Goal: Feedback & Contribution: Submit feedback/report problem

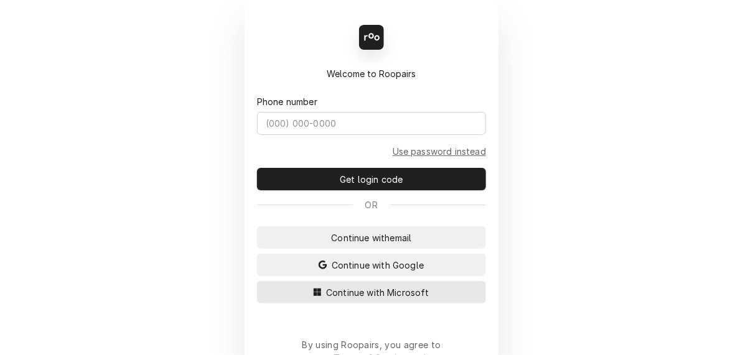
click at [364, 292] on span "Continue with Microsoft" at bounding box center [377, 292] width 108 height 13
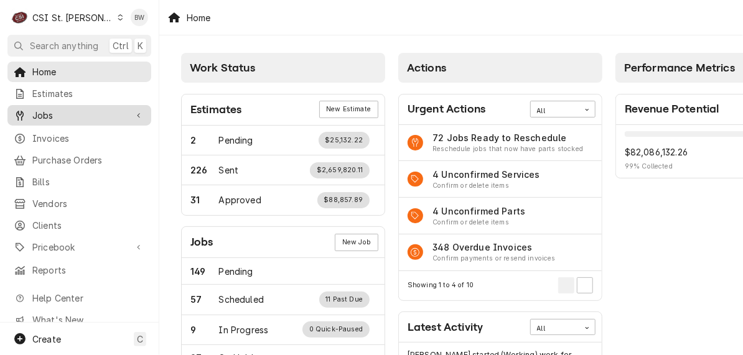
click at [66, 109] on span "Jobs" at bounding box center [79, 115] width 94 height 13
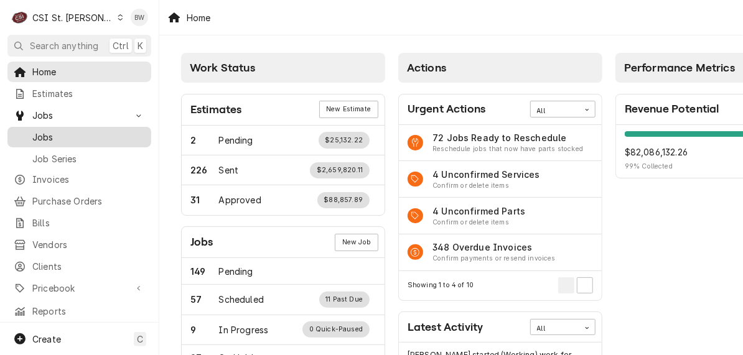
click at [65, 132] on span "Jobs" at bounding box center [88, 137] width 113 height 13
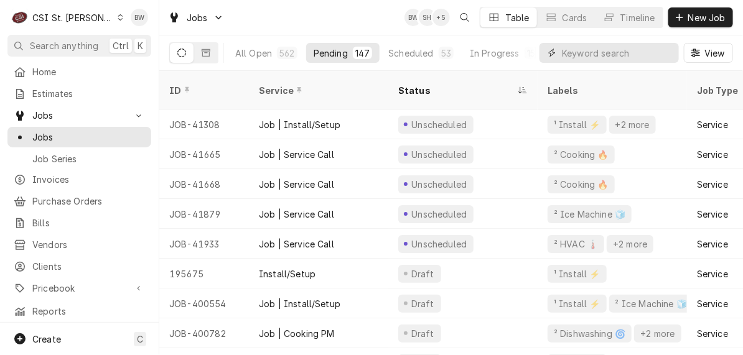
click at [567, 54] on input "Dynamic Content Wrapper" at bounding box center [617, 53] width 111 height 20
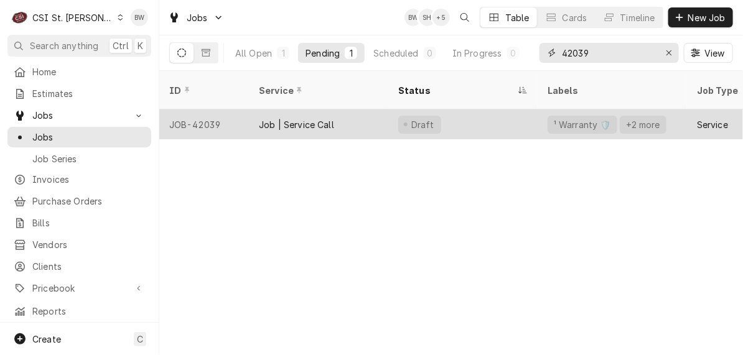
type input "42039"
click at [211, 109] on div "JOB-42039" at bounding box center [204, 124] width 90 height 30
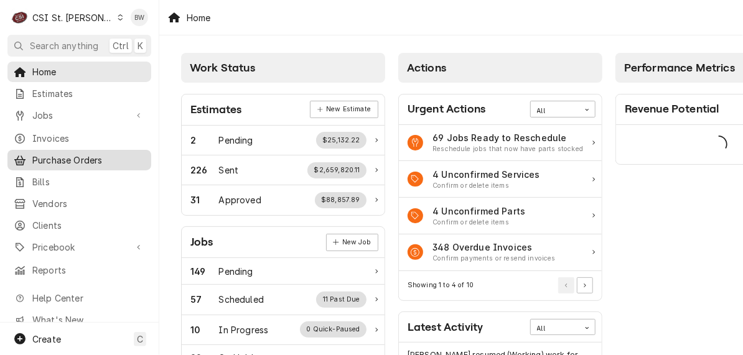
click at [90, 154] on span "Purchase Orders" at bounding box center [88, 160] width 113 height 13
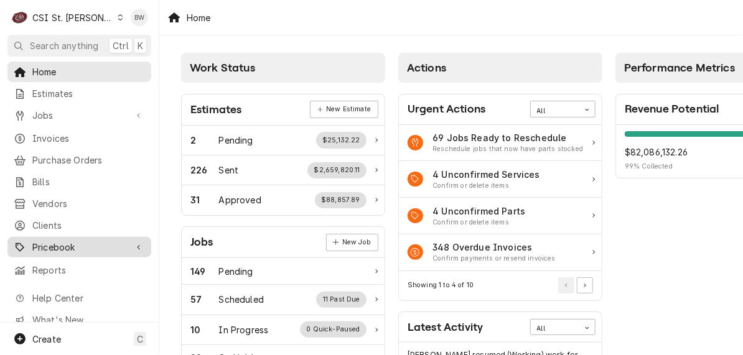
click at [72, 246] on span "Pricebook" at bounding box center [79, 247] width 94 height 13
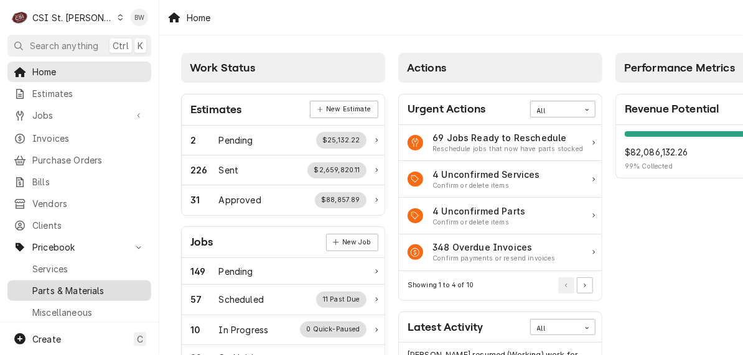
click at [67, 284] on span "Parts & Materials" at bounding box center [88, 290] width 113 height 13
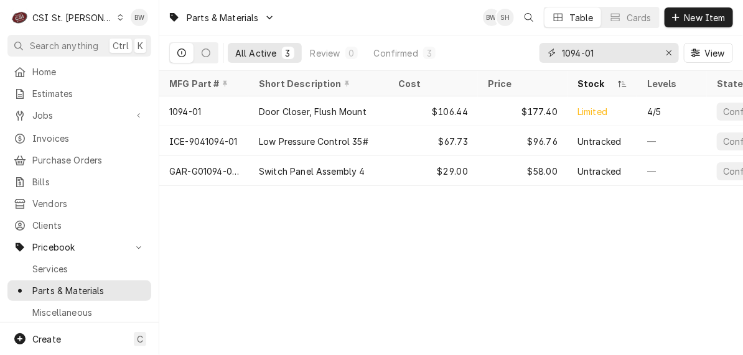
drag, startPoint x: 606, startPoint y: 54, endPoint x: 532, endPoint y: 56, distance: 74.7
click at [532, 56] on div "All Active 3 Review 0 Confirmed 3 1094-01 View" at bounding box center [451, 52] width 564 height 35
click at [615, 49] on input "1094-01" at bounding box center [608, 53] width 93 height 20
drag, startPoint x: 615, startPoint y: 49, endPoint x: 554, endPoint y: 50, distance: 61.0
click at [554, 50] on div "1094-01" at bounding box center [608, 53] width 139 height 20
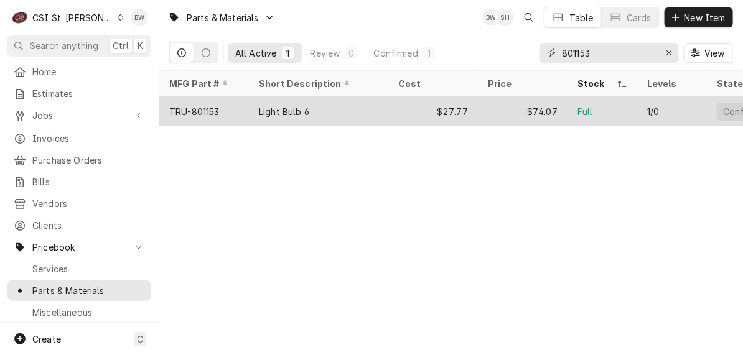
type input "801153"
click at [222, 106] on div "TRU-801153" at bounding box center [204, 111] width 90 height 30
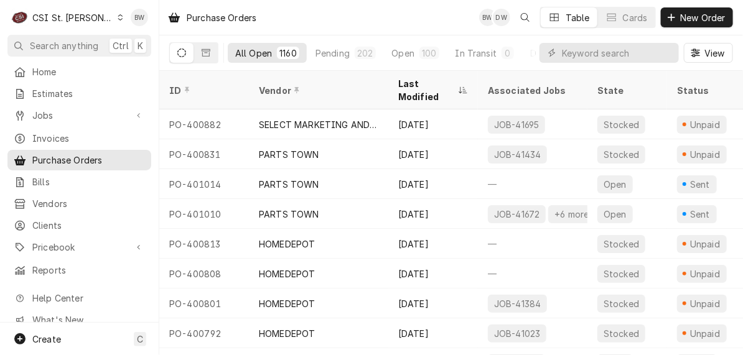
click at [118, 20] on icon "Dynamic Content Wrapper" at bounding box center [121, 17] width 6 height 6
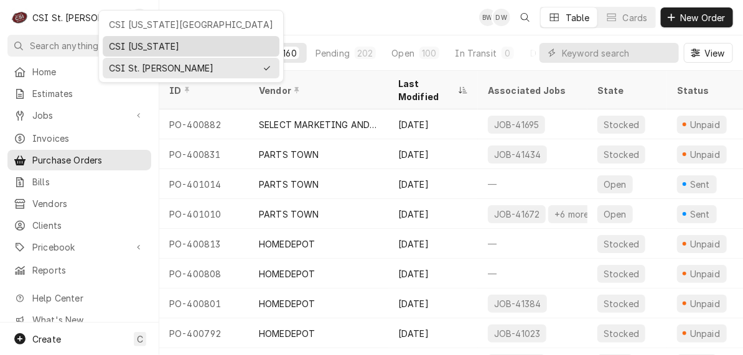
click at [127, 41] on div "CSI Kentucky" at bounding box center [191, 46] width 164 height 13
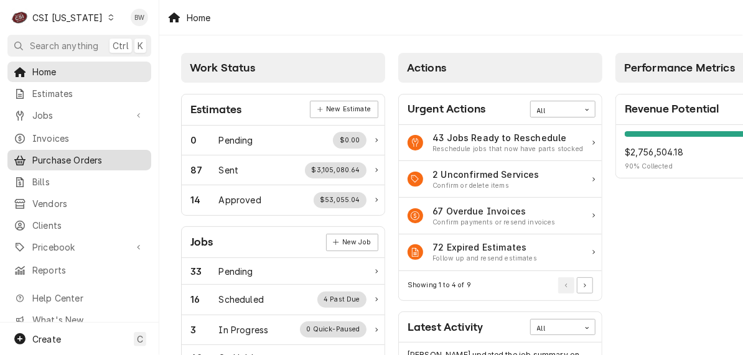
click at [55, 154] on span "Purchase Orders" at bounding box center [88, 160] width 113 height 13
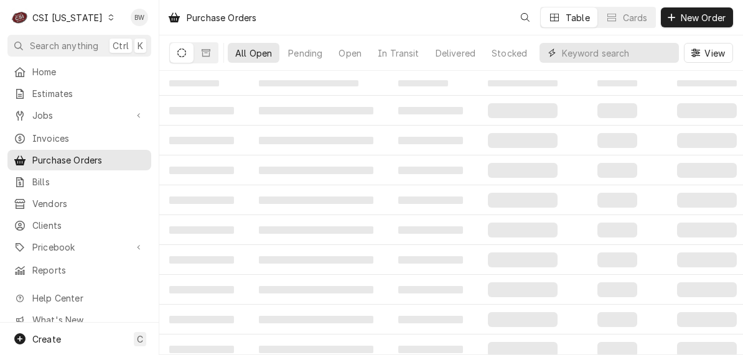
click at [571, 53] on input "Dynamic Content Wrapper" at bounding box center [617, 53] width 111 height 20
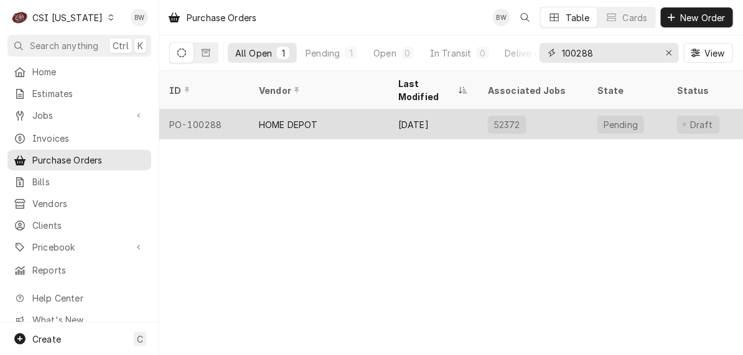
type input "100288"
click at [205, 109] on div "PO-100288" at bounding box center [204, 124] width 90 height 30
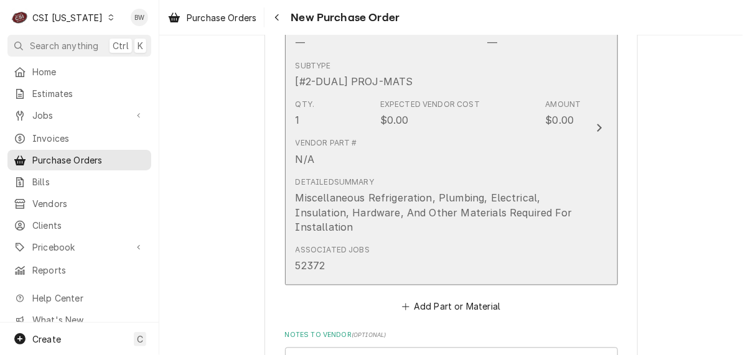
click at [424, 152] on div "Vendor Part # N/A" at bounding box center [437, 151] width 285 height 39
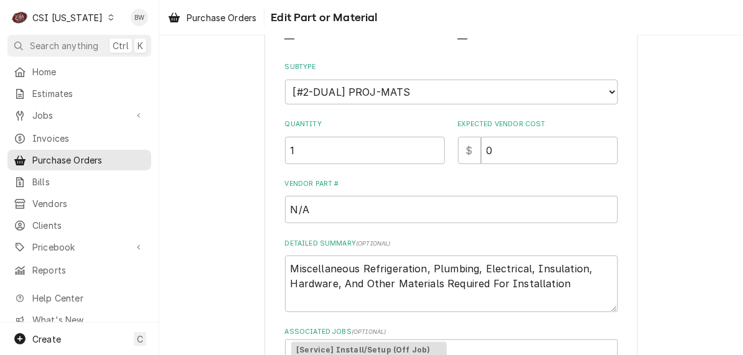
scroll to position [187, 0]
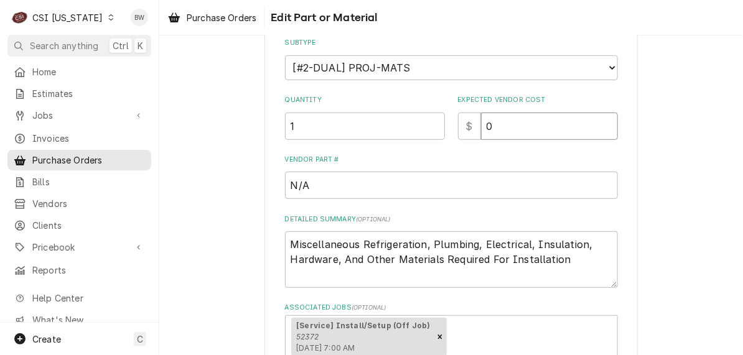
drag, startPoint x: 496, startPoint y: 129, endPoint x: 471, endPoint y: 128, distance: 24.9
click at [471, 128] on div "$ 0" at bounding box center [538, 126] width 160 height 27
type textarea "x"
type input "1"
type textarea "x"
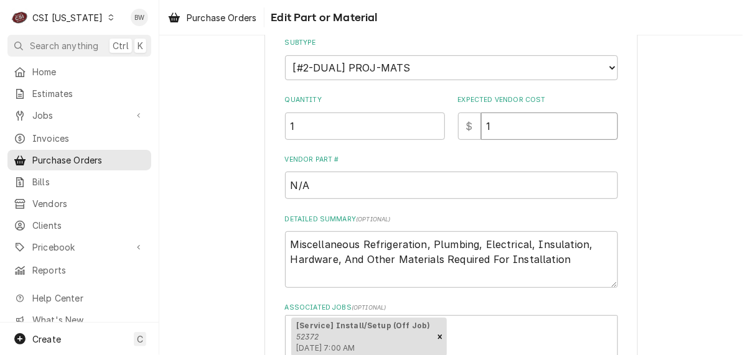
type input "12"
type textarea "x"
type input "124"
type textarea "x"
type input "124.9"
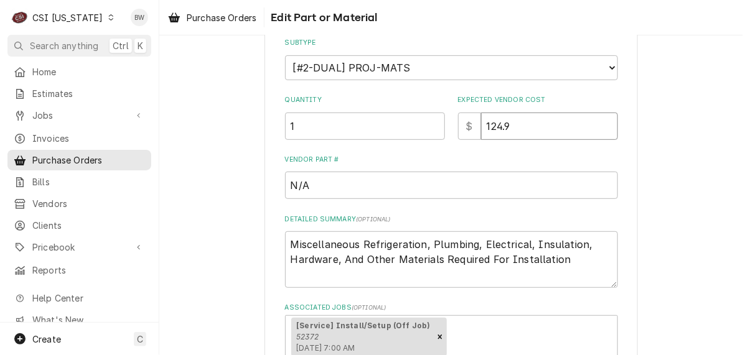
type textarea "x"
type input "124.92"
click at [570, 258] on textarea "Miscellaneous Refrigeration, Plumbing, Electrical, Insulation, Hardware, And Ot…" at bounding box center [451, 259] width 333 height 56
type textarea "x"
type textarea "Miscellaneous Refrigeration, Plumbing, Electrical, Insulation, Hardware, And Ot…"
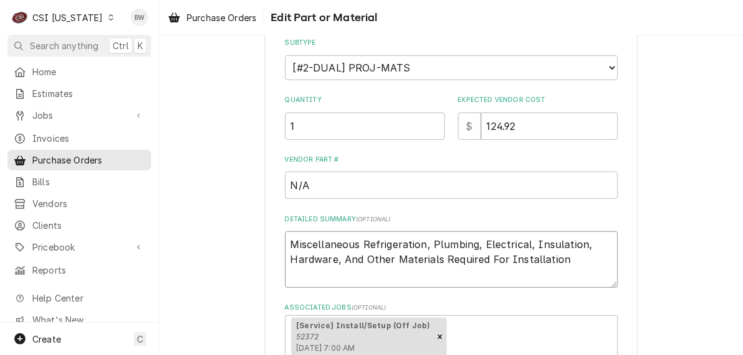
type textarea "x"
type textarea "Miscellaneous Refrigeration, Plumbing, Electrical, Insulation, Hardware, And Ot…"
type textarea "x"
type textarea "Miscellaneous Refrigeration, Plumbing, Electrical, Insulation, Hardware, And Ot…"
type textarea "x"
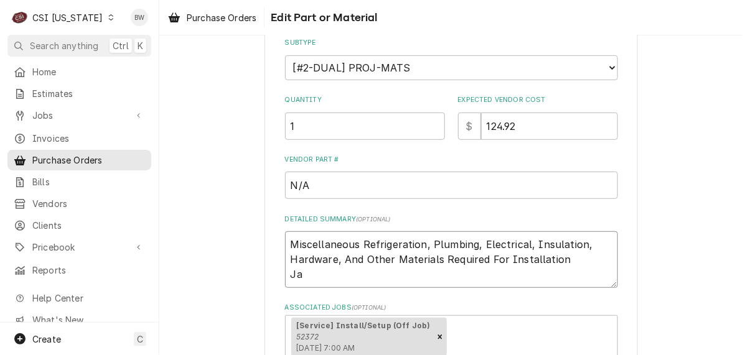
type textarea "Miscellaneous Refrigeration, Plumbing, Electrical, Insulation, Hardware, And Ot…"
type textarea "x"
type textarea "Miscellaneous Refrigeration, Plumbing, Electrical, Insulation, Hardware, And Ot…"
type textarea "x"
type textarea "Miscellaneous Refrigeration, Plumbing, Electrical, Insulation, Hardware, And Ot…"
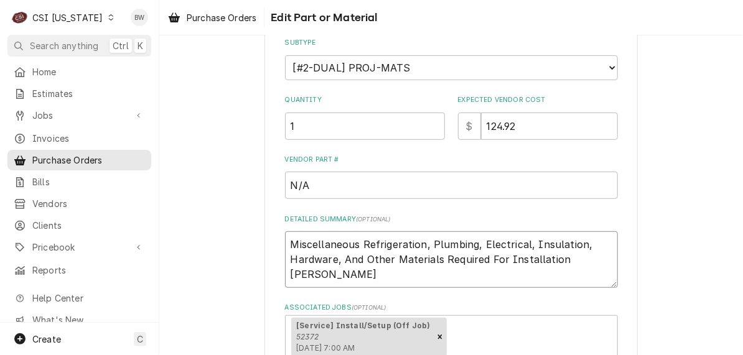
type textarea "x"
type textarea "Miscellaneous Refrigeration, Plumbing, Electrical, Insulation, Hardware, And Ot…"
type textarea "x"
type textarea "Miscellaneous Refrigeration, Plumbing, Electrical, Insulation, Hardware, And Ot…"
type textarea "x"
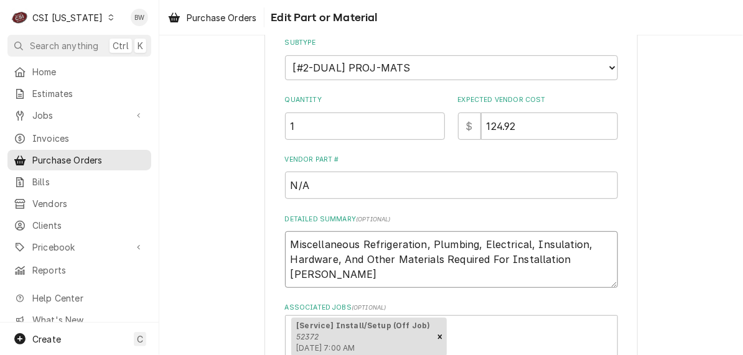
type textarea "Miscellaneous Refrigeration, Plumbing, Electrical, Insulation, Hardware, And Ot…"
type textarea "x"
type textarea "Miscellaneous Refrigeration, Plumbing, Electrical, Insulation, Hardware, And Ot…"
type textarea "x"
type textarea "Miscellaneous Refrigeration, Plumbing, Electrical, Insulation, Hardware, And Ot…"
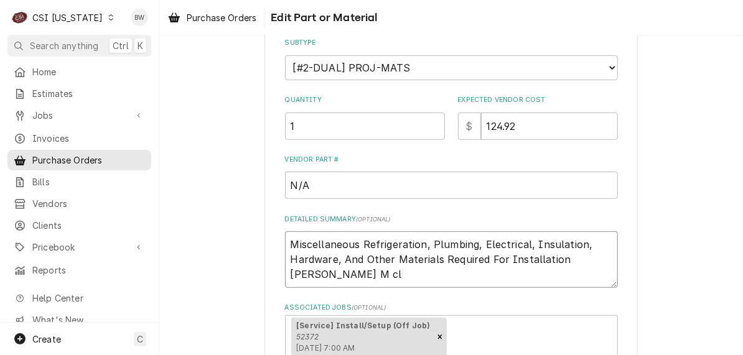
type textarea "x"
type textarea "Miscellaneous Refrigeration, Plumbing, Electrical, Insulation, Hardware, And Ot…"
type textarea "x"
type textarea "Miscellaneous Refrigeration, Plumbing, Electrical, Insulation, Hardware, And Ot…"
type textarea "x"
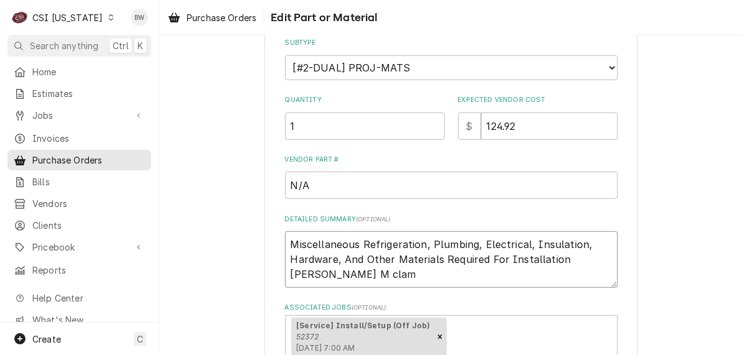
type textarea "Miscellaneous Refrigeration, Plumbing, Electrical, Insulation, Hardware, And Ot…"
type textarea "x"
type textarea "Miscellaneous Refrigeration, Plumbing, Electrical, Insulation, Hardware, And Ot…"
type textarea "x"
type textarea "Miscellaneous Refrigeration, Plumbing, Electrical, Insulation, Hardware, And Ot…"
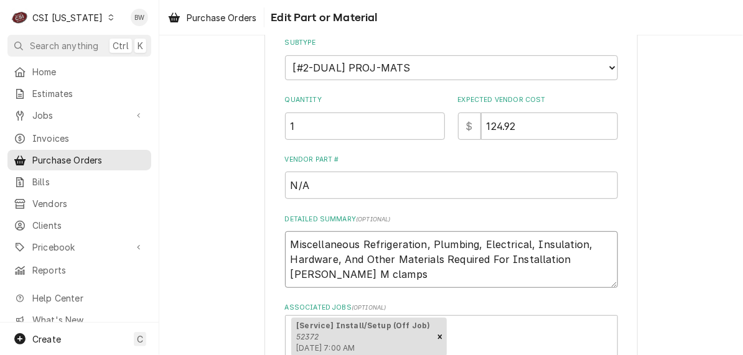
type textarea "x"
type textarea "Miscellaneous Refrigeration, Plumbing, Electrical, Insulation, Hardware, And Ot…"
type textarea "x"
type textarea "Miscellaneous Refrigeration, Plumbing, Electrical, Insulation, Hardware, And Ot…"
type textarea "x"
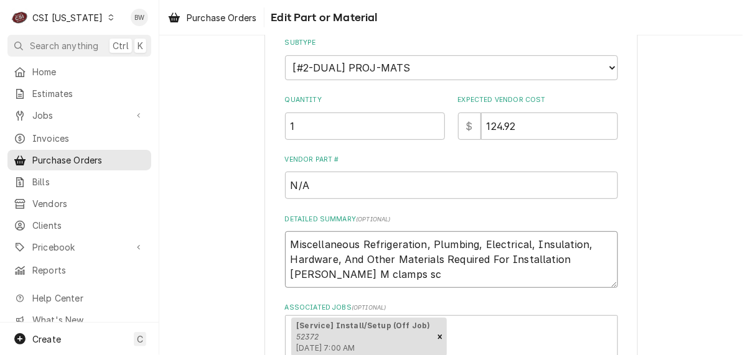
type textarea "Miscellaneous Refrigeration, Plumbing, Electrical, Insulation, Hardware, And Ot…"
type textarea "x"
type textarea "Miscellaneous Refrigeration, Plumbing, Electrical, Insulation, Hardware, And Ot…"
type textarea "x"
type textarea "Miscellaneous Refrigeration, Plumbing, Electrical, Insulation, Hardware, And Ot…"
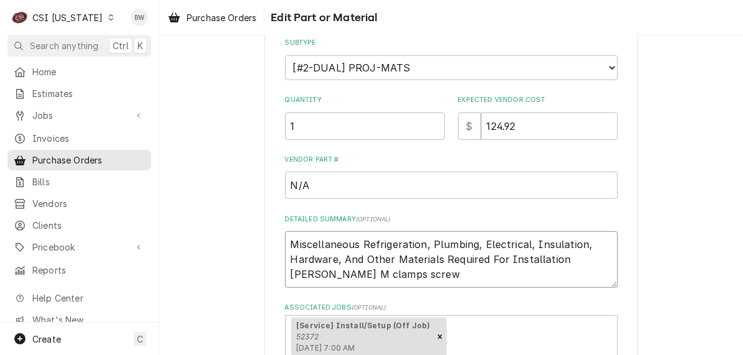
type textarea "x"
type textarea "Miscellaneous Refrigeration, Plumbing, Electrical, Insulation, Hardware, And Ot…"
type textarea "x"
type textarea "Miscellaneous Refrigeration, Plumbing, Electrical, Insulation, Hardware, And Ot…"
type textarea "x"
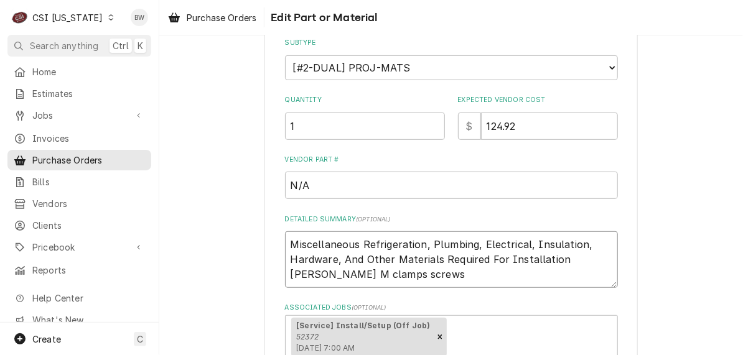
type textarea "Miscellaneous Refrigeration, Plumbing, Electrical, Insulation, Hardware, And Ot…"
type textarea "x"
type textarea "Miscellaneous Refrigeration, Plumbing, Electrical, Insulation, Hardware, And Ot…"
type textarea "x"
type textarea "Miscellaneous Refrigeration, Plumbing, Electrical, Insulation, Hardware, And Ot…"
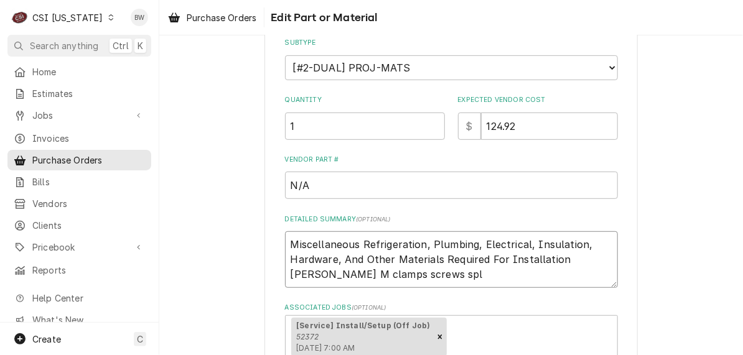
type textarea "x"
type textarea "Miscellaneous Refrigeration, Plumbing, Electrical, Insulation, Hardware, And Ot…"
type textarea "x"
type textarea "Miscellaneous Refrigeration, Plumbing, Electrical, Insulation, Hardware, And Ot…"
type textarea "x"
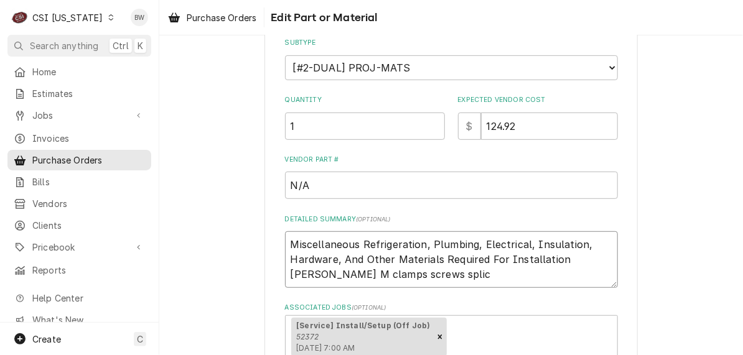
type textarea "Miscellaneous Refrigeration, Plumbing, Electrical, Insulation, Hardware, And Ot…"
type textarea "x"
type textarea "Miscellaneous Refrigeration, Plumbing, Electrical, Insulation, Hardware, And Ot…"
type textarea "x"
type textarea "Miscellaneous Refrigeration, Plumbing, Electrical, Insulation, Hardware, And Ot…"
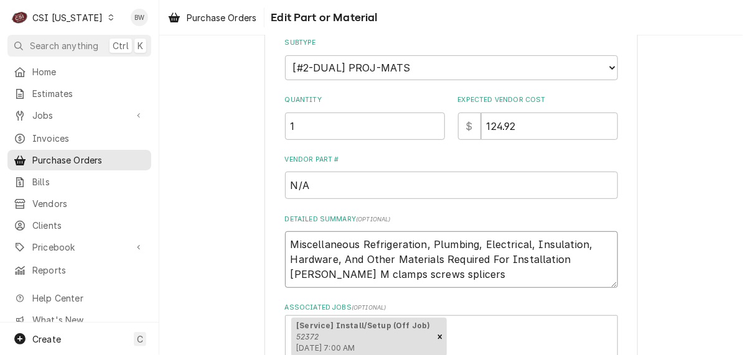
type textarea "x"
type textarea "Miscellaneous Refrigeration, Plumbing, Electrical, Insulation, Hardware, And Ot…"
type textarea "x"
type textarea "Miscellaneous Refrigeration, Plumbing, Electrical, Insulation, Hardware, And Ot…"
type textarea "x"
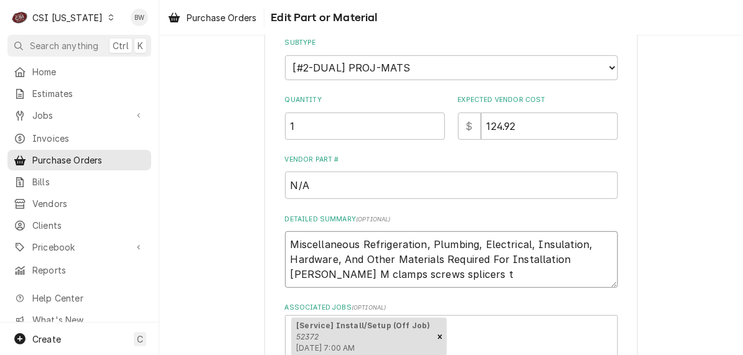
type textarea "Miscellaneous Refrigeration, Plumbing, Electrical, Insulation, Hardware, And Ot…"
type textarea "x"
type textarea "Miscellaneous Refrigeration, Plumbing, Electrical, Insulation, Hardware, And Ot…"
type textarea "x"
type textarea "Miscellaneous Refrigeration, Plumbing, Electrical, Insulation, Hardware, And Ot…"
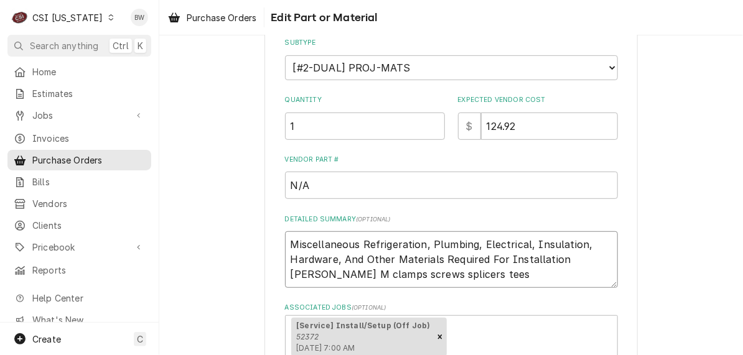
type textarea "x"
type textarea "Miscellaneous Refrigeration, Plumbing, Electrical, Insulation, Hardware, And Ot…"
type textarea "x"
type textarea "Miscellaneous Refrigeration, Plumbing, Electrical, Insulation, Hardware, And Ot…"
type textarea "x"
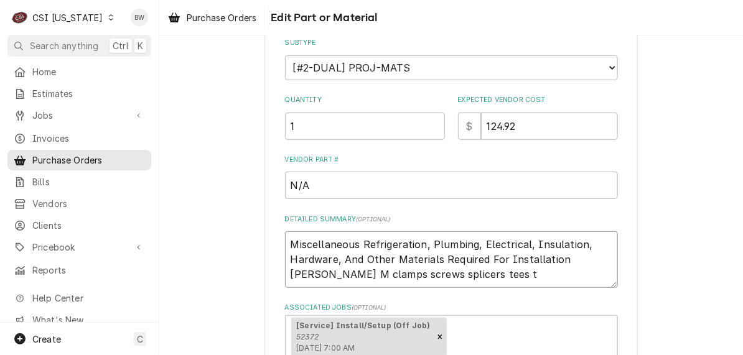
type textarea "Miscellaneous Refrigeration, Plumbing, Electrical, Insulation, Hardware, And Ot…"
type textarea "x"
type textarea "Miscellaneous Refrigeration, Plumbing, Electrical, Insulation, Hardware, And Ot…"
type textarea "x"
type textarea "Miscellaneous Refrigeration, Plumbing, Electrical, Insulation, Hardware, And Ot…"
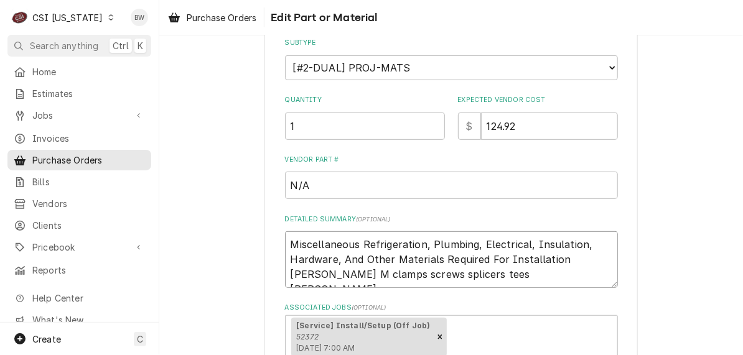
type textarea "x"
type textarea "Miscellaneous Refrigeration, Plumbing, Electrical, Insulation, Hardware, And Ot…"
type textarea "x"
type textarea "Miscellaneous Refrigeration, Plumbing, Electrical, Insulation, Hardware, And Ot…"
type textarea "x"
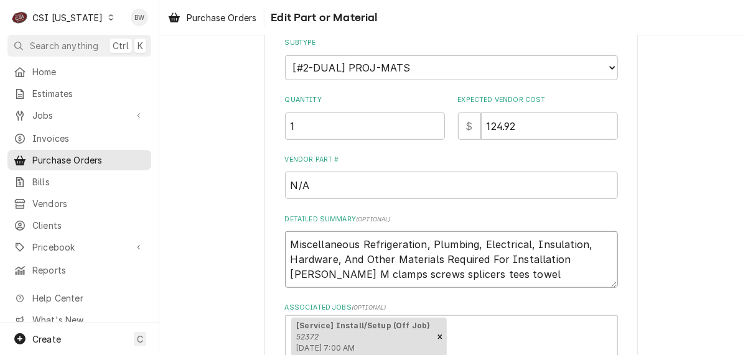
type textarea "Miscellaneous Refrigeration, Plumbing, Electrical, Insulation, Hardware, And Ot…"
type textarea "x"
type textarea "Miscellaneous Refrigeration, Plumbing, Electrical, Insulation, Hardware, And Ot…"
type textarea "x"
type textarea "Miscellaneous Refrigeration, Plumbing, Electrical, Insulation, Hardware, And Ot…"
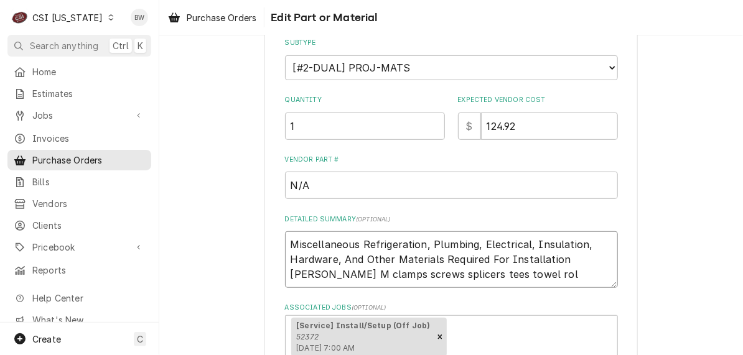
type textarea "x"
type textarea "Miscellaneous Refrigeration, Plumbing, Electrical, Insulation, Hardware, And Ot…"
type textarea "x"
type textarea "Miscellaneous Refrigeration, Plumbing, Electrical, Insulation, Hardware, And Ot…"
type textarea "x"
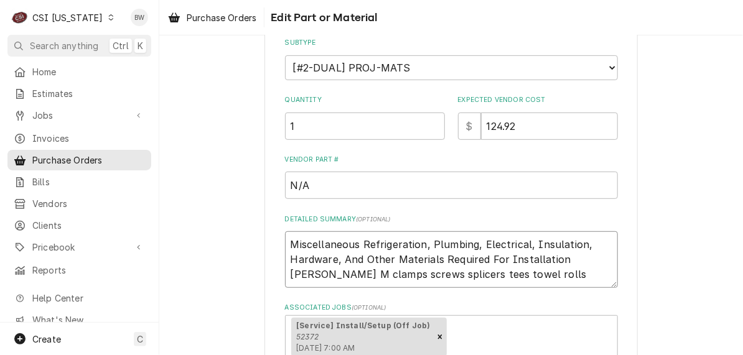
type textarea "Miscellaneous Refrigeration, Plumbing, Electrical, Insulation, Hardware, And Ot…"
type textarea "x"
type textarea "Miscellaneous Refrigeration, Plumbing, Electrical, Insulation, Hardware, And Ot…"
type textarea "x"
type textarea "Miscellaneous Refrigeration, Plumbing, Electrical, Insulation, Hardware, And Ot…"
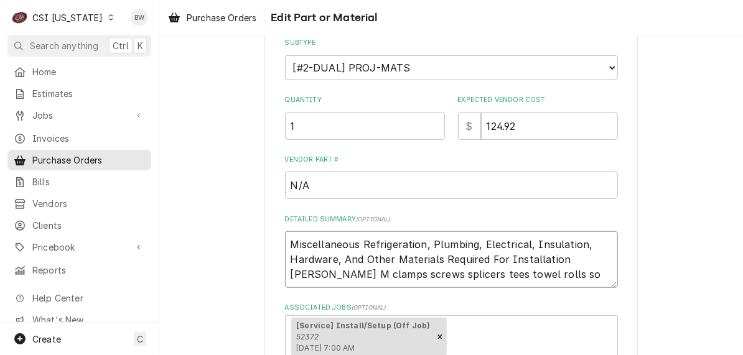
type textarea "x"
type textarea "Miscellaneous Refrigeration, Plumbing, Electrical, Insulation, Hardware, And Ot…"
type textarea "x"
type textarea "Miscellaneous Refrigeration, Plumbing, Electrical, Insulation, Hardware, And Ot…"
type textarea "x"
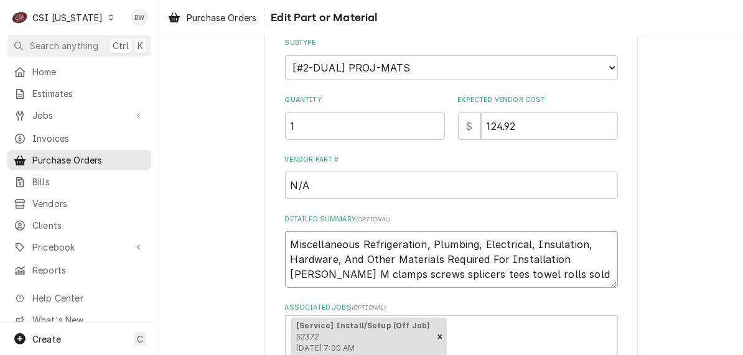
type textarea "Miscellaneous Refrigeration, Plumbing, Electrical, Insulation, Hardware, And Ot…"
type textarea "x"
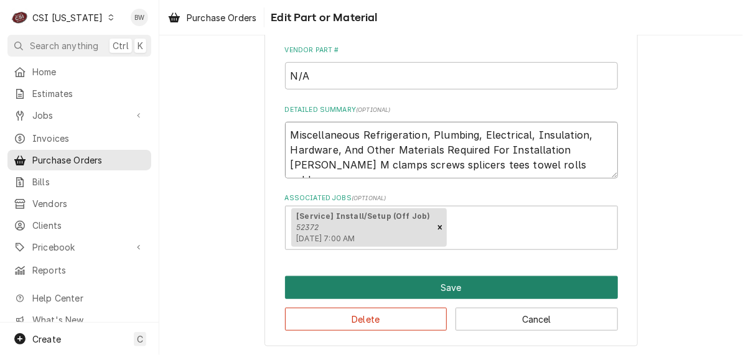
scroll to position [298, 0]
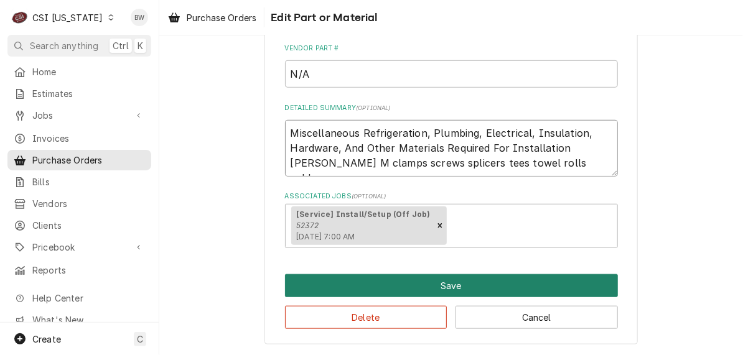
type textarea "Miscellaneous Refrigeration, Plumbing, Electrical, Insulation, Hardware, And Ot…"
click at [375, 283] on button "Save" at bounding box center [451, 285] width 333 height 23
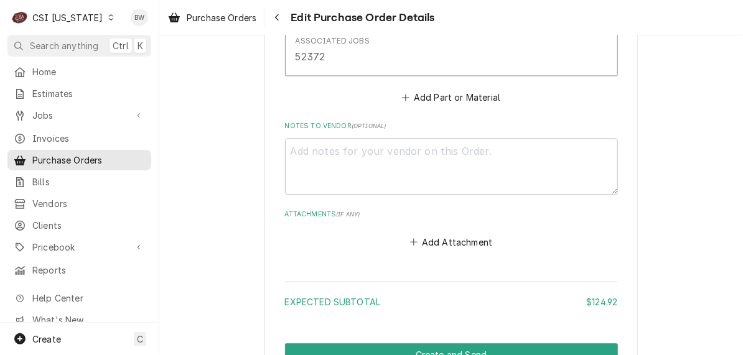
scroll to position [980, 0]
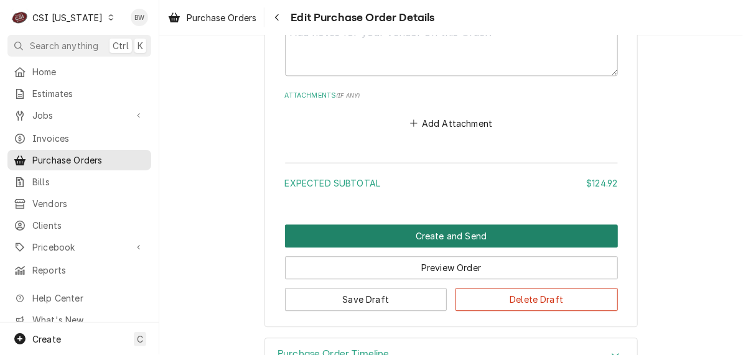
click at [409, 226] on button "Create and Send" at bounding box center [451, 236] width 333 height 23
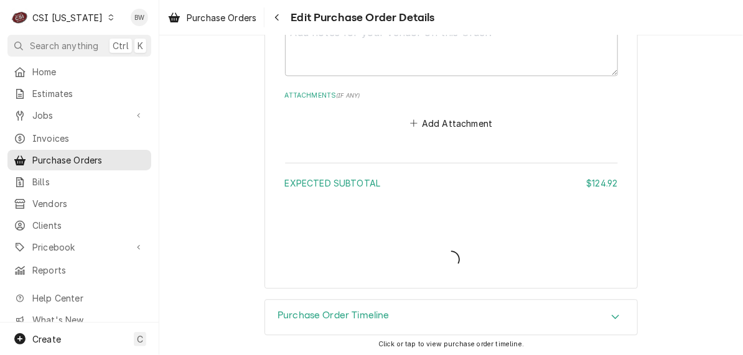
scroll to position [966, 0]
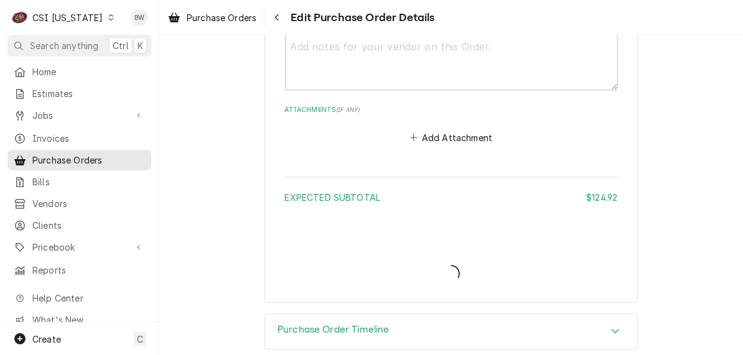
type textarea "x"
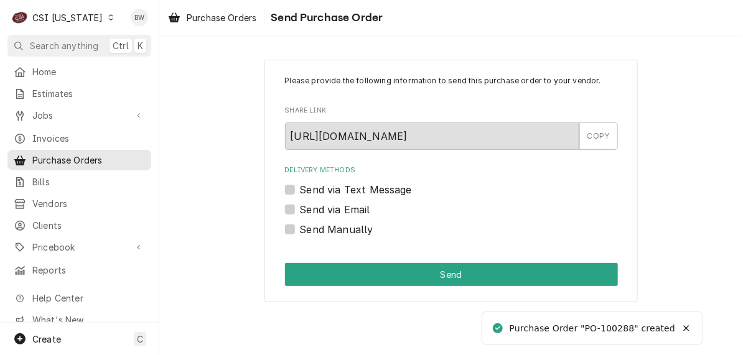
click at [338, 229] on label "Send Manually" at bounding box center [336, 229] width 73 height 15
drag, startPoint x: 338, startPoint y: 229, endPoint x: 293, endPoint y: 230, distance: 45.4
click at [300, 230] on label "Send Manually" at bounding box center [336, 229] width 73 height 15
click at [300, 230] on input "Send Manually" at bounding box center [466, 235] width 333 height 27
checkbox input "true"
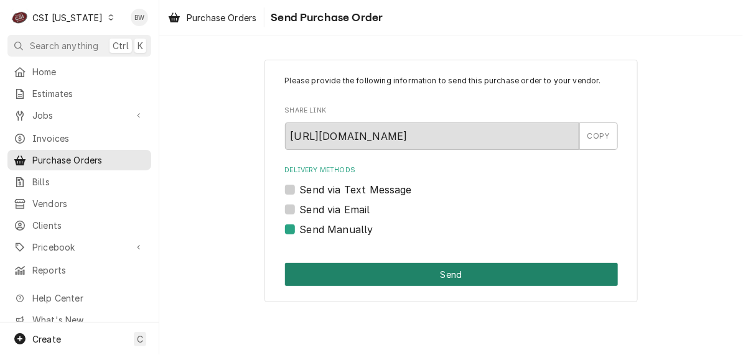
click at [374, 269] on button "Send" at bounding box center [451, 274] width 333 height 23
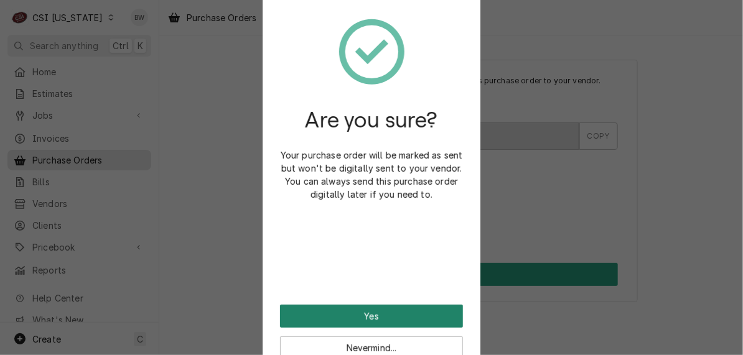
click at [363, 306] on button "Yes" at bounding box center [371, 316] width 183 height 23
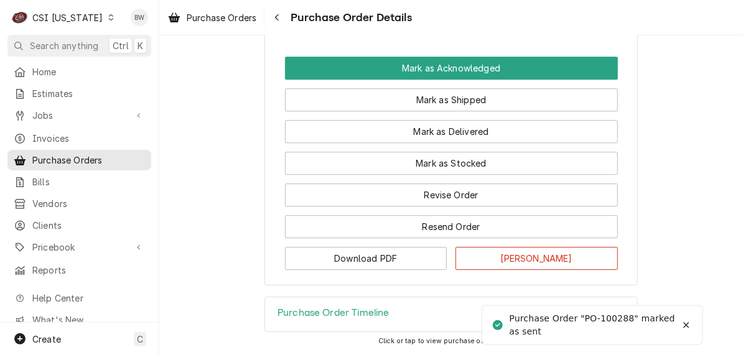
scroll to position [1182, 0]
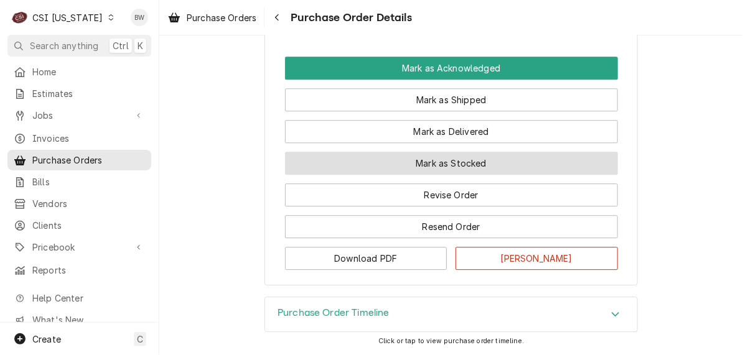
click at [338, 175] on button "Mark as Stocked" at bounding box center [451, 163] width 333 height 23
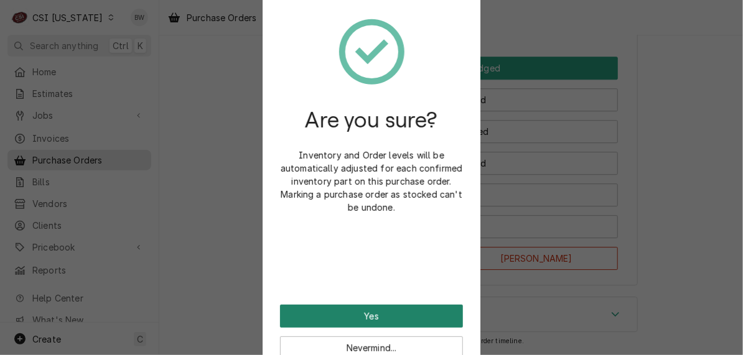
click at [352, 309] on button "Yes" at bounding box center [371, 316] width 183 height 23
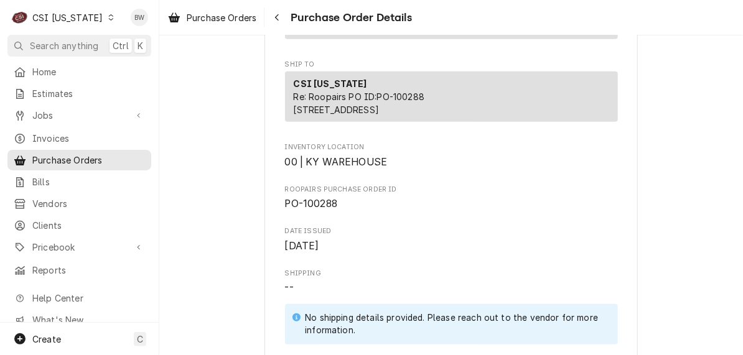
scroll to position [373, 0]
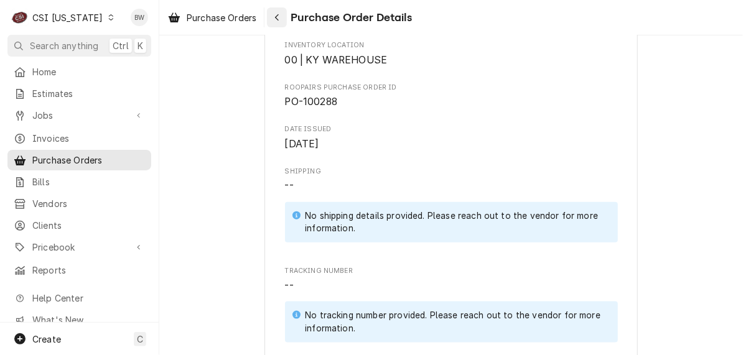
click at [274, 23] on div "Navigate back" at bounding box center [277, 17] width 12 height 12
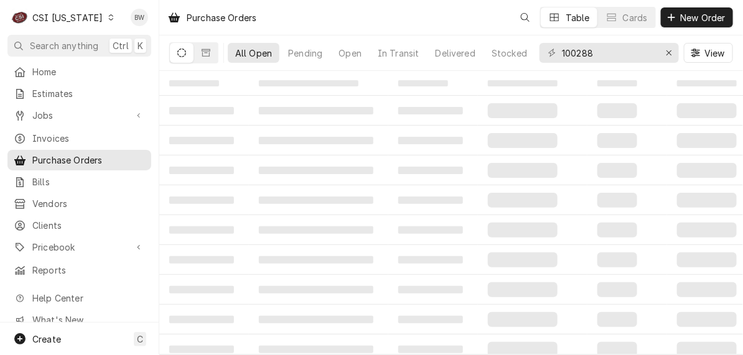
click at [108, 18] on icon "Dynamic Content Wrapper" at bounding box center [111, 17] width 6 height 6
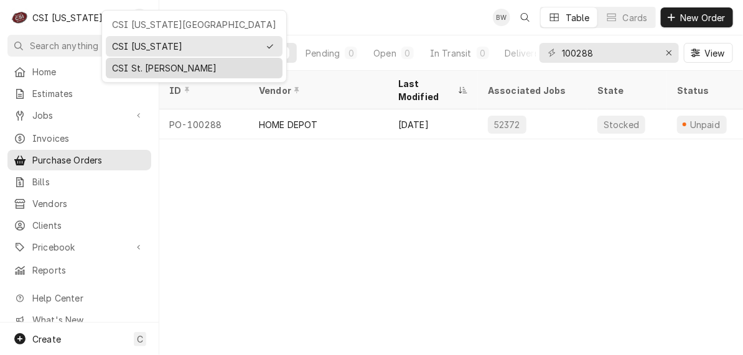
click at [122, 62] on div "CSI St. [PERSON_NAME]" at bounding box center [194, 68] width 164 height 13
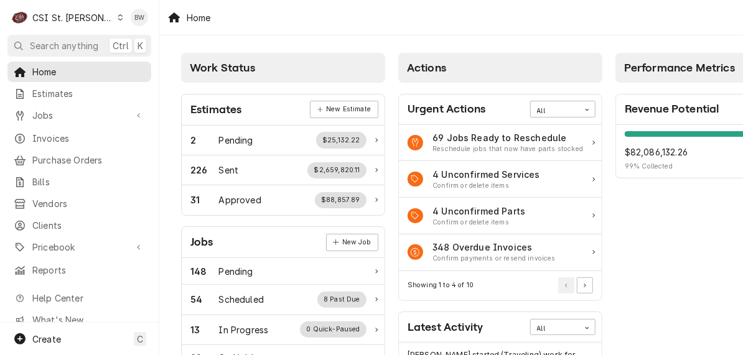
click at [301, 1] on div "Home" at bounding box center [450, 17] width 583 height 35
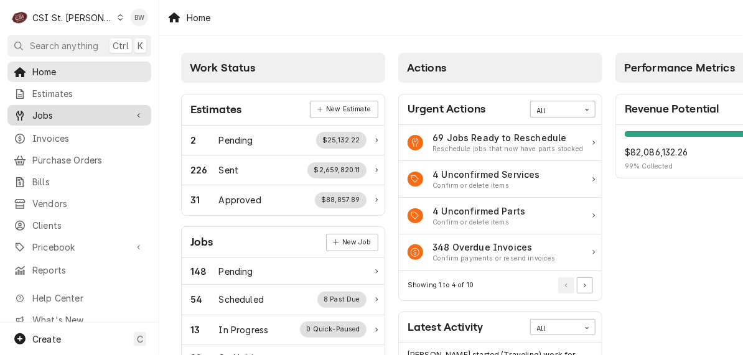
click at [95, 109] on span "Jobs" at bounding box center [79, 115] width 94 height 13
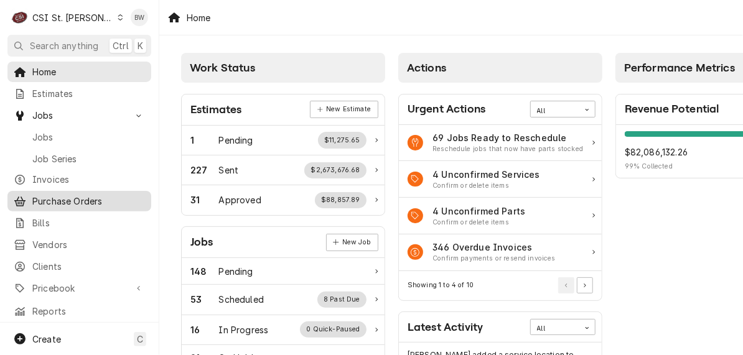
click at [56, 195] on span "Purchase Orders" at bounding box center [88, 201] width 113 height 13
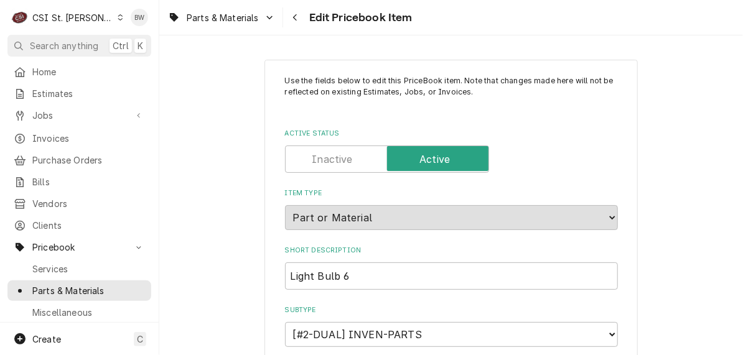
type textarea "x"
click at [300, 24] on button "Navigate back" at bounding box center [295, 17] width 20 height 20
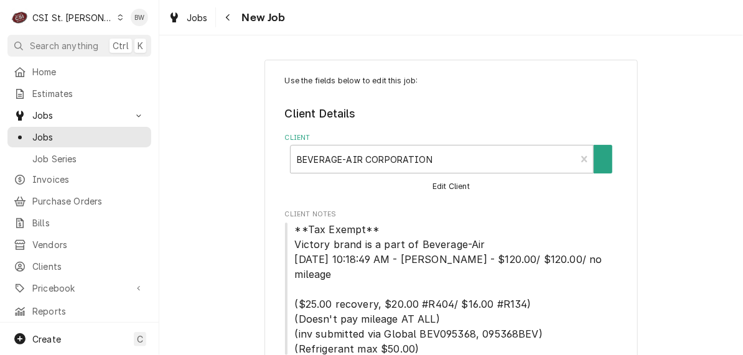
type textarea "x"
click at [228, 19] on icon "Navigate back" at bounding box center [228, 17] width 6 height 9
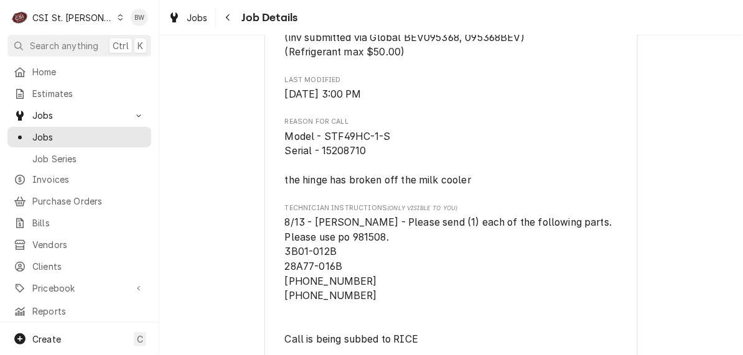
scroll to position [546, 0]
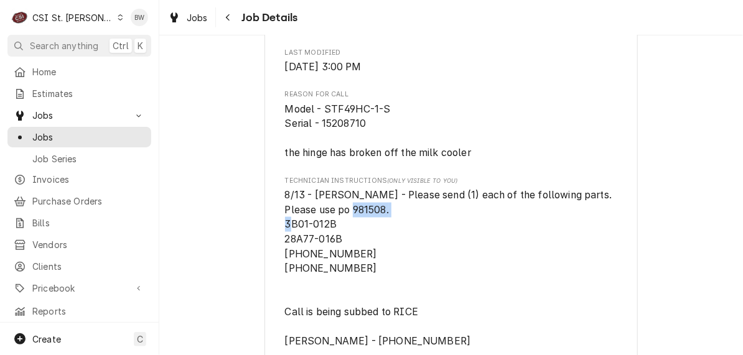
drag, startPoint x: 333, startPoint y: 226, endPoint x: 274, endPoint y: 225, distance: 59.1
click at [274, 225] on div "BEVERAGE-AIR CORPORATION BRANSON HIGH SCHOOL / 935 Buchanan Rd, Branson, MO 656…" at bounding box center [450, 130] width 373 height 1192
drag, startPoint x: 274, startPoint y: 225, endPoint x: 287, endPoint y: 225, distance: 13.1
copy span "3B01-012B"
click at [226, 61] on div "Draft Preview BEVERAGE-AIR CORPORATION BRANSON HIGH SCHOOL / 935 Buchanan Rd, B…" at bounding box center [450, 119] width 583 height 1234
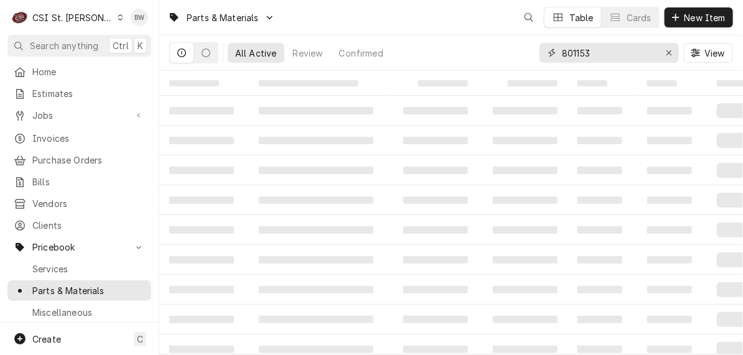
click at [529, 51] on div "All Active Review Confirmed 801153 View" at bounding box center [451, 52] width 564 height 35
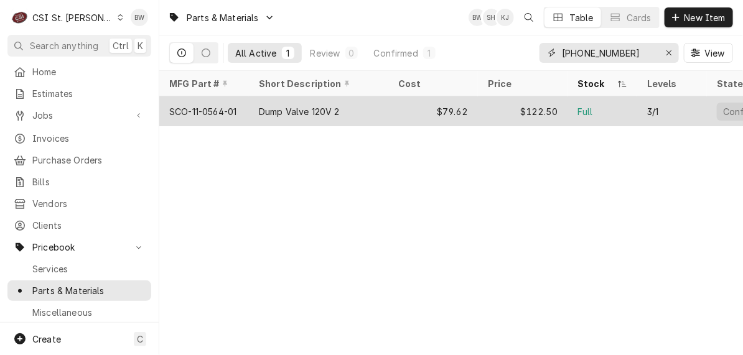
type input "[PHONE_NUMBER]"
click at [220, 109] on div "SCO-11-0564-01" at bounding box center [202, 111] width 67 height 13
click at [219, 109] on div "SCO-11-0564-01" at bounding box center [202, 111] width 67 height 13
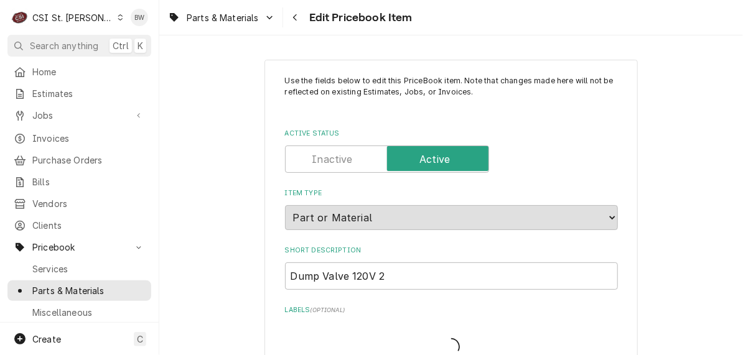
type textarea "x"
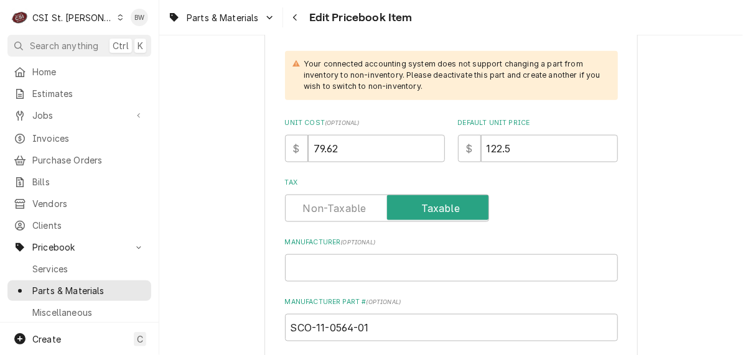
scroll to position [435, 0]
drag, startPoint x: 346, startPoint y: 149, endPoint x: 282, endPoint y: 148, distance: 63.5
click at [287, 148] on div "$ 79.62" at bounding box center [365, 147] width 160 height 27
type input "8"
type textarea "x"
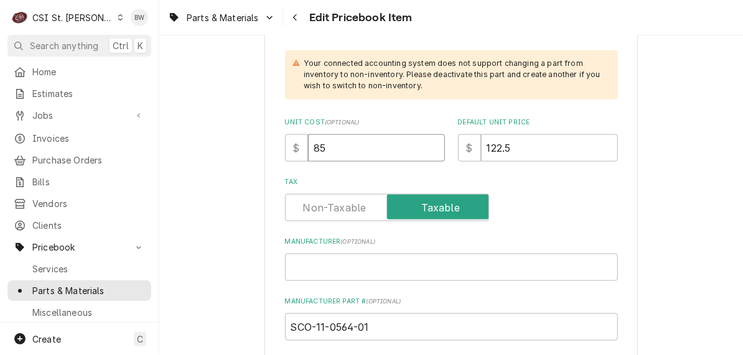
type input "85.7"
type textarea "x"
type input "85.70"
drag, startPoint x: 520, startPoint y: 142, endPoint x: 475, endPoint y: 144, distance: 44.8
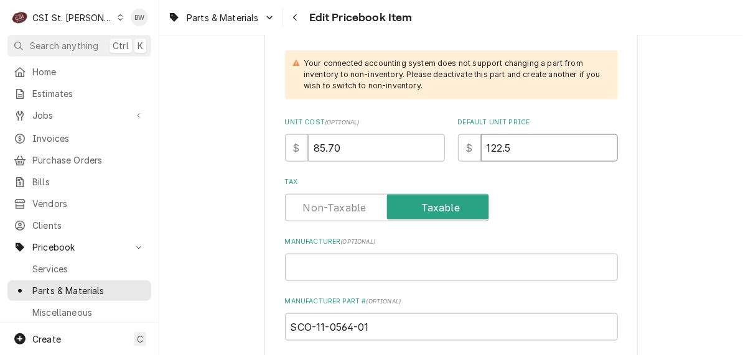
click at [475, 144] on div "$ 122.5" at bounding box center [538, 147] width 160 height 27
type textarea "x"
type input "13"
type textarea "x"
type input "131"
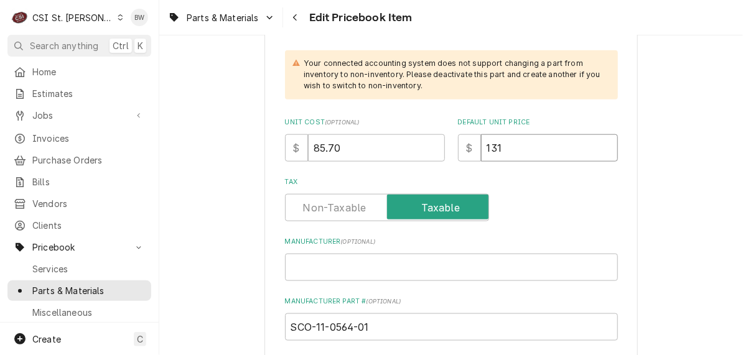
type textarea "x"
type input "131.8"
type textarea "x"
type input "131.84"
type textarea "x"
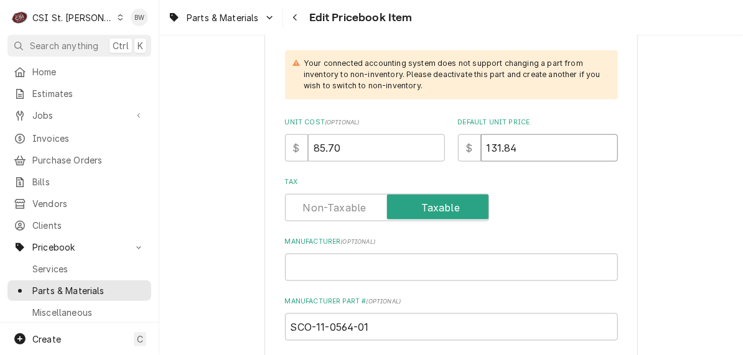
type input "131.84"
click at [494, 177] on label "Tax" at bounding box center [451, 182] width 333 height 10
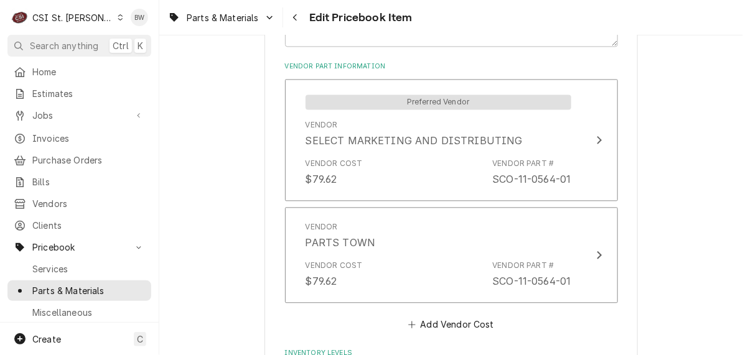
scroll to position [933, 0]
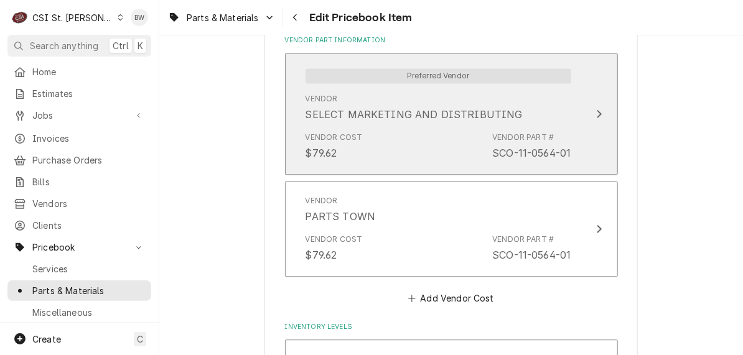
click at [420, 131] on div "Vendor Cost $79.62 Vendor Part # SCO-11-0564-01" at bounding box center [438, 146] width 266 height 39
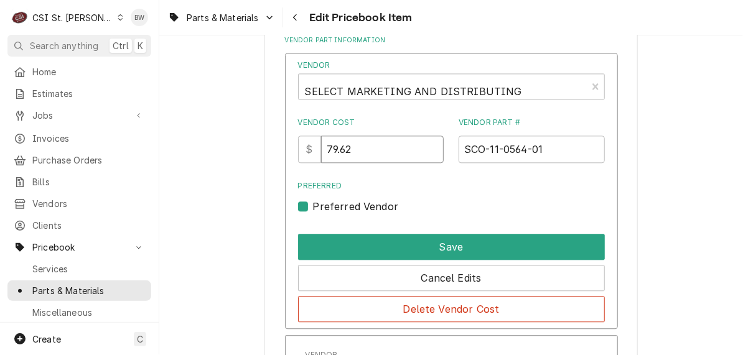
drag, startPoint x: 378, startPoint y: 146, endPoint x: 317, endPoint y: 152, distance: 61.3
click at [317, 152] on div "$ 79.62" at bounding box center [371, 149] width 146 height 27
type input "85.70"
click at [449, 197] on div "Preferred Preferred Vendor" at bounding box center [451, 197] width 307 height 34
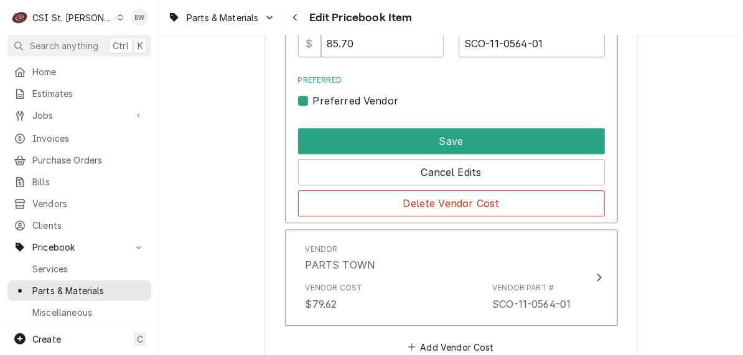
scroll to position [1057, 0]
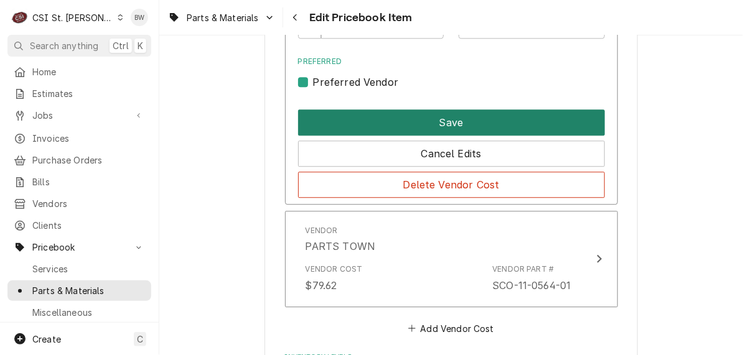
click at [438, 121] on button "Save" at bounding box center [451, 122] width 307 height 26
type textarea "x"
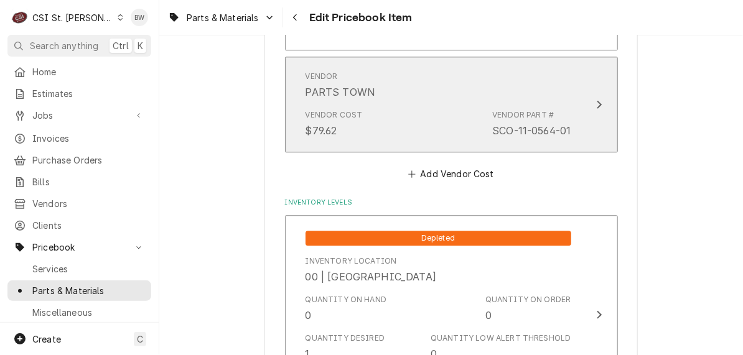
scroll to position [902, 0]
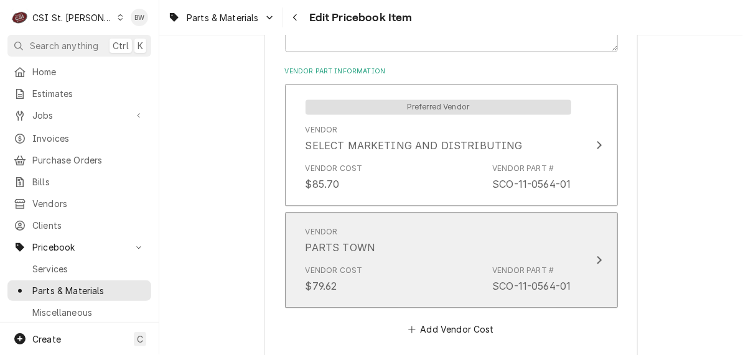
click at [417, 246] on div "Vendor PARTS TOWN" at bounding box center [438, 240] width 266 height 39
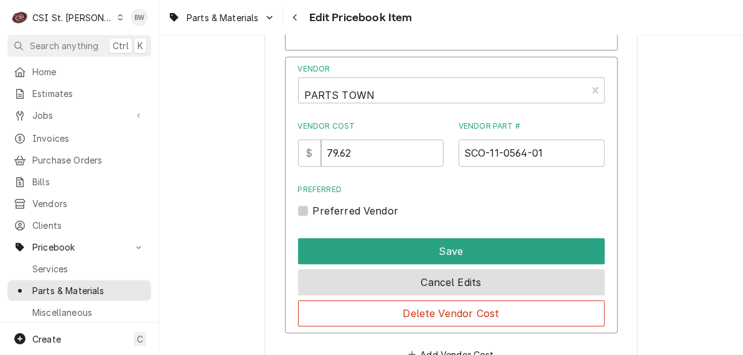
scroll to position [1088, 0]
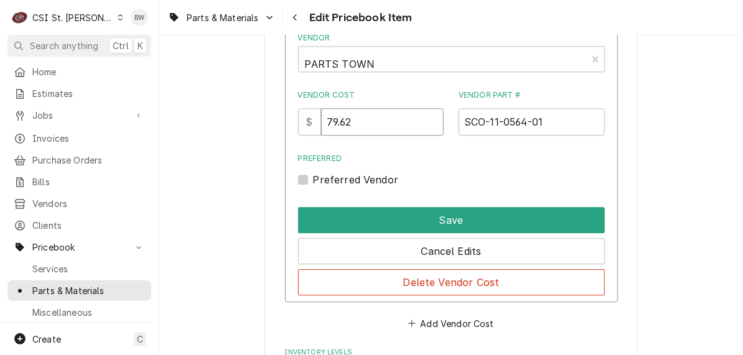
drag, startPoint x: 383, startPoint y: 128, endPoint x: 292, endPoint y: 118, distance: 91.4
click at [292, 118] on div "Vendor PARTS TOWN Vendor Cost $ 79.62 Vendor Part # SCO-11-0564-01 Preferred Pr…" at bounding box center [451, 164] width 333 height 277
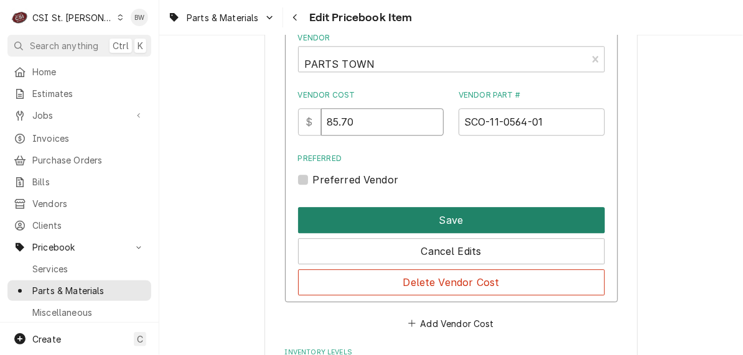
type input "85.70"
click at [427, 214] on button "Save" at bounding box center [451, 220] width 307 height 26
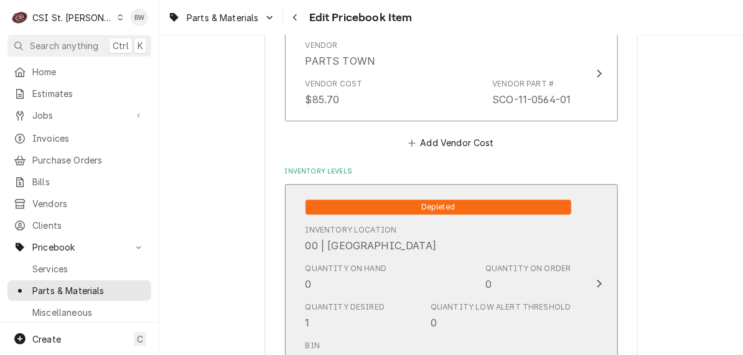
scroll to position [10863, 0]
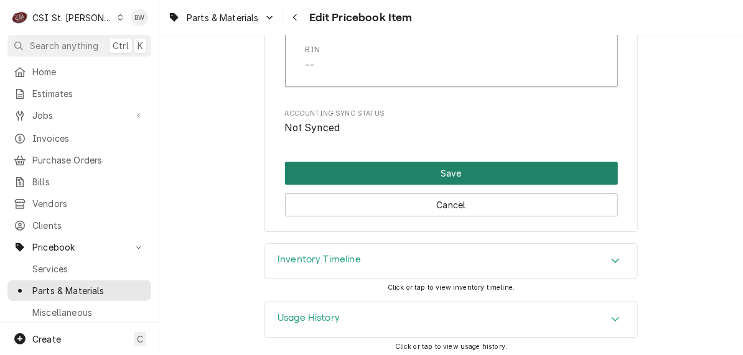
click at [429, 162] on button "Save" at bounding box center [451, 173] width 333 height 23
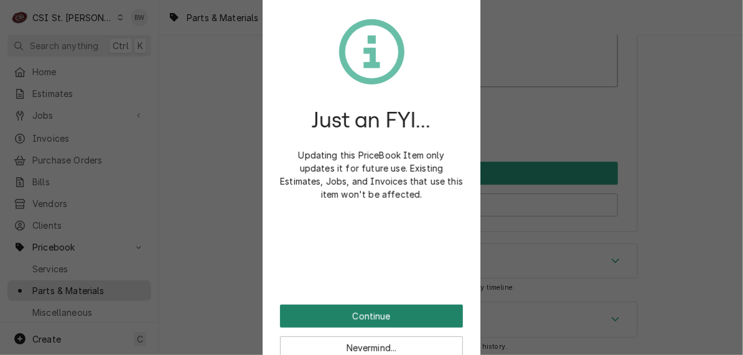
click at [357, 318] on button "Continue" at bounding box center [371, 316] width 183 height 23
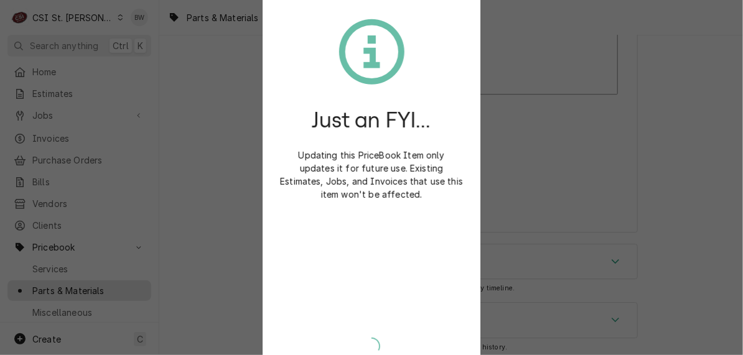
type textarea "x"
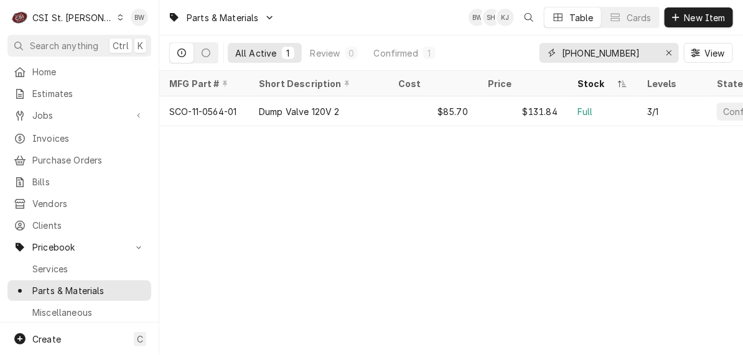
drag, startPoint x: 627, startPoint y: 51, endPoint x: 512, endPoint y: 47, distance: 115.2
click at [512, 47] on div "All Active 1 Review 0 Confirmed 1 11-0564-01 View" at bounding box center [451, 52] width 564 height 35
paste input "CAP-00118OT3E56-S48PP"
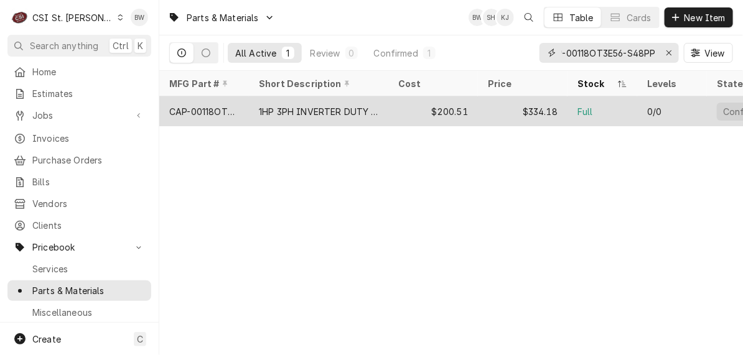
type input "CAP-00118OT3E56-S48PP"
click at [207, 108] on div "CAP-00118OT3E56-S48PP" at bounding box center [204, 111] width 70 height 13
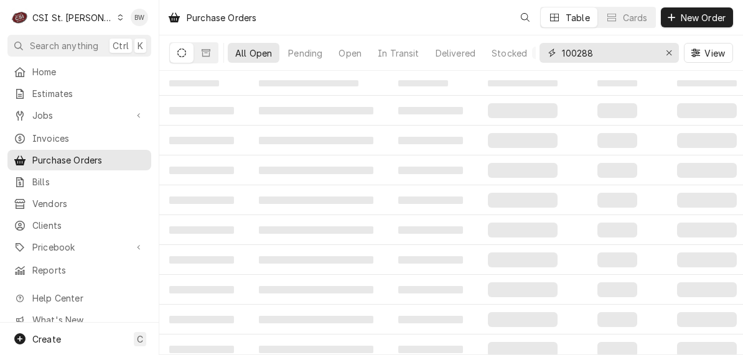
drag, startPoint x: 0, startPoint y: 0, endPoint x: 545, endPoint y: 54, distance: 548.2
click at [544, 54] on div "100288" at bounding box center [608, 53] width 139 height 20
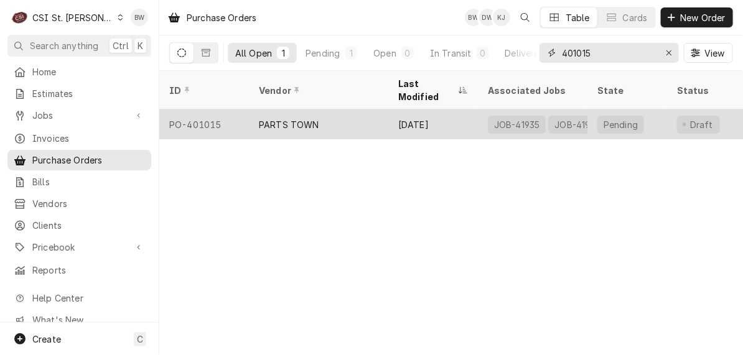
type input "401015"
click at [202, 109] on div "PO-401015" at bounding box center [204, 124] width 90 height 30
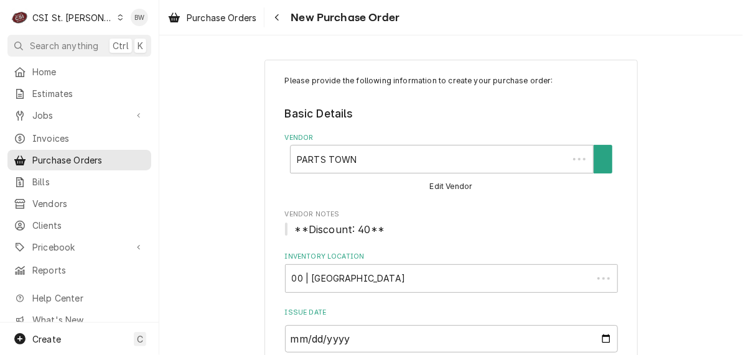
type textarea "x"
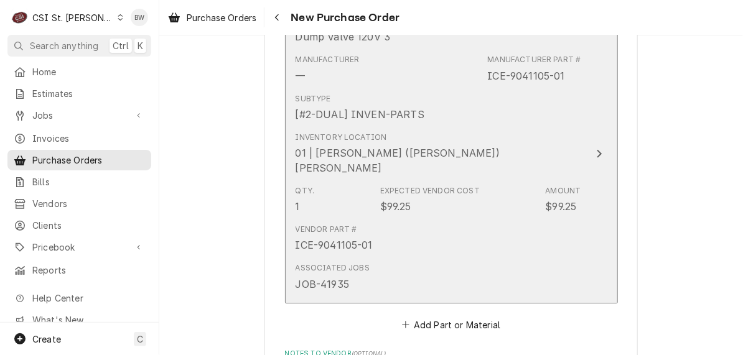
scroll to position [1244, 0]
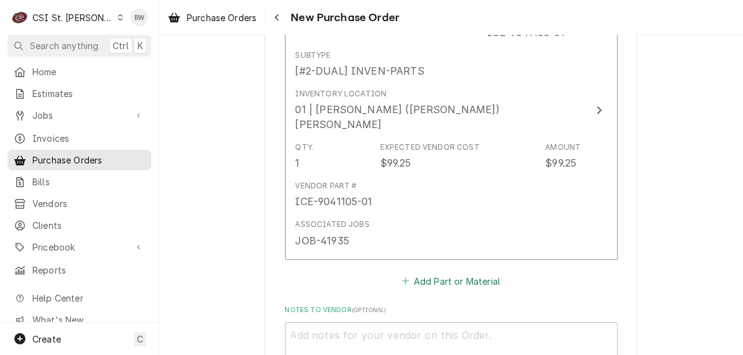
click at [423, 272] on button "Add Part or Material" at bounding box center [450, 280] width 103 height 17
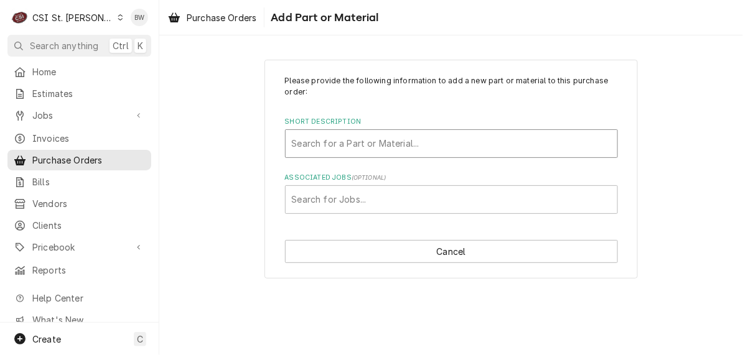
click at [334, 149] on div "Short Description" at bounding box center [451, 143] width 319 height 22
click at [312, 144] on input "11-0654-01" at bounding box center [315, 144] width 47 height 20
click at [317, 144] on input "11-0654-01" at bounding box center [315, 144] width 47 height 20
type input "11-0564-01"
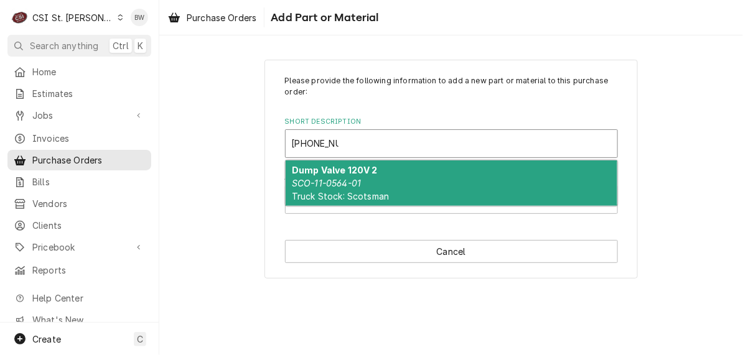
click at [321, 173] on strong "Dump Valve 120V 2" at bounding box center [335, 170] width 86 height 11
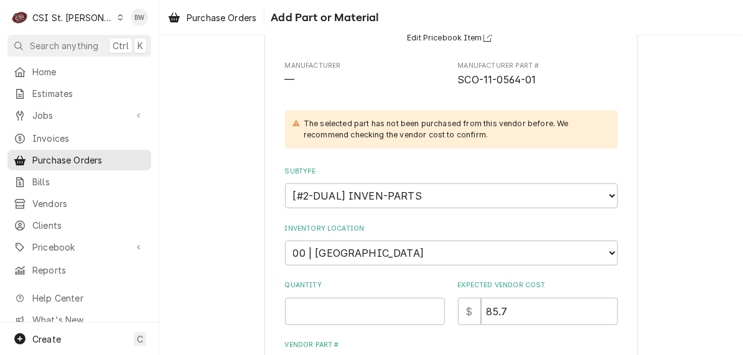
scroll to position [187, 0]
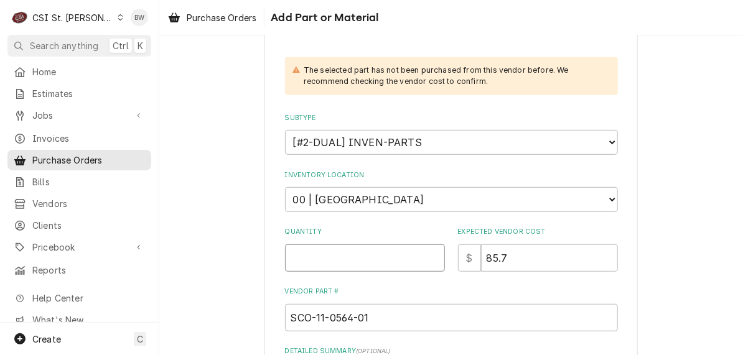
click at [313, 252] on input "Quantity" at bounding box center [365, 257] width 160 height 27
type textarea "x"
type input "3"
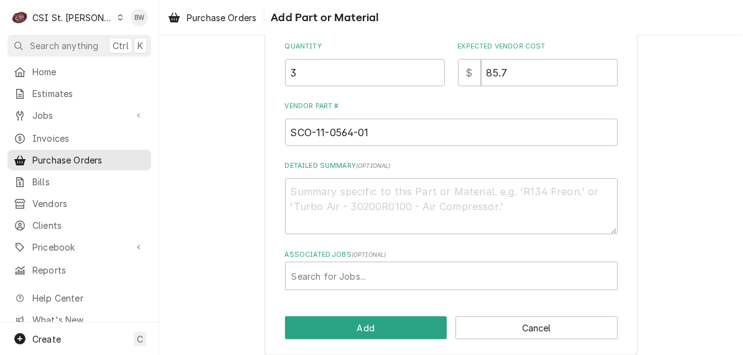
scroll to position [373, 0]
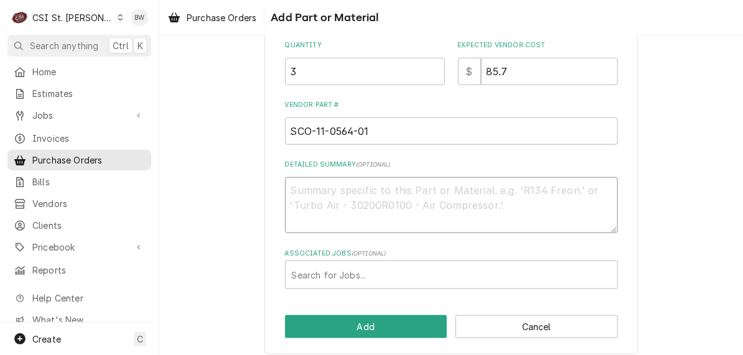
click at [301, 192] on textarea "Detailed Summary ( optional )" at bounding box center [451, 205] width 333 height 56
type textarea "x"
type textarea "S"
type textarea "x"
type textarea "St"
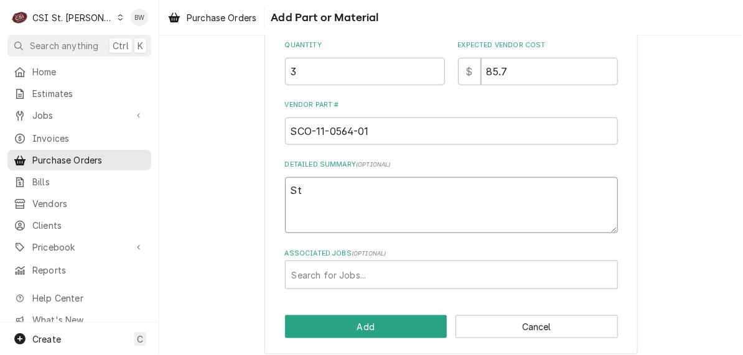
type textarea "x"
type textarea "Sto"
type textarea "x"
type textarea "Stoc"
type textarea "x"
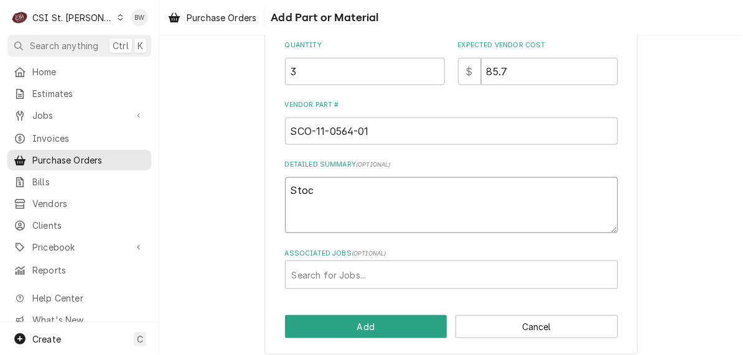
type textarea "Stock"
type textarea "x"
type textarea "Stock,"
type textarea "x"
type textarea "Stock, 1"
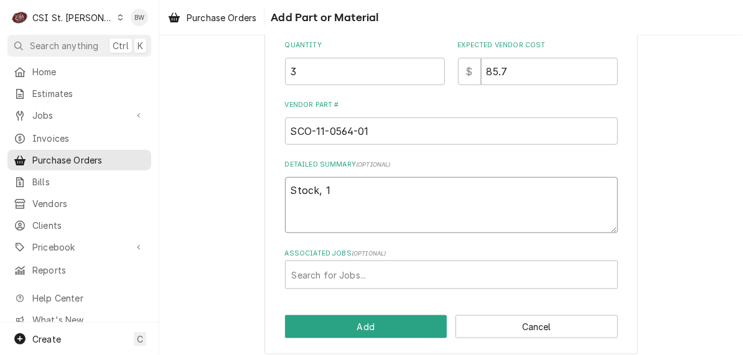
type textarea "x"
type textarea "Stock, 1"
type textarea "x"
type textarea "Stock, 1 f"
type textarea "x"
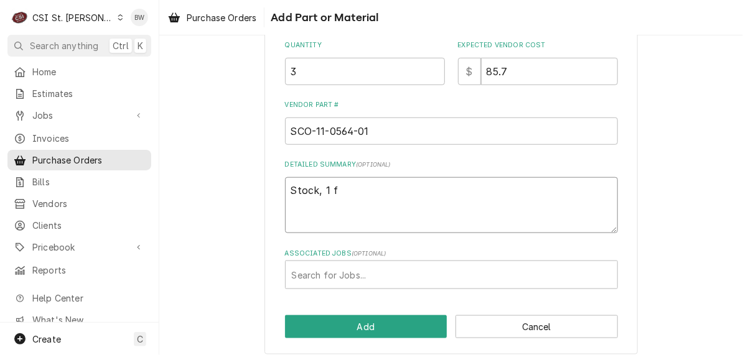
type textarea "Stock, 1 fo"
type textarea "x"
type textarea "Stock, 1 for"
type textarea "x"
type textarea "Stock, 1 for"
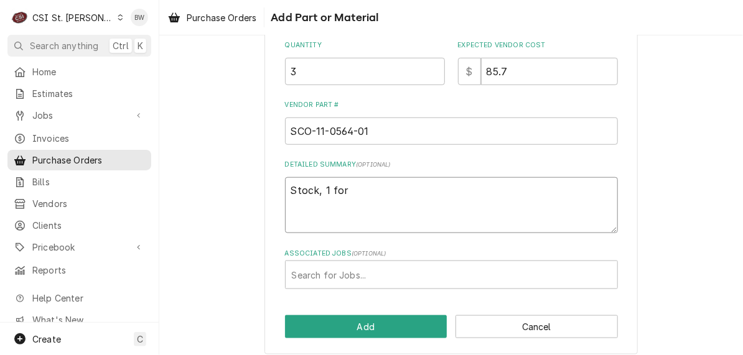
type textarea "x"
type textarea "Stock, 1 for B"
type textarea "x"
type textarea "Stock, 1 for Br"
type textarea "x"
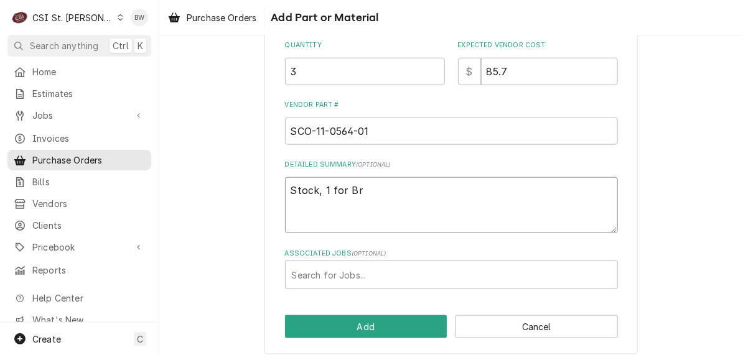
type textarea "Stock, 1 for Bra"
type textarea "x"
type textarea "Stock, 1 for Brad"
type textarea "x"
type textarea "Stock, 1 for Brad"
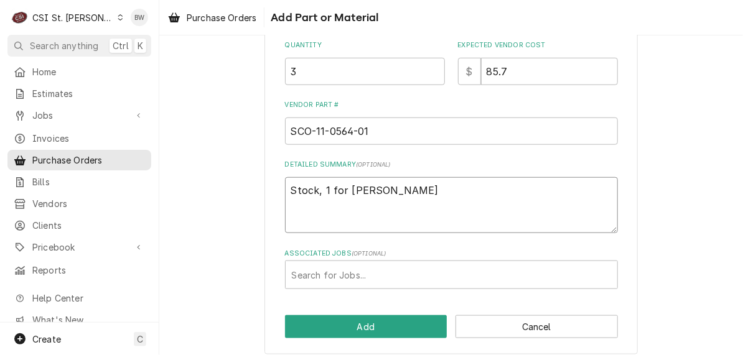
type textarea "x"
type textarea "Stock, 1 for Brad C"
type textarea "x"
type textarea "Stock, 1 for Brad Co"
type textarea "x"
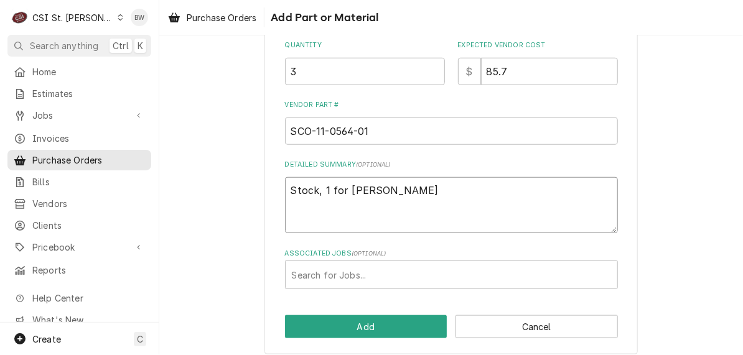
type textarea "Stock, 1 for Brad Cop"
type textarea "x"
type textarea "Stock, 1 for Brad Cope"
type textarea "x"
type textarea "Stock, 1 for Brad Cope"
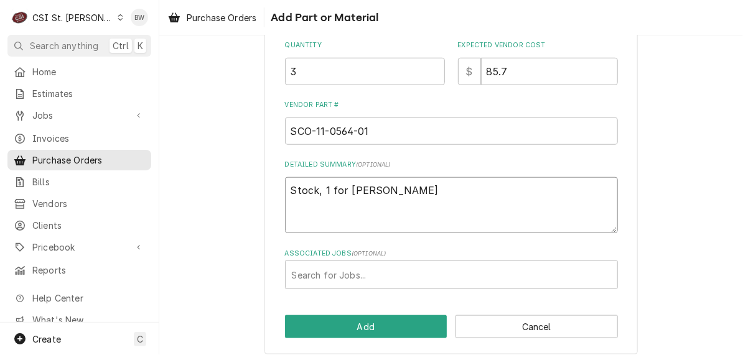
type textarea "x"
type textarea "Stock, 1 for Brad Cope a"
type textarea "x"
type textarea "Stock, 1 for Brad Cope an"
type textarea "x"
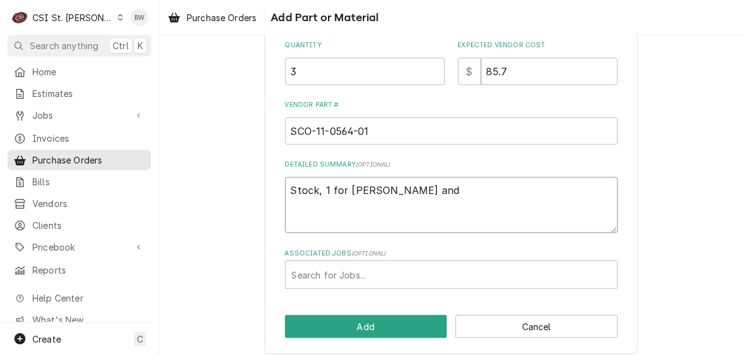
type textarea "Stock, 1 for Brad Cope andd"
type textarea "x"
type textarea "Stock, 1 for Brad Cope andd"
type textarea "x"
type textarea "Stock, 1 for Brad Cope andd 2"
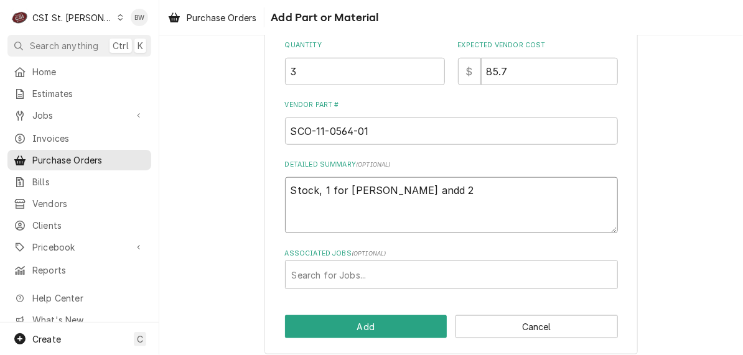
type textarea "x"
type textarea "Stock, 1 for Brad Cope andd 2"
type textarea "x"
type textarea "Stock, 1 for Brad Cope andd 2 f"
type textarea "x"
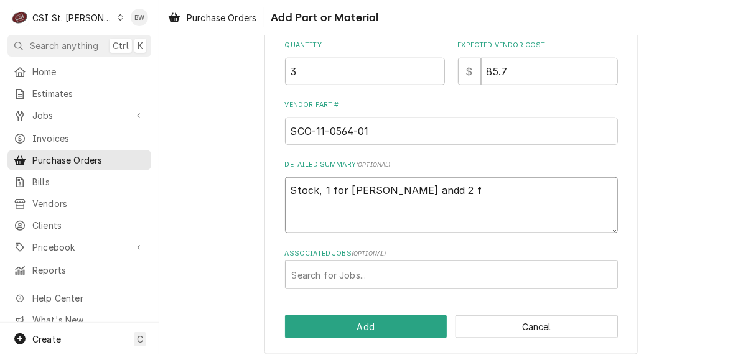
type textarea "Stock, 1 for Brad Cope andd 2 fo"
type textarea "x"
type textarea "Stock, 1 for Brad Cope andd 2 for"
type textarea "x"
type textarea "Stock, 1 for Brad Cope andd 2 for"
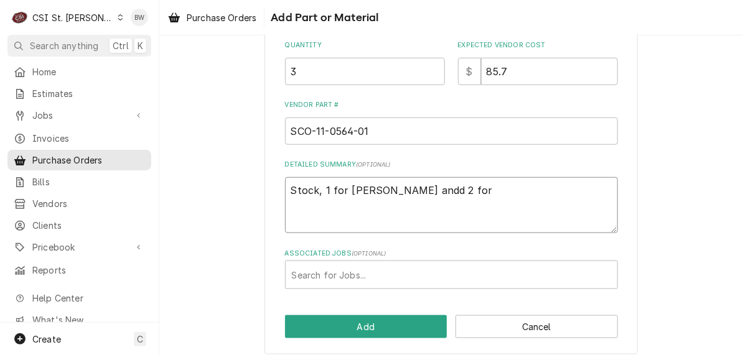
type textarea "x"
type textarea "Stock, 1 for Brad Cope andd 2 for S"
type textarea "x"
type textarea "Stock, 1 for Brad Cope andd 2 for St"
type textarea "x"
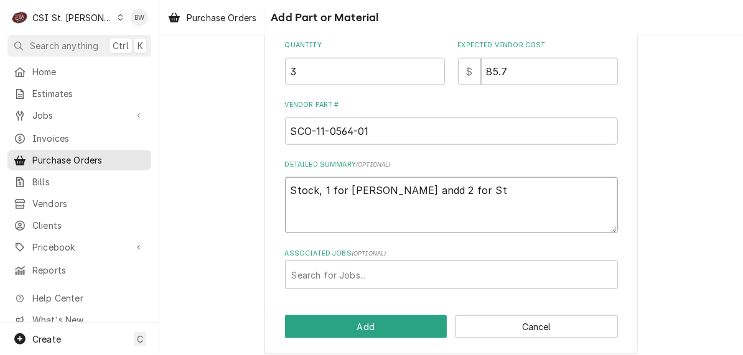
type textarea "Stock, 1 for Brad Cope andd 2 for Stl"
type textarea "x"
type textarea "Stock, 1 for Brad Cope andd 2 for Stl"
type textarea "x"
type textarea "Stock, 1 for Brad Cope andd 2 for Stl s"
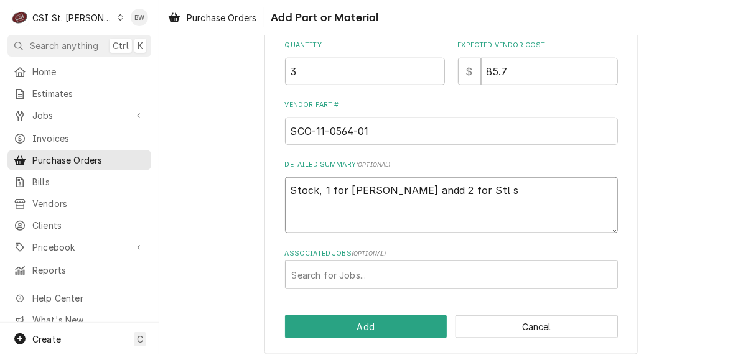
type textarea "x"
type textarea "Stock, 1 for Brad Cope andd 2 for Stl st"
type textarea "x"
type textarea "Stock, 1 for Brad Cope andd 2 for Stl sto"
type textarea "x"
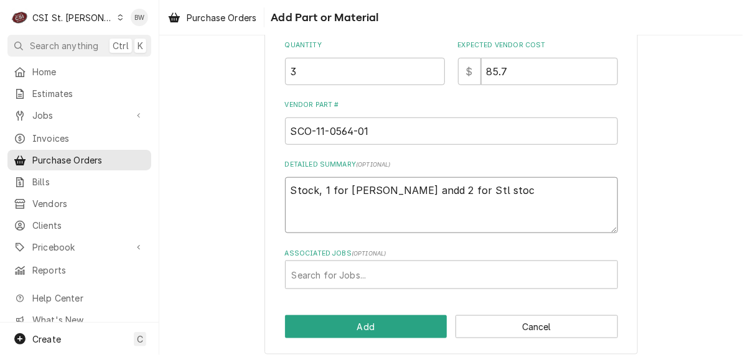
type textarea "Stock, 1 for Brad Cope andd 2 for Stl stock"
type textarea "x"
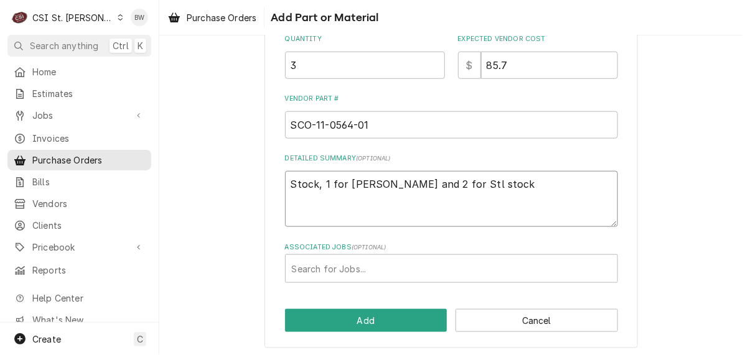
scroll to position [381, 0]
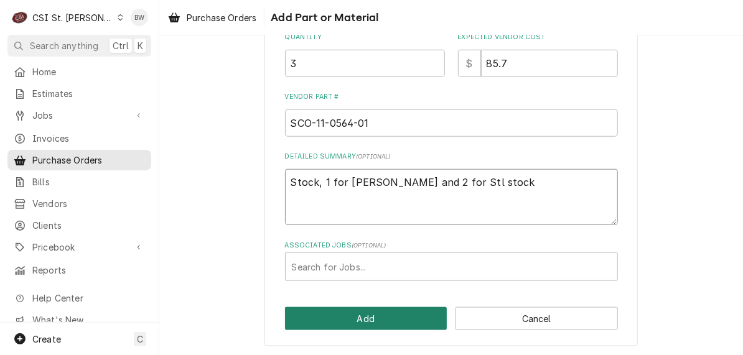
type textarea "Stock, 1 for Brad Cope and 2 for Stl stock"
click at [355, 318] on button "Add" at bounding box center [366, 318] width 162 height 23
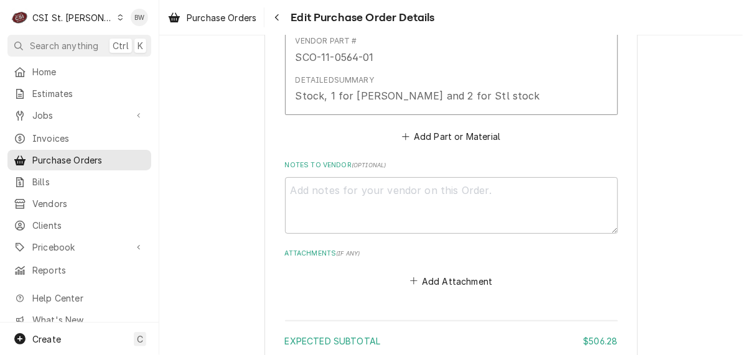
scroll to position [1834, 0]
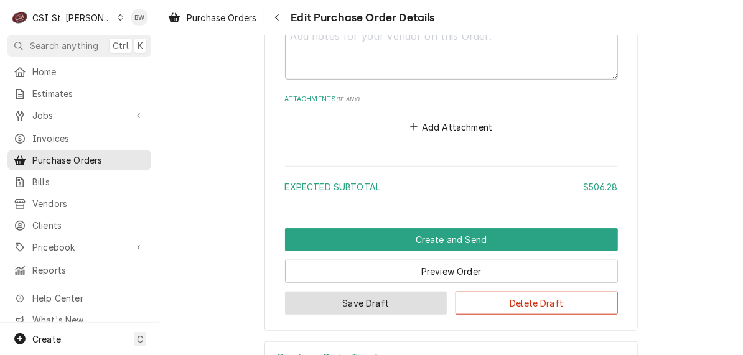
click at [373, 292] on button "Save Draft" at bounding box center [366, 303] width 162 height 23
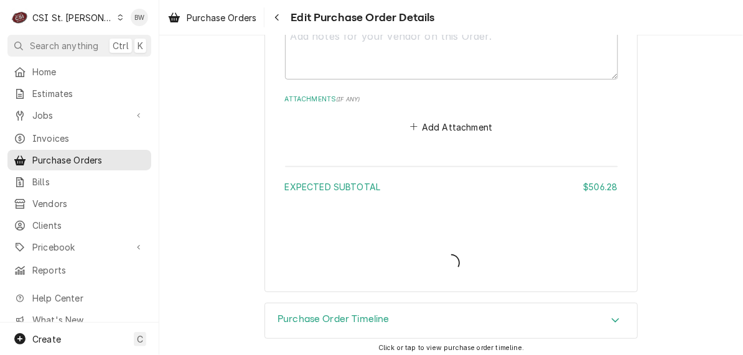
scroll to position [1794, 0]
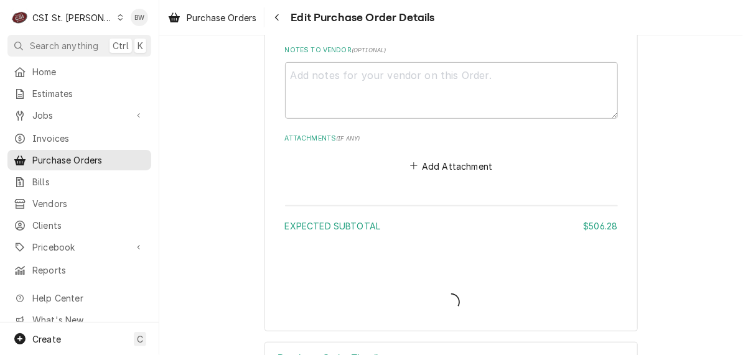
type textarea "x"
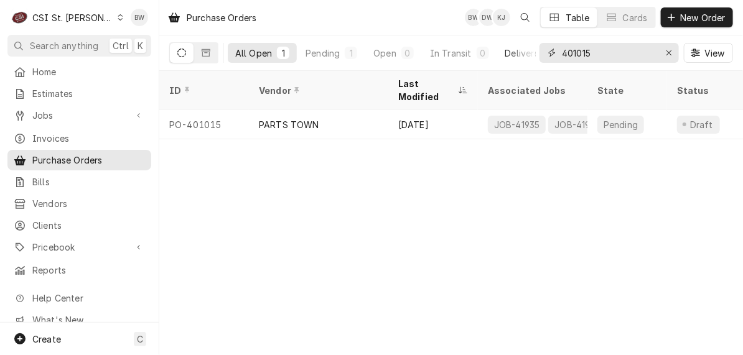
drag, startPoint x: 601, startPoint y: 51, endPoint x: 526, endPoint y: 43, distance: 75.7
click at [526, 43] on div "All Open 1 Pending 1 Open 0 In Transit 0 Delivered 0 Stocked 0 401015 View" at bounding box center [451, 52] width 564 height 35
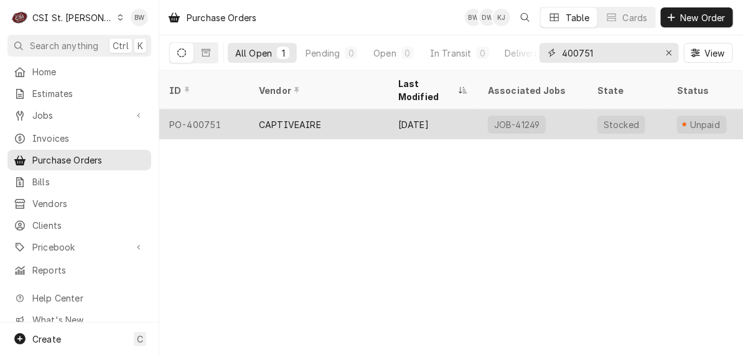
type input "400751"
click at [282, 118] on div "CAPTIVEAIRE" at bounding box center [290, 124] width 62 height 13
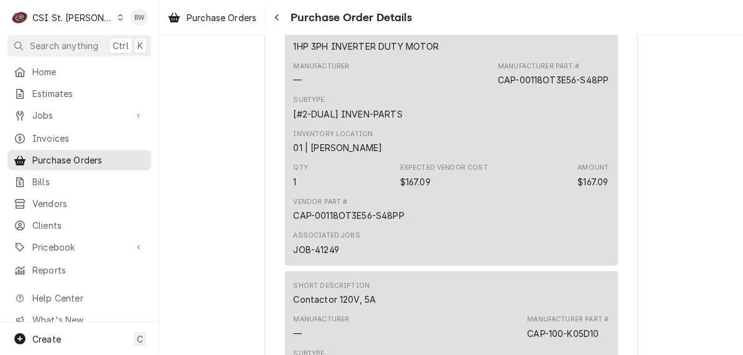
scroll to position [871, 0]
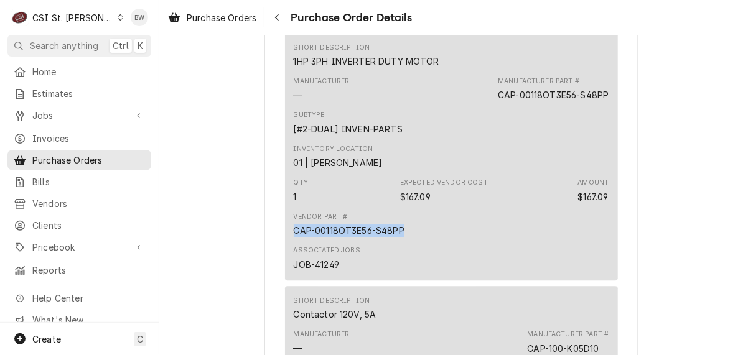
drag, startPoint x: 398, startPoint y: 270, endPoint x: 289, endPoint y: 270, distance: 109.5
click at [294, 237] on div "CAP-00118OT3E56-S48PP" at bounding box center [349, 230] width 111 height 13
copy div "CAP-00118OT3E56-S48PP"
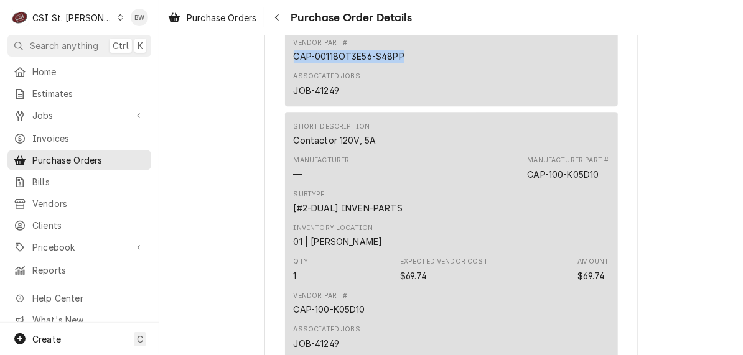
scroll to position [1120, 0]
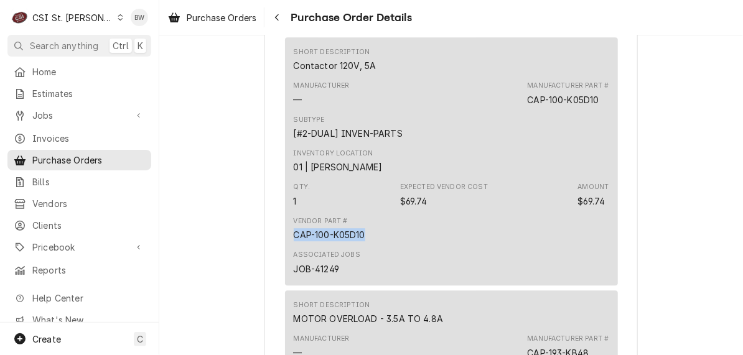
drag, startPoint x: 366, startPoint y: 274, endPoint x: 287, endPoint y: 269, distance: 79.1
click at [287, 269] on div "Short Description Contactor 120V, 5A Manufacturer — Manufacturer Part # CAP-100…" at bounding box center [451, 161] width 333 height 248
copy div "CAP-100-K05D10"
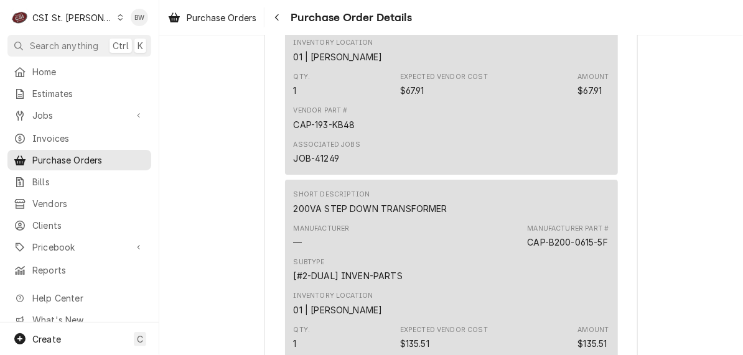
scroll to position [1493, 0]
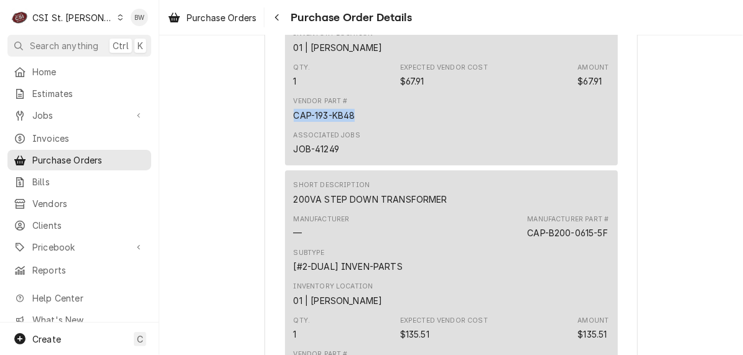
drag, startPoint x: 353, startPoint y: 154, endPoint x: 290, endPoint y: 154, distance: 63.4
click at [294, 126] on div "Vendor Part # CAP-193-KB48" at bounding box center [451, 109] width 315 height 34
copy div "CAP-193-KB48"
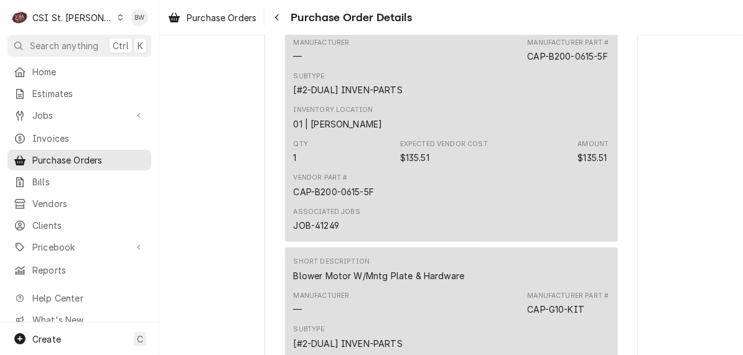
scroll to position [1679, 0]
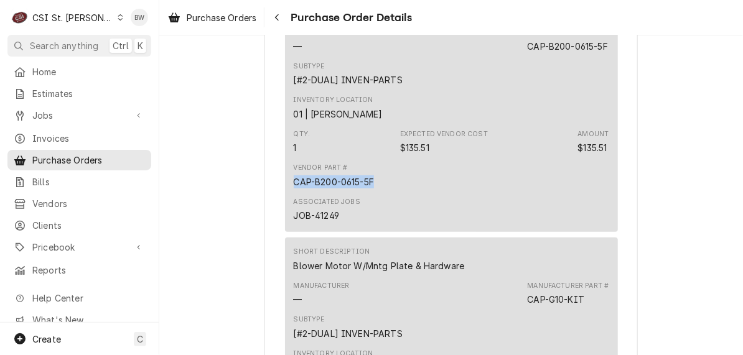
drag, startPoint x: 380, startPoint y: 218, endPoint x: 289, endPoint y: 218, distance: 91.4
click at [294, 192] on div "Vendor Part # CAP-B200-0615-5F" at bounding box center [451, 176] width 315 height 34
copy div "CAP-B200-0615-5F"
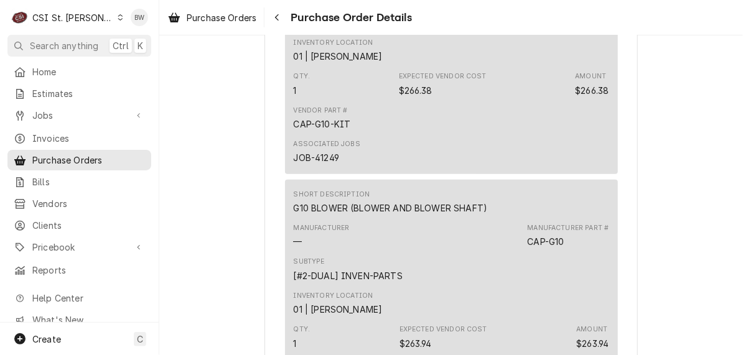
scroll to position [1928, 0]
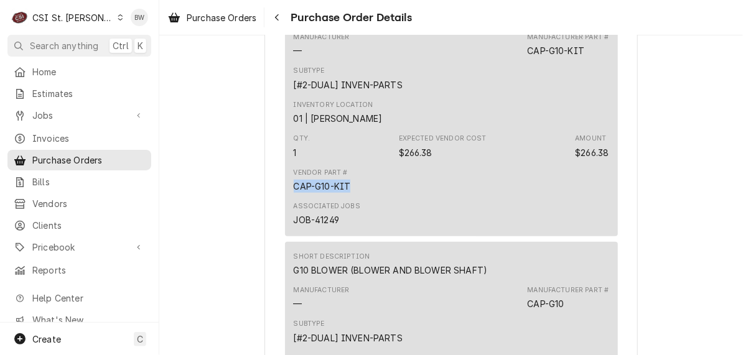
drag, startPoint x: 348, startPoint y: 225, endPoint x: 290, endPoint y: 225, distance: 57.2
click at [294, 197] on div "Vendor Part # CAP-G10-KIT" at bounding box center [451, 181] width 315 height 34
copy div "CAP-G10-KIT"
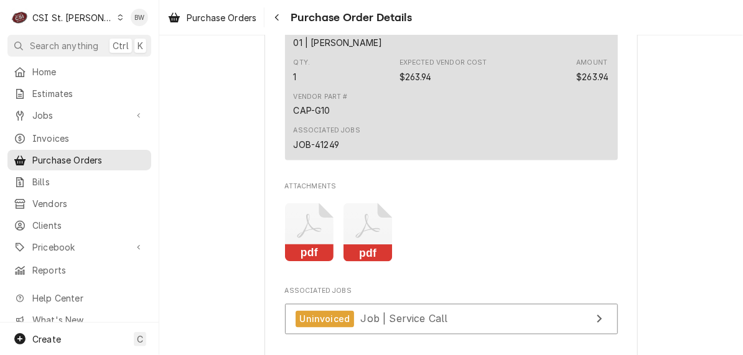
scroll to position [2239, 0]
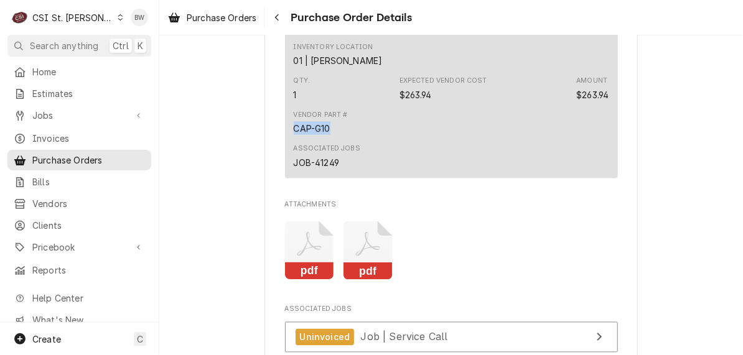
drag, startPoint x: 331, startPoint y: 167, endPoint x: 283, endPoint y: 167, distance: 47.9
click at [285, 167] on div "Short Description G10 BLOWER (BLOWER AND BLOWER SHAFT) Manufacturer — Manufactu…" at bounding box center [451, 55] width 333 height 248
copy div "CAP-G10"
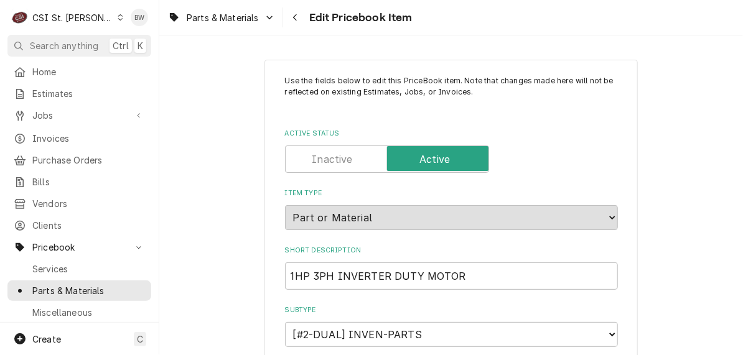
type textarea "x"
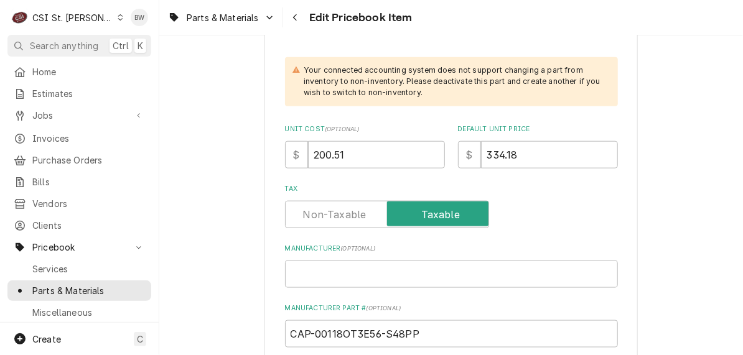
scroll to position [435, 0]
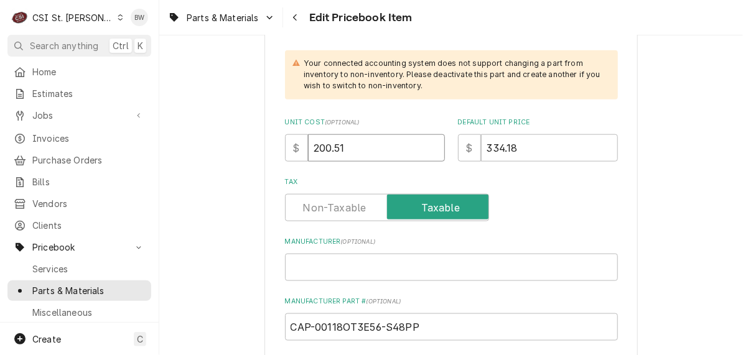
drag, startPoint x: 353, startPoint y: 146, endPoint x: 272, endPoint y: 147, distance: 81.5
type input "1"
type textarea "x"
type input "167"
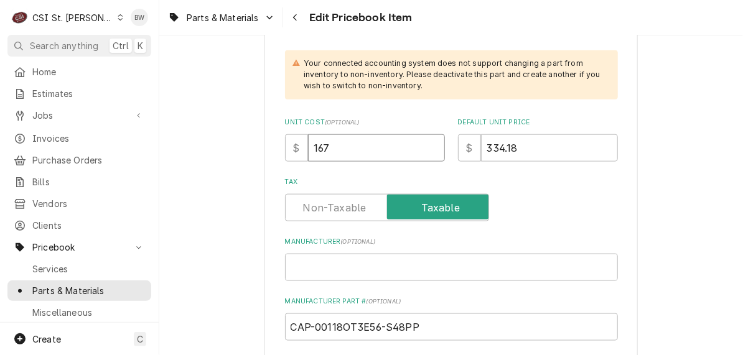
type textarea "x"
type input "167.0"
type textarea "x"
type input "167.09"
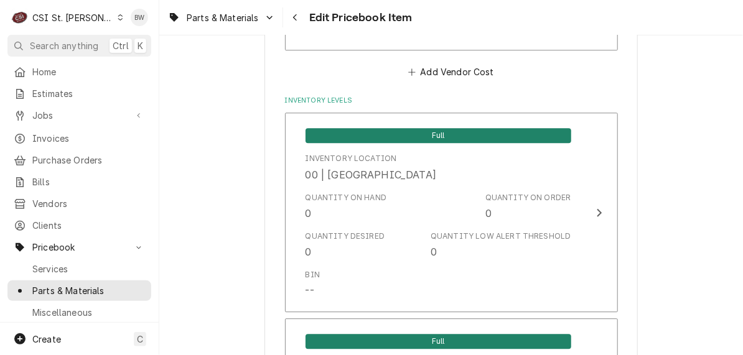
scroll to position [10760, 0]
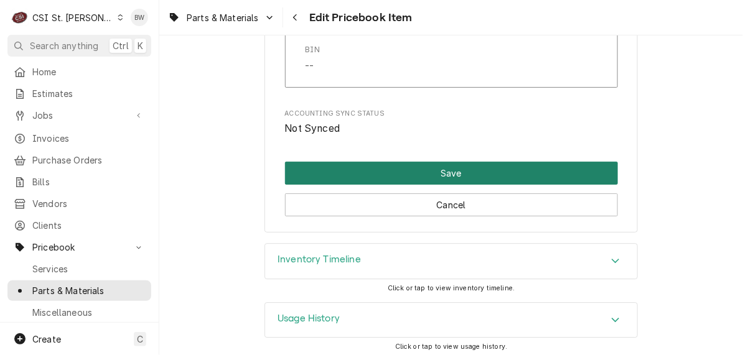
click at [417, 165] on button "Save" at bounding box center [451, 173] width 333 height 23
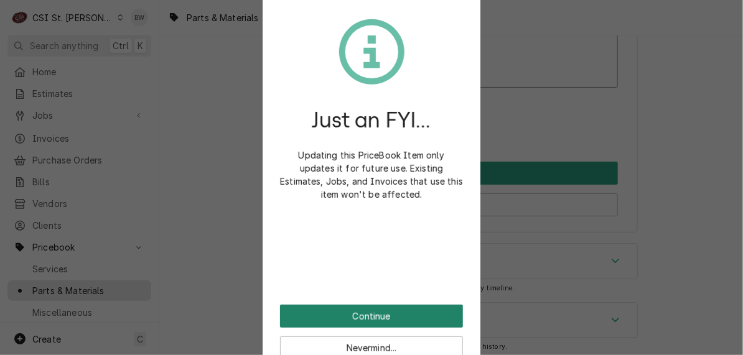
click at [362, 308] on button "Continue" at bounding box center [371, 316] width 183 height 23
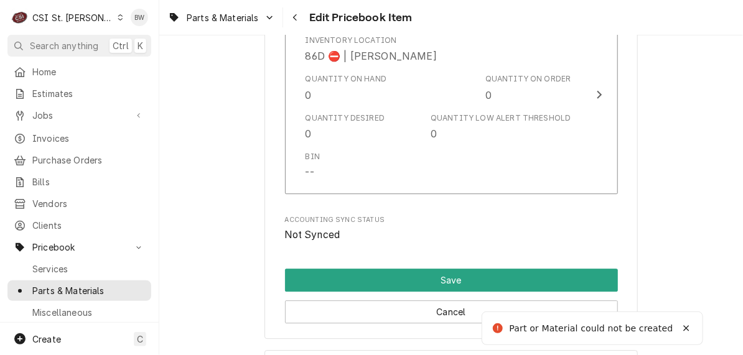
scroll to position [1116, 0]
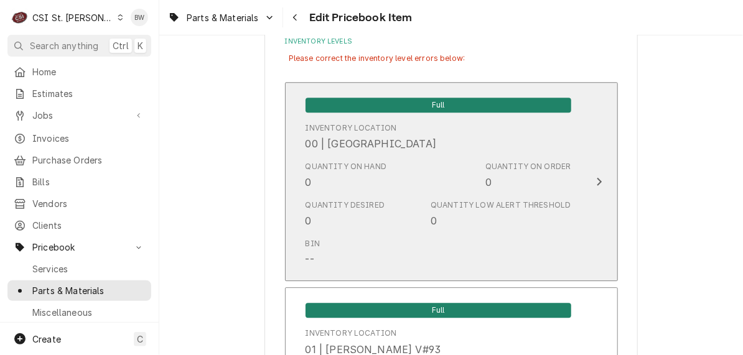
click at [399, 192] on div "Quantity on Hand 0 Quantity on Order 0" at bounding box center [438, 175] width 266 height 39
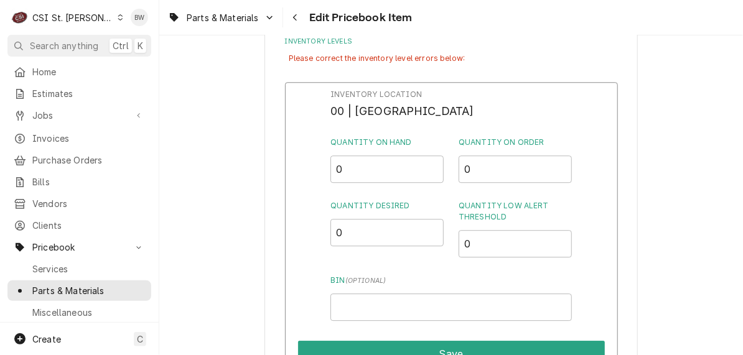
click at [582, 233] on div "Inventory Location 00 | STL WAREHOUSE Quantity on Hand 0 Quantity on Order 0 Qu…" at bounding box center [451, 243] width 333 height 323
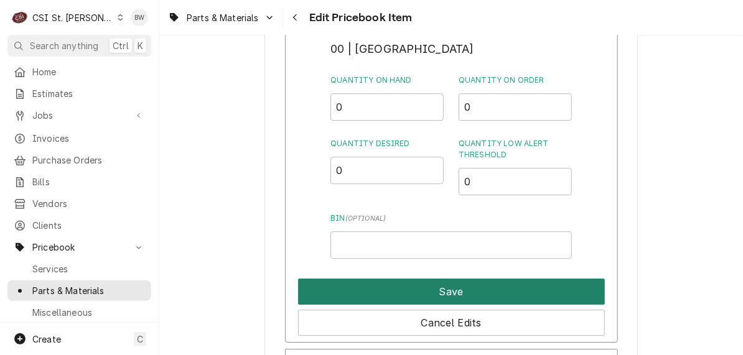
click at [414, 297] on button "Save" at bounding box center [451, 292] width 307 height 26
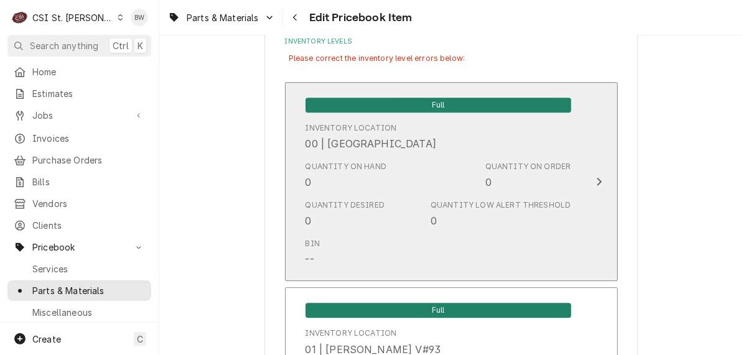
scroll to position [10859, 0]
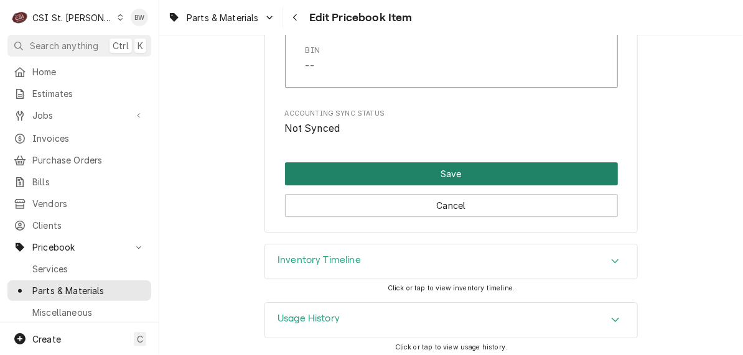
click at [417, 175] on button "Save" at bounding box center [451, 173] width 333 height 23
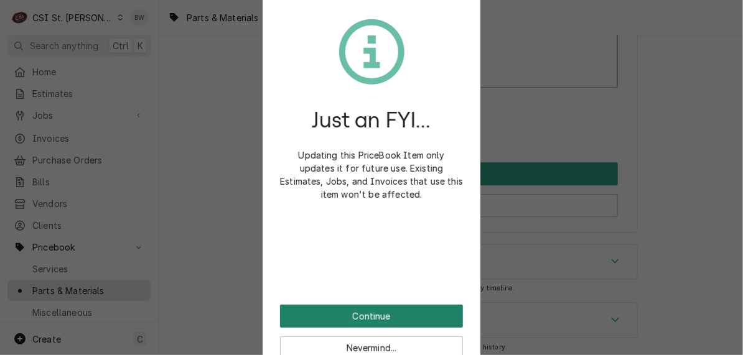
click at [343, 312] on button "Continue" at bounding box center [371, 316] width 183 height 23
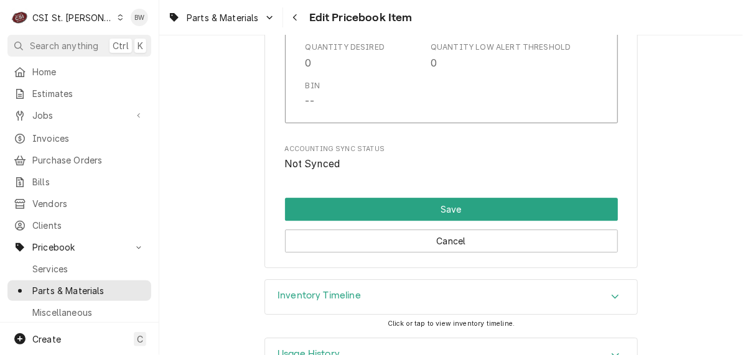
scroll to position [1116, 0]
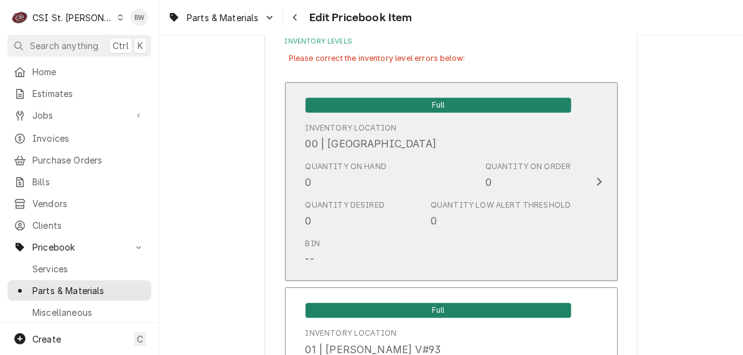
click at [396, 236] on div "Bin --" at bounding box center [438, 252] width 266 height 39
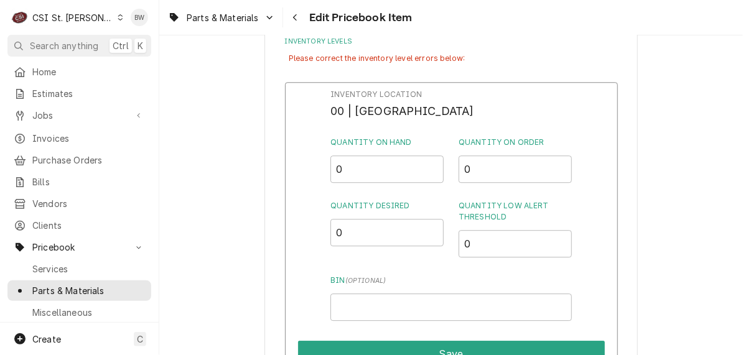
click at [592, 218] on div "Inventory Location 00 | STL WAREHOUSE Quantity on Hand 0 Quantity on Order 0 Qu…" at bounding box center [451, 243] width 333 height 323
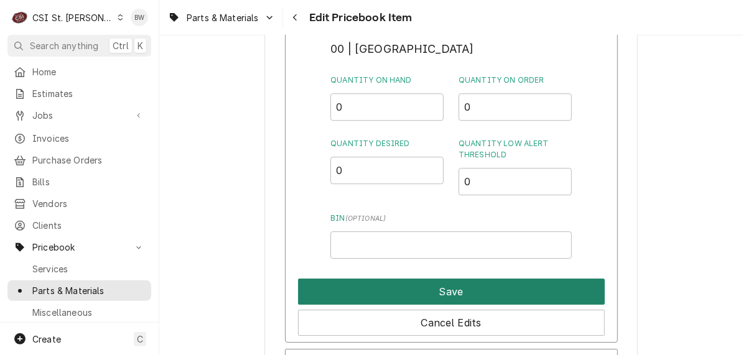
click at [437, 283] on button "Save" at bounding box center [451, 292] width 307 height 26
type textarea "x"
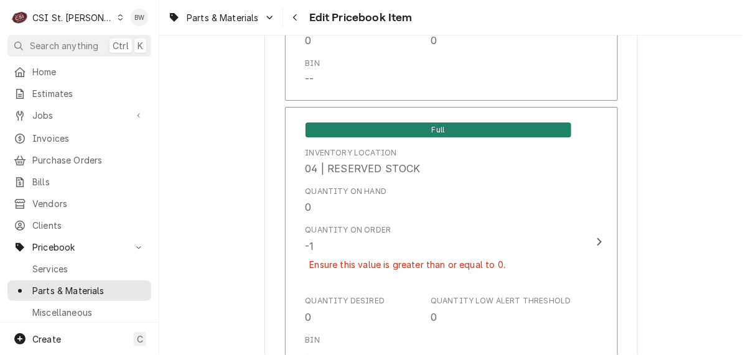
scroll to position [6652, 0]
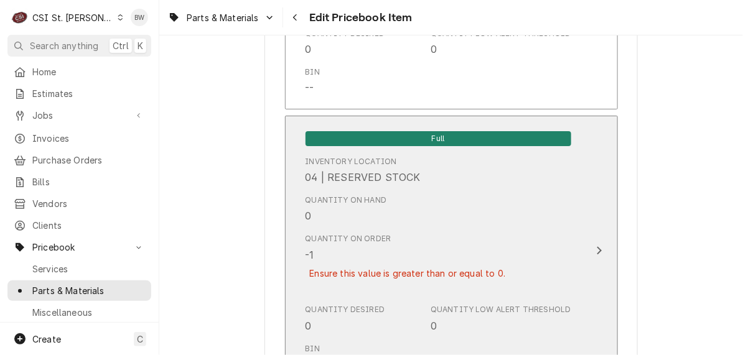
click at [360, 248] on div "Quantity on Order -1 Ensure this value is greater than or equal to 0." at bounding box center [407, 263] width 205 height 61
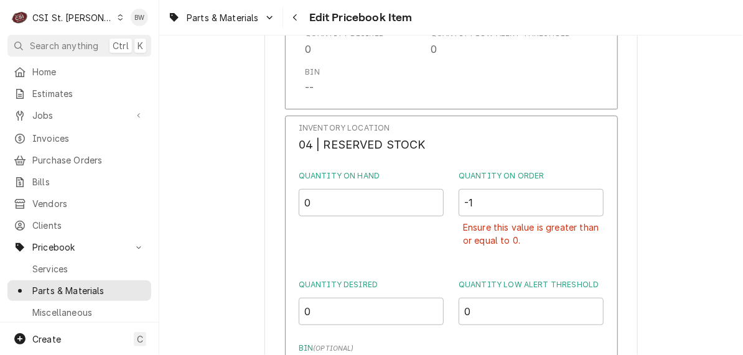
scroll to position [6714, 0]
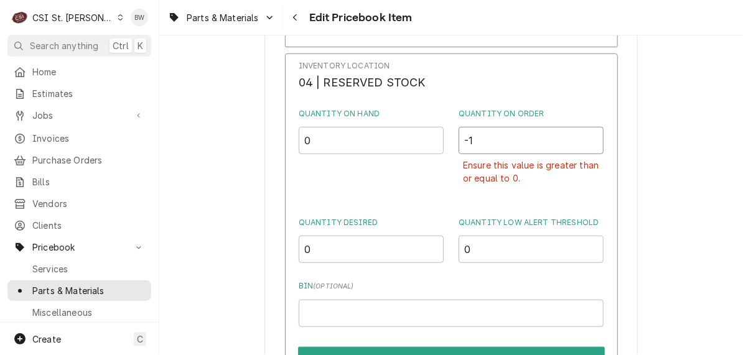
drag, startPoint x: 471, startPoint y: 132, endPoint x: 450, endPoint y: 131, distance: 21.2
click at [450, 131] on div "Quantity on Hand 0 Quantity on Order -1 Ensure this value is greater than or eq…" at bounding box center [451, 153] width 305 height 91
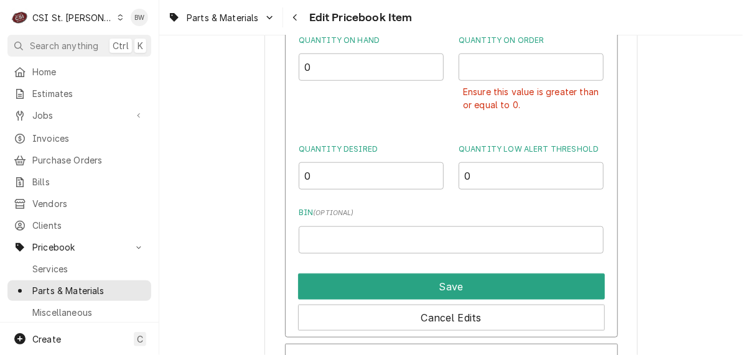
scroll to position [6839, 0]
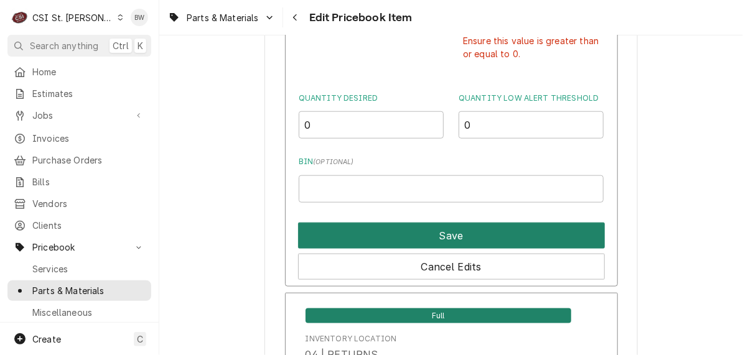
click at [423, 223] on button "Save" at bounding box center [451, 236] width 307 height 26
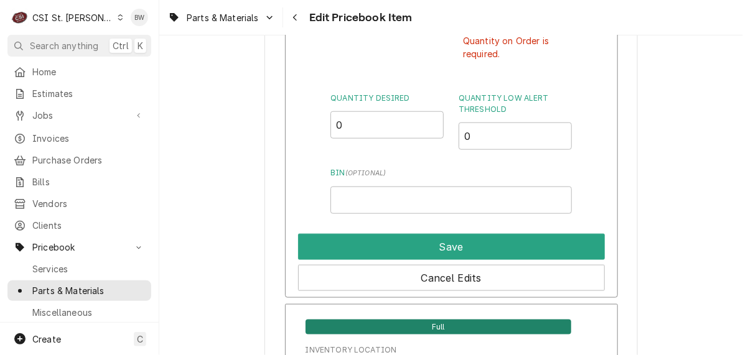
scroll to position [10958, 0]
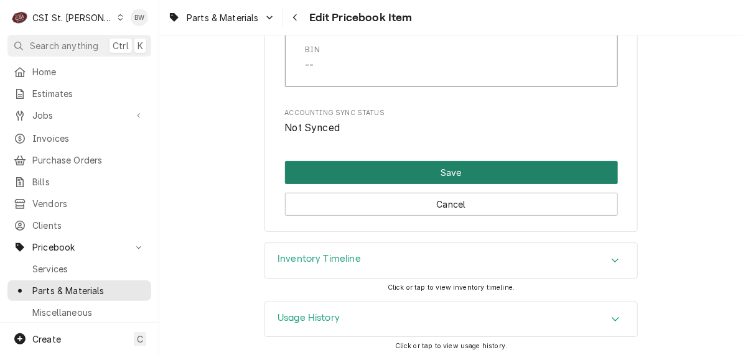
click at [425, 171] on button "Save" at bounding box center [451, 172] width 333 height 23
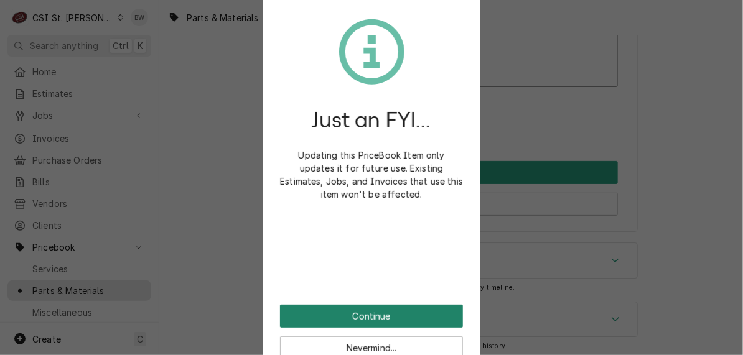
click at [383, 309] on button "Continue" at bounding box center [371, 316] width 183 height 23
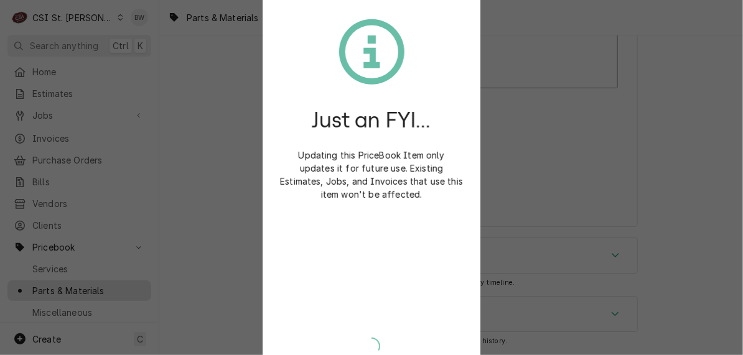
scroll to position [10923, 0]
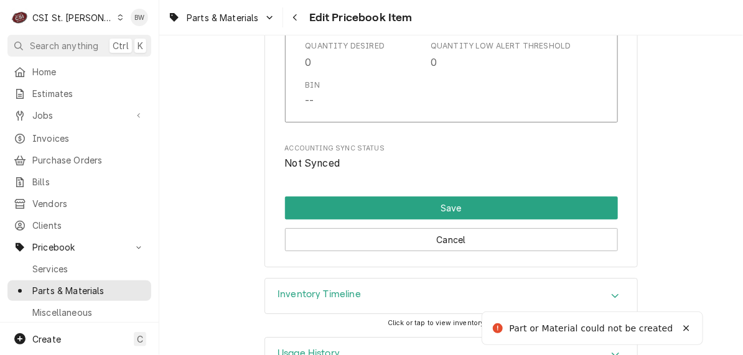
type textarea "x"
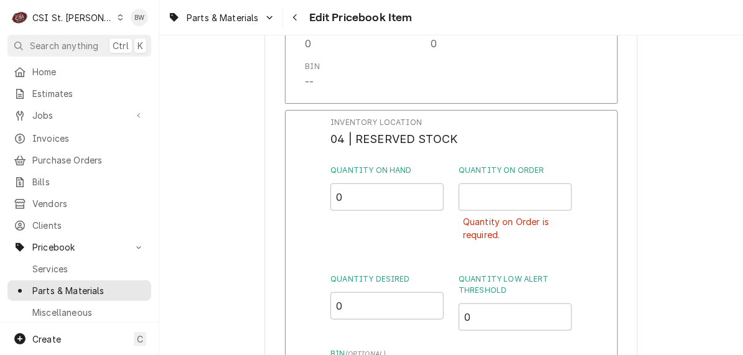
scroll to position [6714, 0]
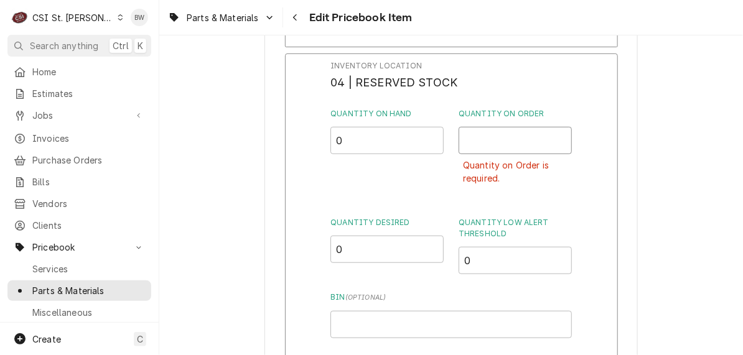
click at [478, 139] on input "Quantity on Order" at bounding box center [514, 140] width 113 height 27
type input "0"
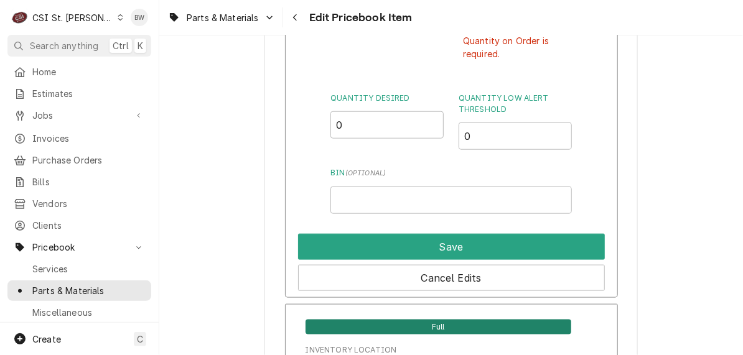
scroll to position [6901, 0]
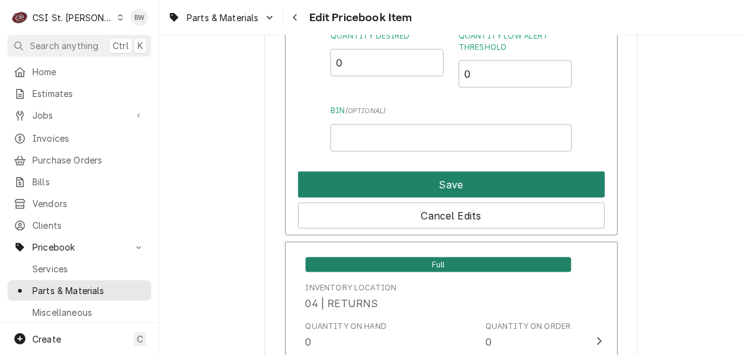
click at [447, 174] on button "Save" at bounding box center [451, 185] width 307 height 26
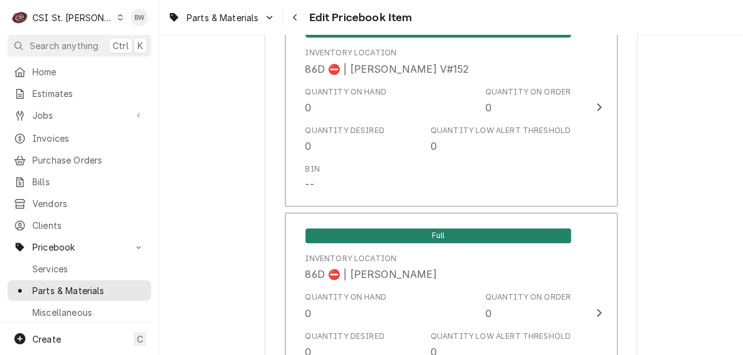
scroll to position [10788, 0]
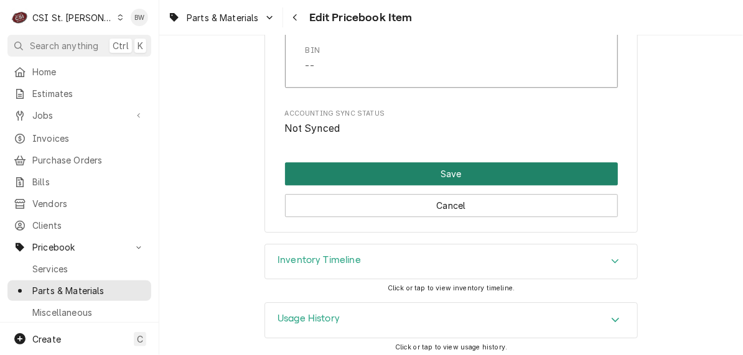
click at [468, 164] on button "Save" at bounding box center [451, 173] width 333 height 23
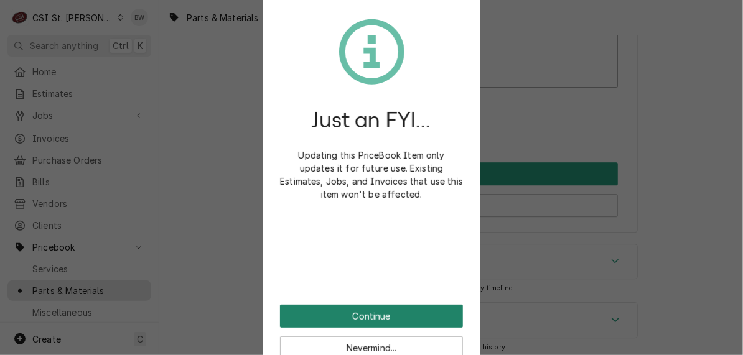
click at [358, 317] on button "Continue" at bounding box center [371, 316] width 183 height 23
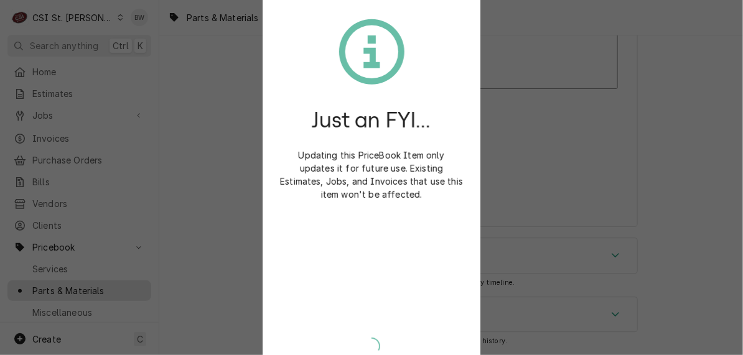
scroll to position [10753, 0]
type textarea "x"
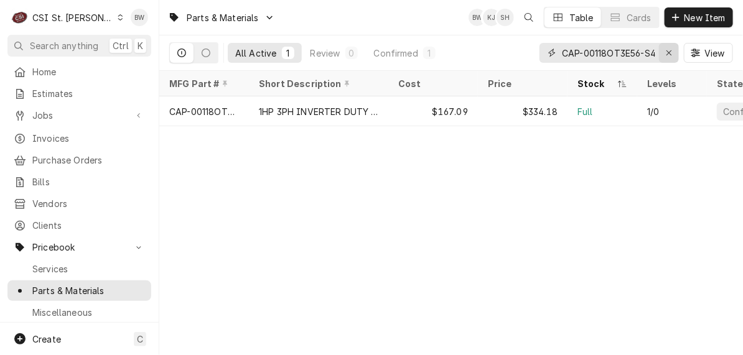
click at [667, 53] on icon "Erase input" at bounding box center [669, 53] width 7 height 9
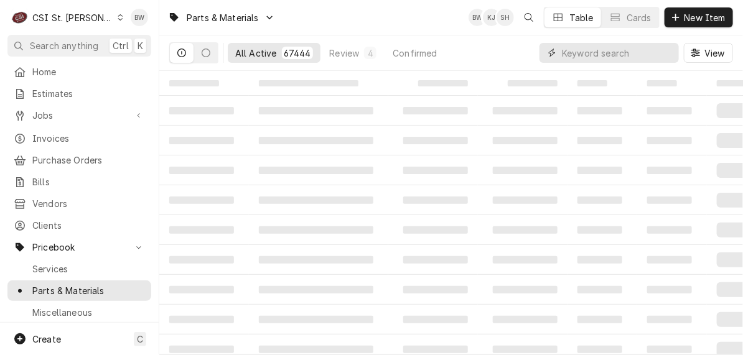
paste input "CAP-100-K05D10"
click at [565, 56] on input "CAP-100-K05D10" at bounding box center [608, 53] width 93 height 20
paste input "CAP-100-K05D10"
drag, startPoint x: 568, startPoint y: 52, endPoint x: 530, endPoint y: 53, distance: 38.0
click at [530, 53] on div "All Active Review Confirmed CCAP-100-K05D10 View" at bounding box center [451, 52] width 564 height 35
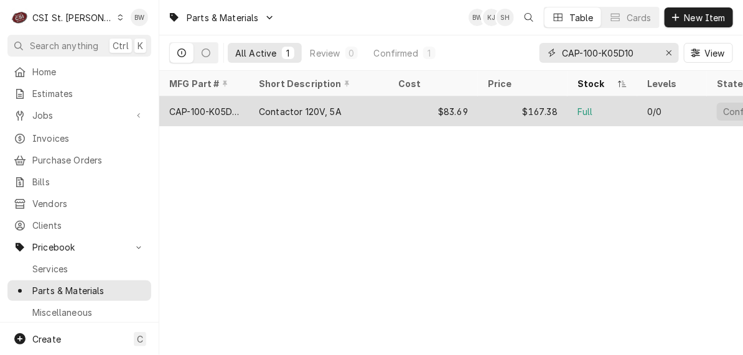
type input "CAP-100-K05D10"
click at [229, 106] on div "CAP-100-K05D10" at bounding box center [204, 111] width 70 height 13
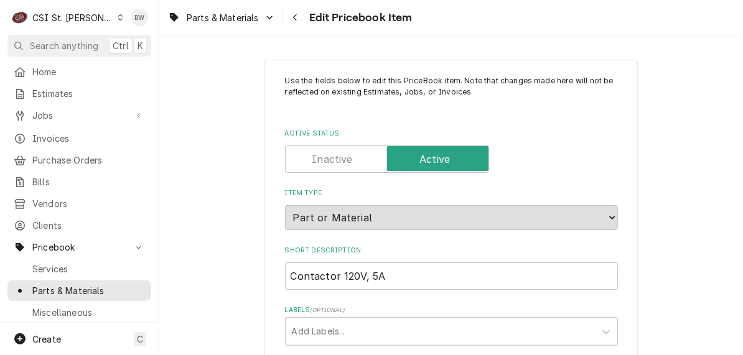
type textarea "x"
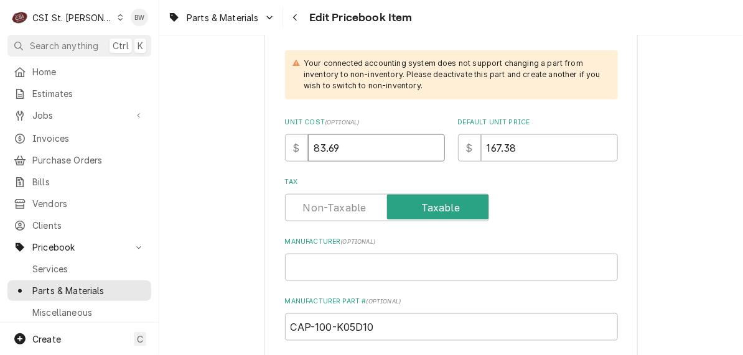
drag, startPoint x: 338, startPoint y: 148, endPoint x: 295, endPoint y: 146, distance: 43.0
click at [295, 146] on div "$ 83.69" at bounding box center [365, 147] width 160 height 27
type input "6"
type textarea "x"
type input "69"
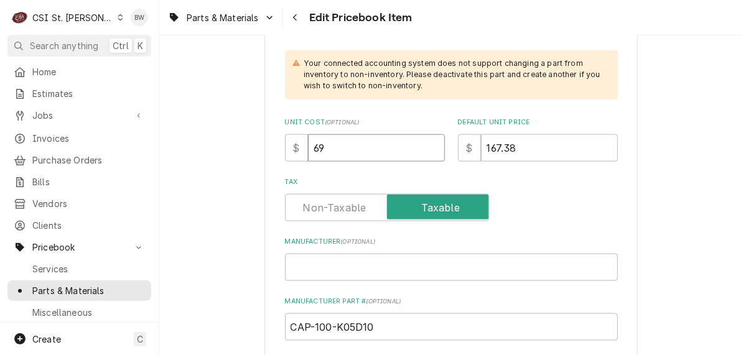
type textarea "x"
type input "69.7"
type textarea "x"
type input "69.74"
click at [509, 187] on div "Tax" at bounding box center [451, 199] width 333 height 44
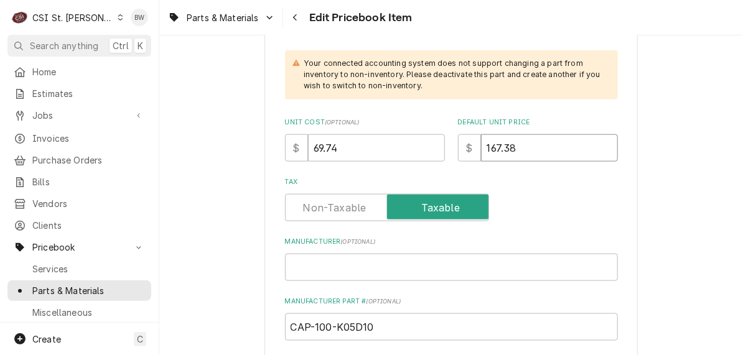
drag, startPoint x: 512, startPoint y: 149, endPoint x: 450, endPoint y: 145, distance: 61.7
click at [450, 145] on div "Unit Cost ( optional ) $ 69.74 Default Unit Price $ 167.38" at bounding box center [451, 140] width 333 height 44
type textarea "x"
type input "1"
type textarea "x"
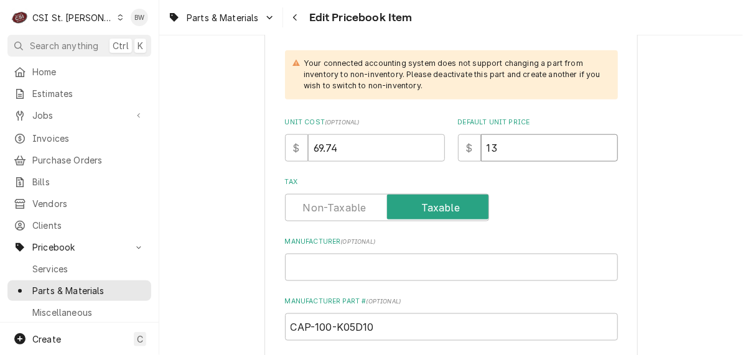
type input "138"
type textarea "x"
type input "138"
type textarea "x"
type input "13"
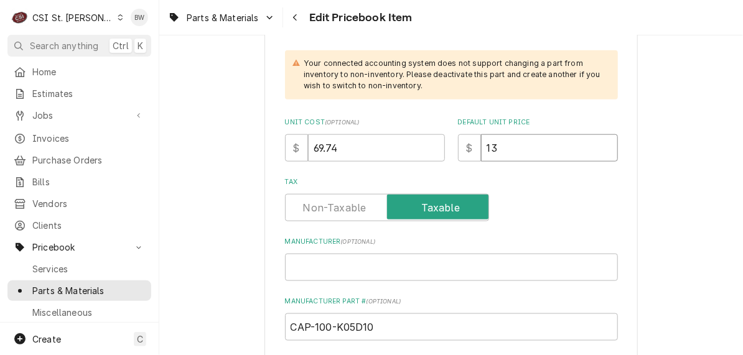
type textarea "x"
type input "139"
type textarea "x"
type input "139.48"
type textarea "x"
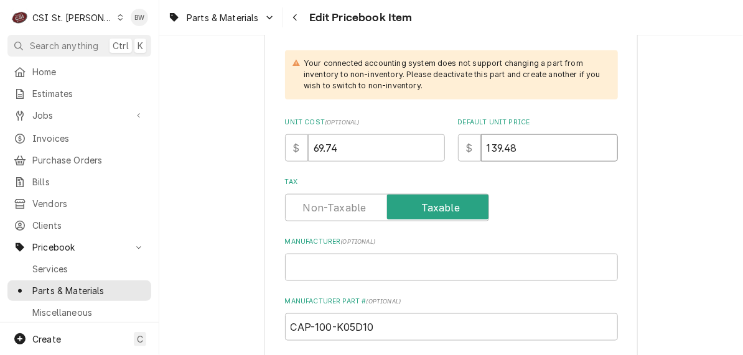
type input "139.48"
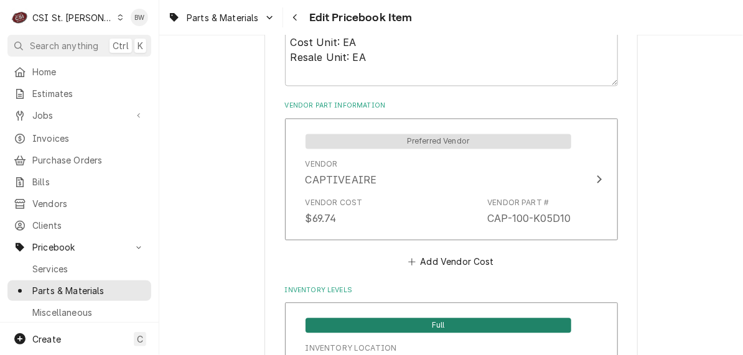
scroll to position [871, 0]
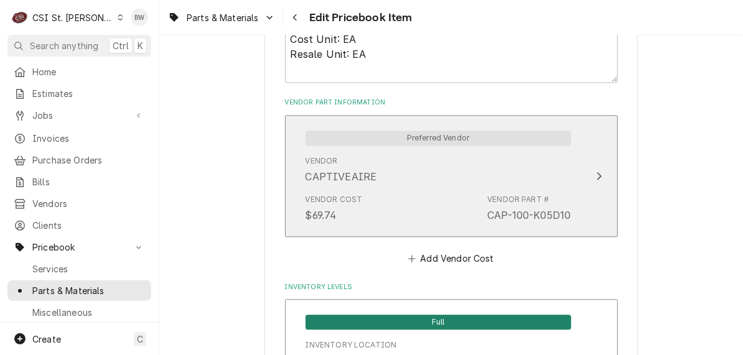
click at [428, 198] on div "Vendor Cost $69.74 Vendor Part # CAP-100-K05D10" at bounding box center [438, 208] width 266 height 39
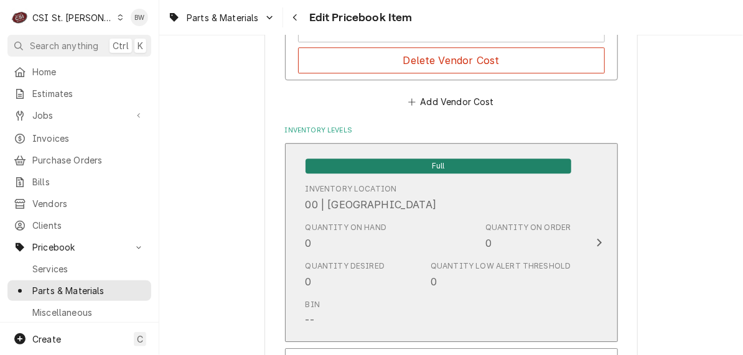
scroll to position [10916, 0]
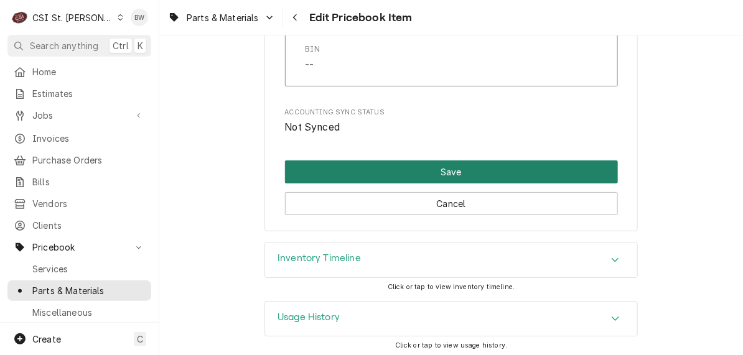
click at [440, 174] on button "Save" at bounding box center [451, 171] width 333 height 23
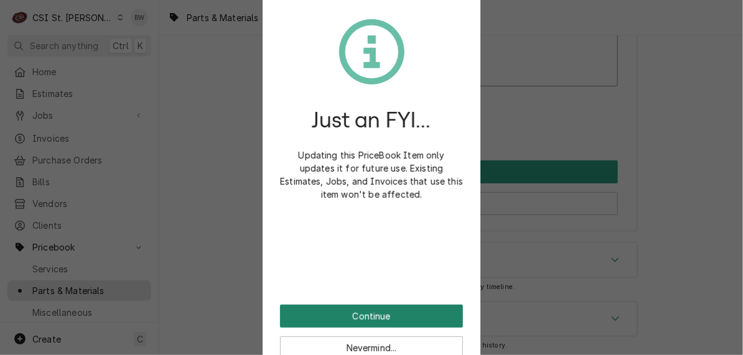
click at [364, 315] on button "Continue" at bounding box center [371, 316] width 183 height 23
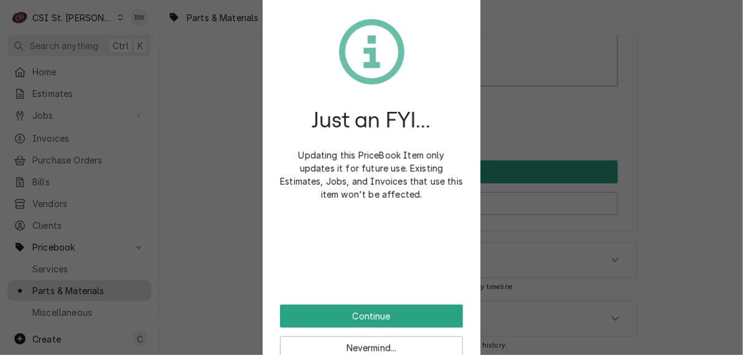
scroll to position [10908, 0]
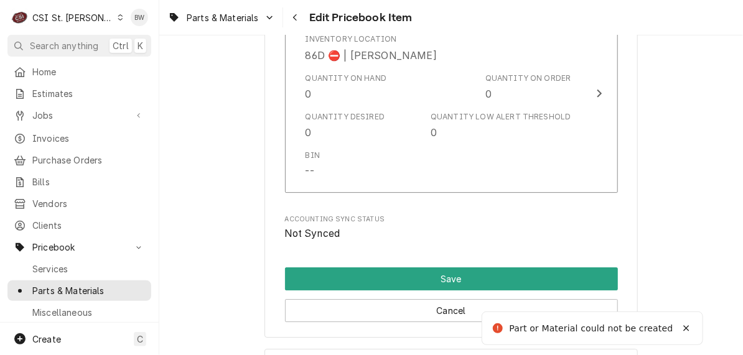
type textarea "x"
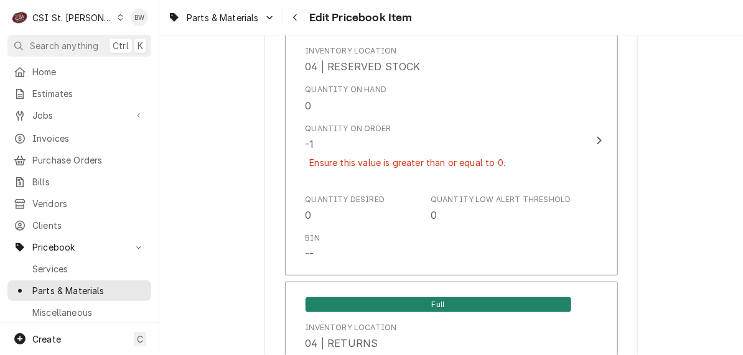
scroll to position [6932, 0]
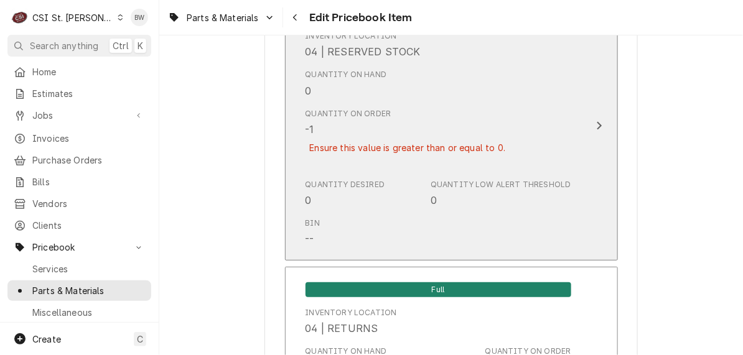
click at [393, 174] on div "Quantity Desired 0 Quantity Low Alert Threshold 0" at bounding box center [438, 193] width 266 height 39
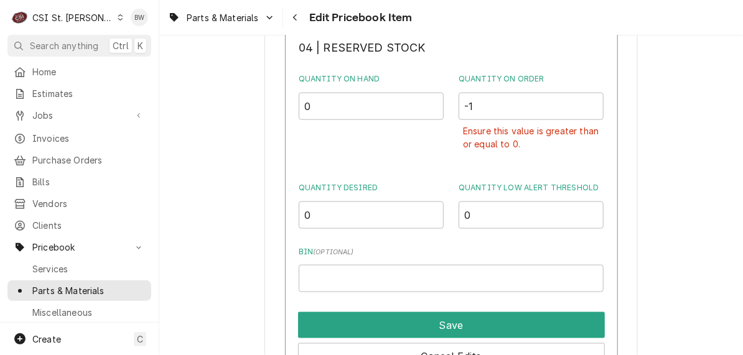
scroll to position [6895, 0]
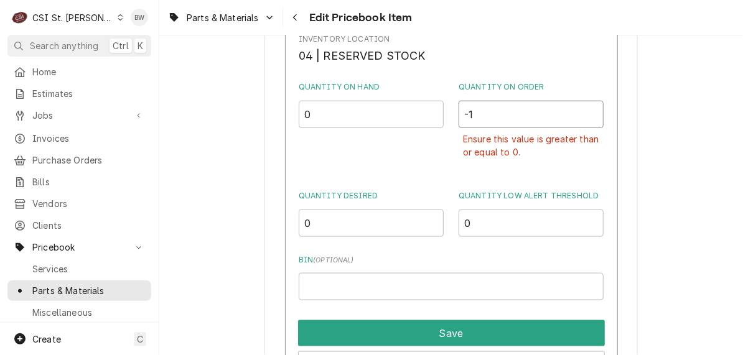
drag, startPoint x: 504, startPoint y: 111, endPoint x: 446, endPoint y: 109, distance: 58.5
click at [446, 109] on div "Quantity on Hand 0 Quantity on Order -1 Ensure this value is greater than or eq…" at bounding box center [451, 126] width 305 height 91
type input "0"
click at [431, 137] on div "Quantity on Hand 0" at bounding box center [371, 126] width 145 height 91
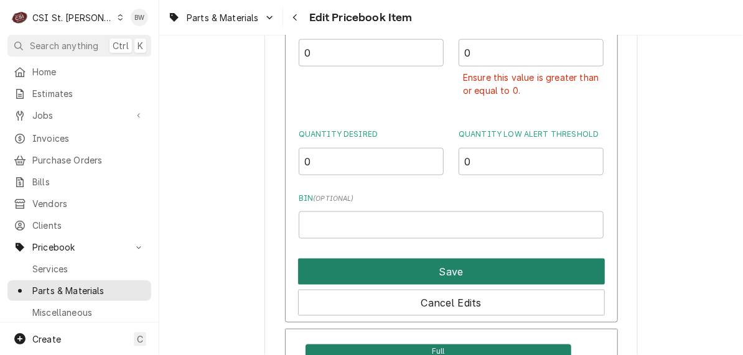
click at [434, 259] on button "Save" at bounding box center [451, 272] width 307 height 26
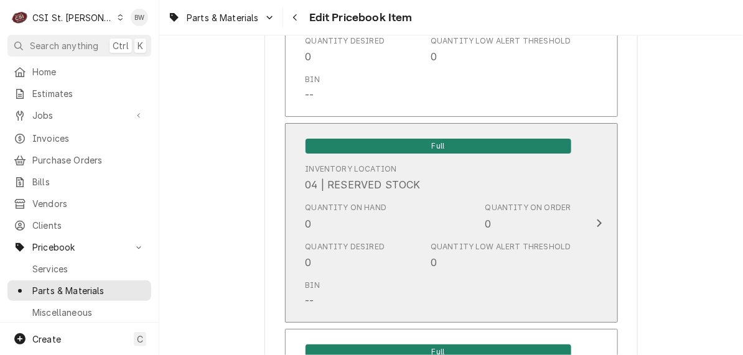
scroll to position [10944, 0]
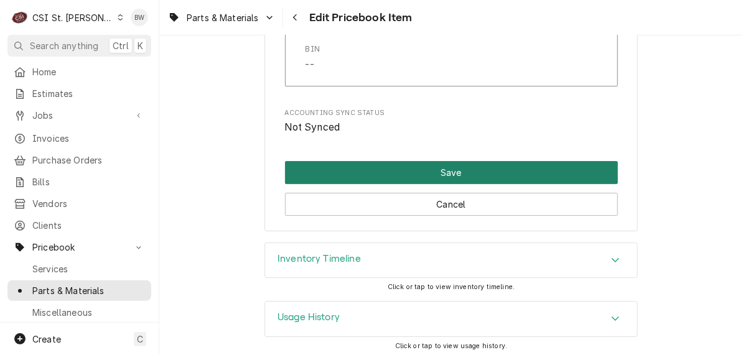
click at [408, 168] on button "Save" at bounding box center [451, 172] width 333 height 23
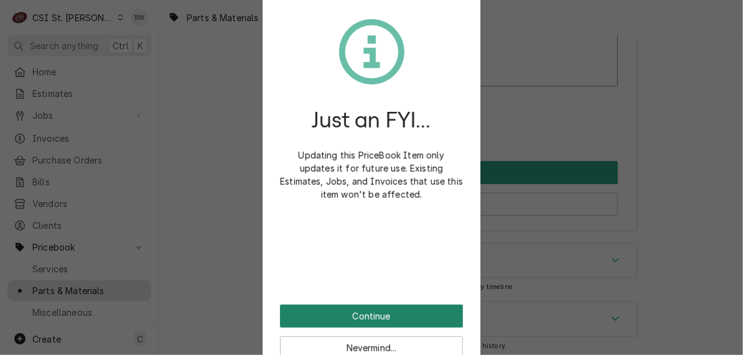
click at [347, 312] on button "Continue" at bounding box center [371, 316] width 183 height 23
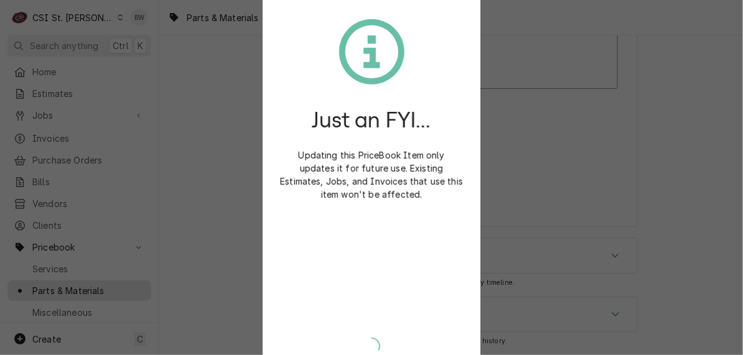
scroll to position [10908, 0]
type textarea "x"
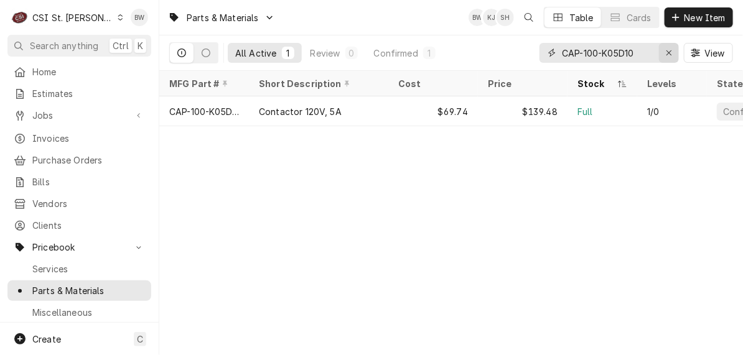
click at [666, 52] on icon "Erase input" at bounding box center [669, 53] width 7 height 9
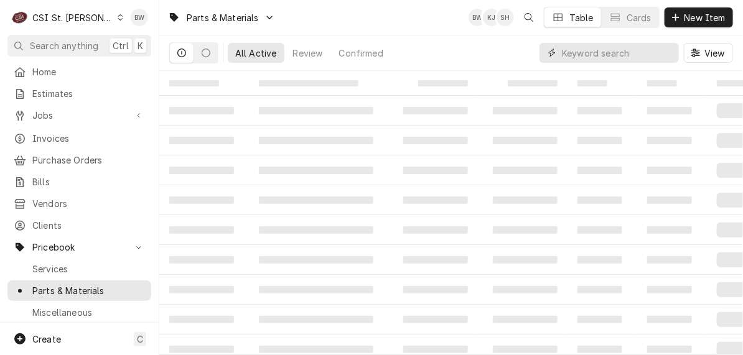
click at [562, 55] on input "Dynamic Content Wrapper" at bounding box center [617, 53] width 111 height 20
paste input "CAP-193-KB48"
click at [562, 55] on input "CAP-193-KB48" at bounding box center [608, 53] width 93 height 20
paste input "CAP-193-KB48"
drag, startPoint x: 626, startPoint y: 52, endPoint x: 540, endPoint y: 53, distance: 86.5
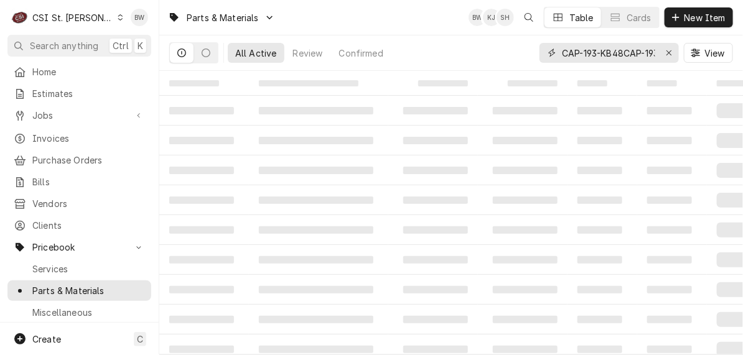
click at [540, 53] on div "CAP-193-KB48CAP-193-KB48" at bounding box center [608, 53] width 139 height 20
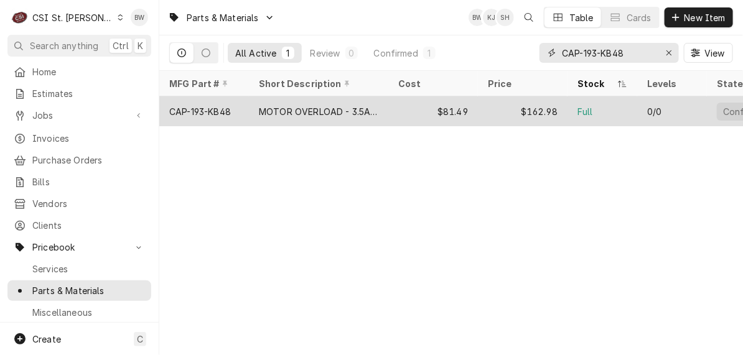
type input "CAP-193-KB48"
click at [220, 109] on div "CAP-193-KB48" at bounding box center [200, 111] width 62 height 13
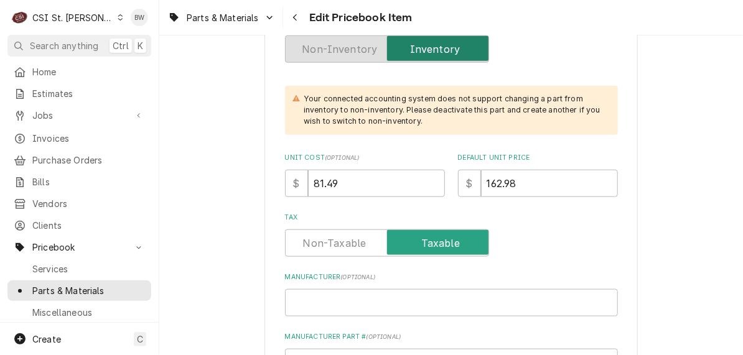
scroll to position [435, 0]
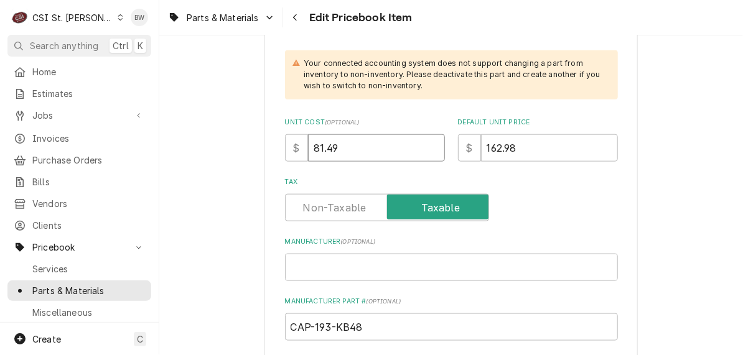
drag, startPoint x: 343, startPoint y: 152, endPoint x: 272, endPoint y: 149, distance: 71.0
type textarea "x"
type input "6"
type textarea "x"
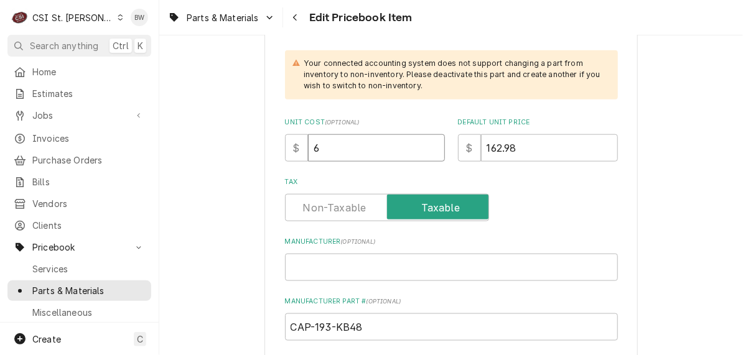
type input "67"
type textarea "x"
type input "67.9"
type textarea "x"
type input "67.91"
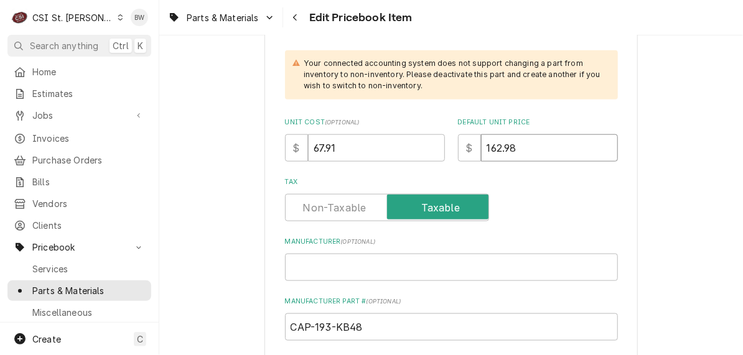
drag, startPoint x: 534, startPoint y: 146, endPoint x: 460, endPoint y: 139, distance: 73.7
click at [463, 144] on div "$ 162.98" at bounding box center [538, 147] width 160 height 27
type input "1"
type textarea "x"
type input "13"
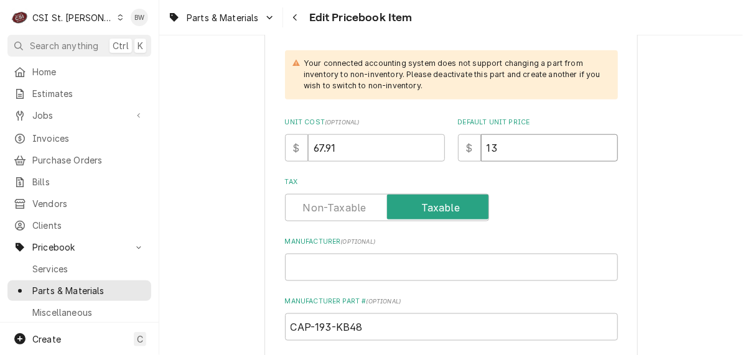
type textarea "x"
type input "135"
type textarea "x"
type input "135.8"
type textarea "x"
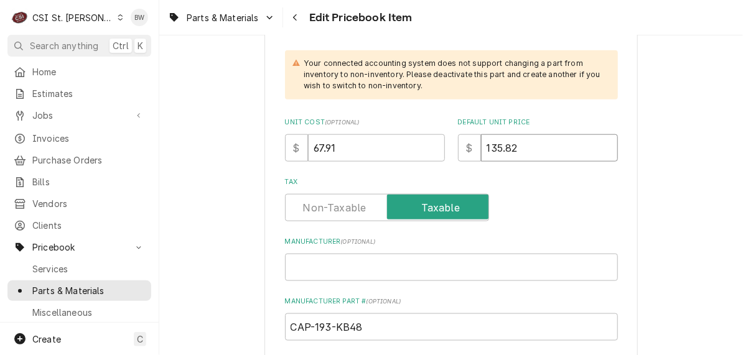
type input "135.82"
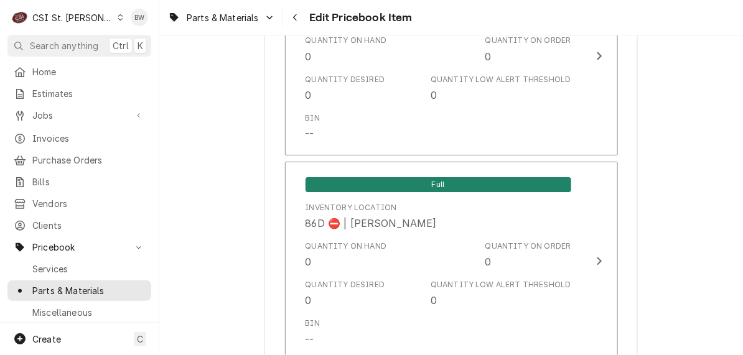
scroll to position [10760, 0]
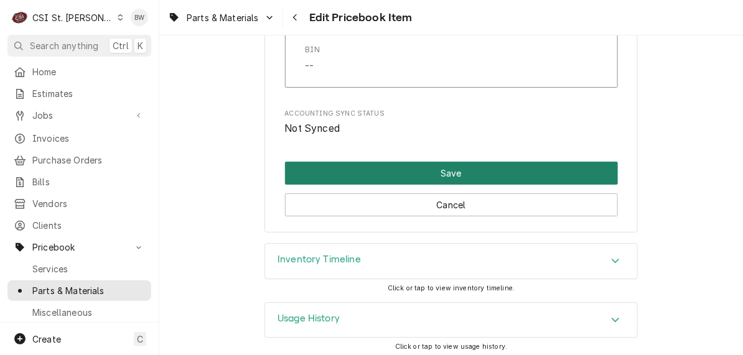
click at [447, 171] on button "Save" at bounding box center [451, 173] width 333 height 23
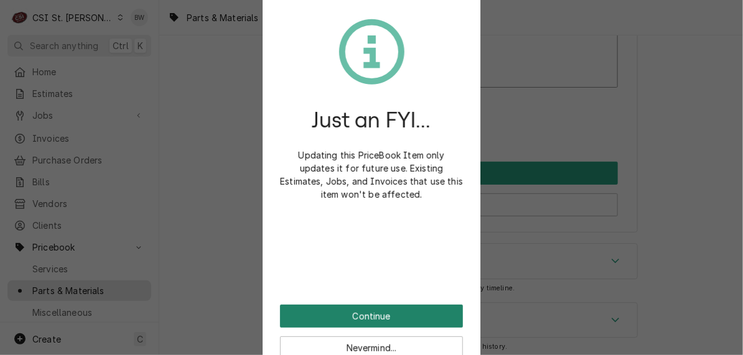
click at [358, 310] on button "Continue" at bounding box center [371, 316] width 183 height 23
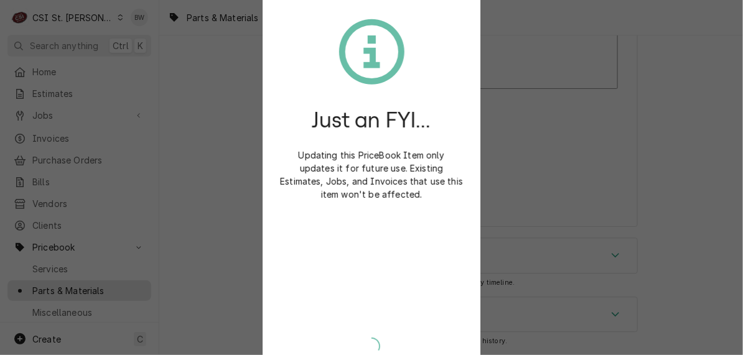
scroll to position [10753, 0]
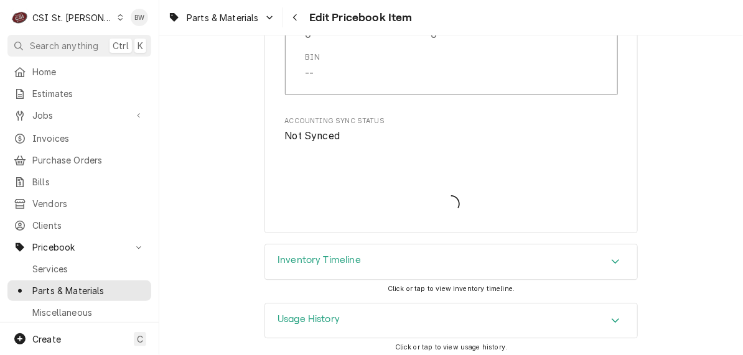
type textarea "x"
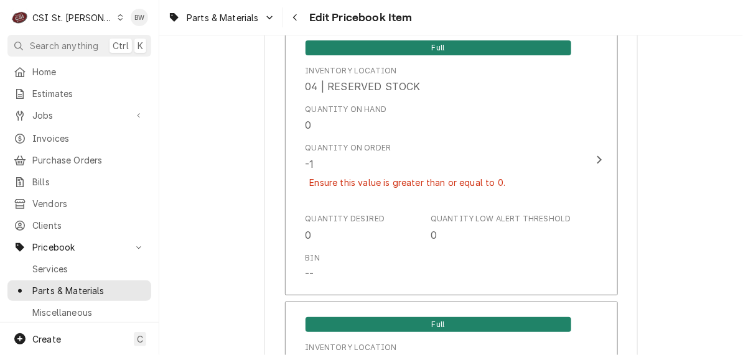
scroll to position [6777, 0]
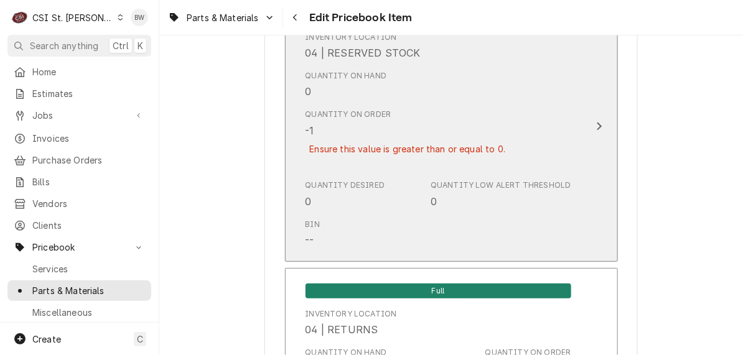
click at [393, 138] on div "Ensure this value is greater than or equal to 0." at bounding box center [407, 149] width 205 height 22
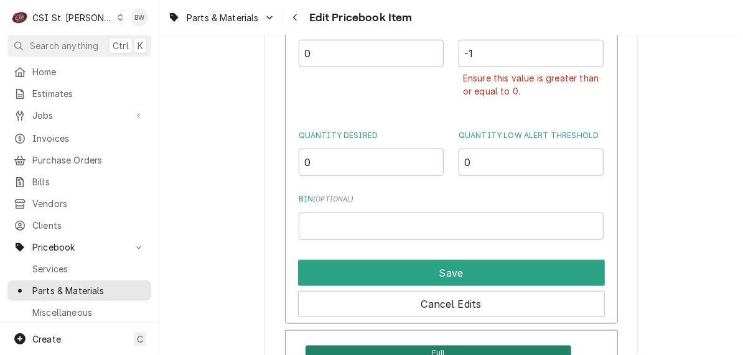
scroll to position [6677, 0]
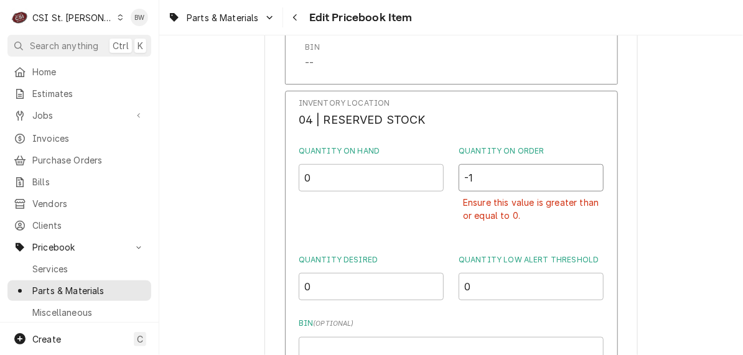
drag, startPoint x: 492, startPoint y: 164, endPoint x: 411, endPoint y: 173, distance: 82.0
click at [411, 173] on div "Quantity on Hand 0 Quantity on Order -1 Ensure this value is greater than or eq…" at bounding box center [451, 191] width 305 height 91
type input "0"
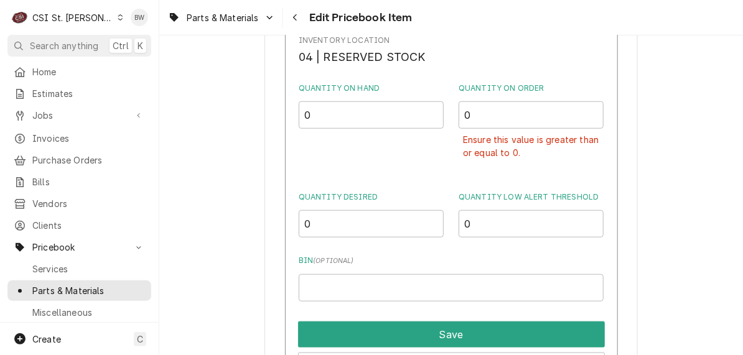
scroll to position [6801, 0]
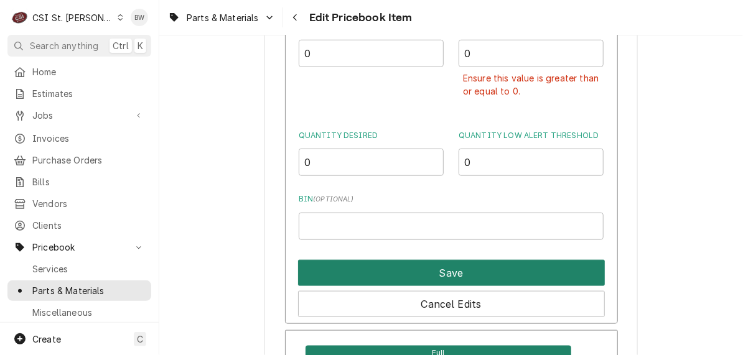
click at [427, 260] on button "Save" at bounding box center [451, 273] width 307 height 26
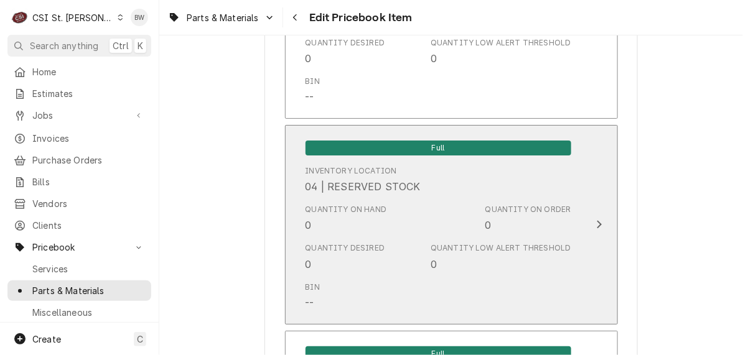
scroll to position [10788, 0]
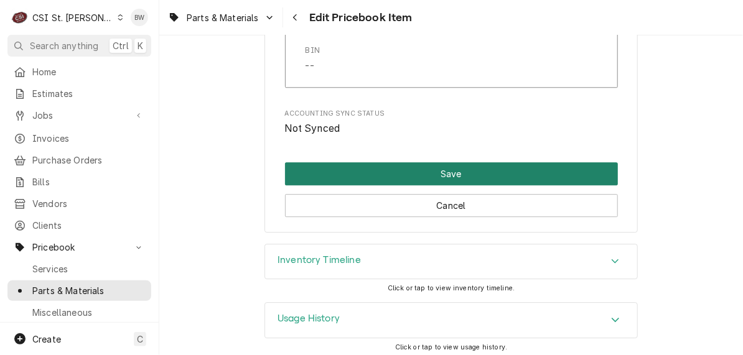
click at [422, 162] on button "Save" at bounding box center [451, 173] width 333 height 23
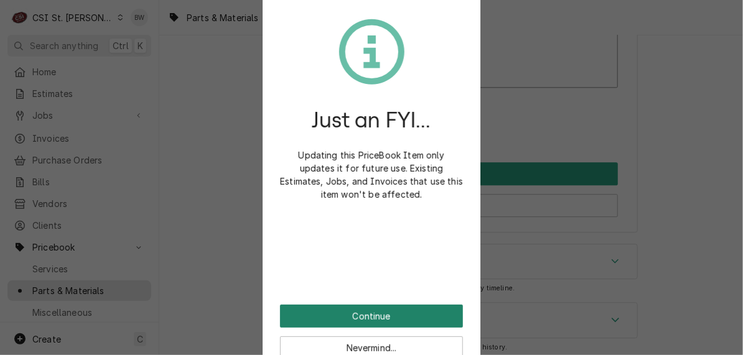
click at [366, 309] on button "Continue" at bounding box center [371, 316] width 183 height 23
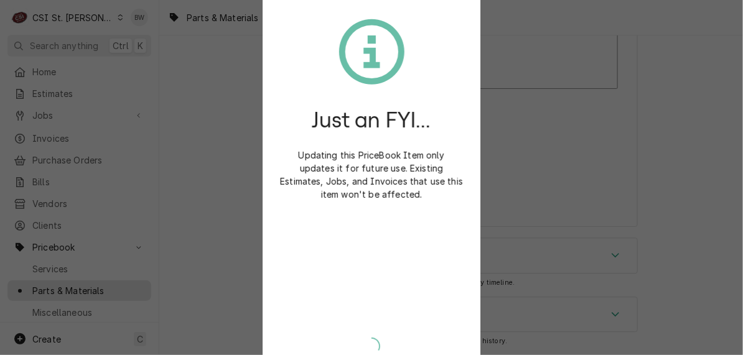
scroll to position [10753, 0]
type textarea "x"
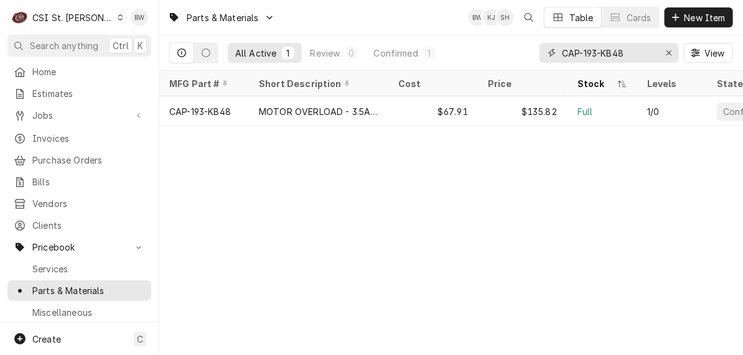
drag, startPoint x: 634, startPoint y: 56, endPoint x: 545, endPoint y: 55, distance: 89.0
click at [545, 55] on div "CAP-193-KB48" at bounding box center [608, 53] width 139 height 20
paste input "B200-0615-5F"
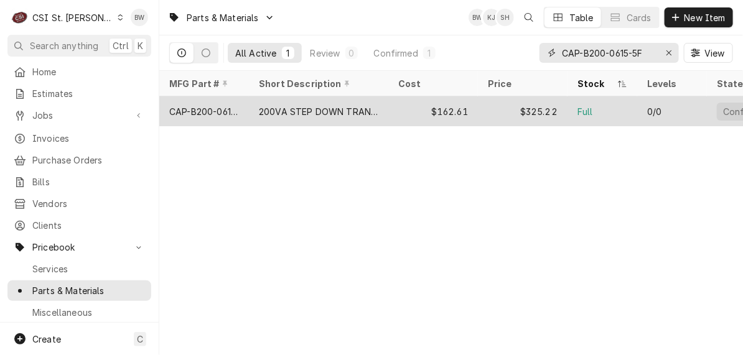
type input "CAP-B200-0615-5F"
click at [243, 112] on div "CAP-B200-0615-5F" at bounding box center [204, 111] width 90 height 30
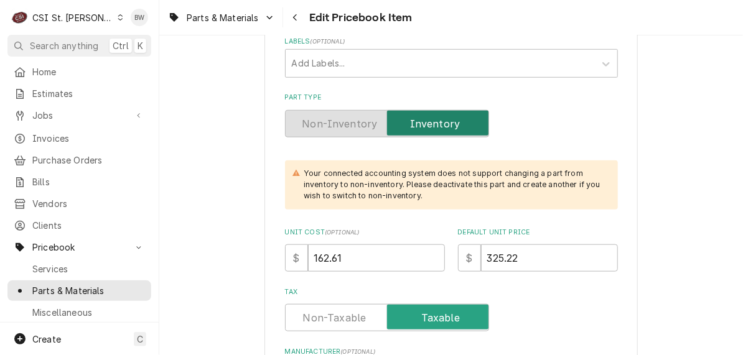
scroll to position [373, 0]
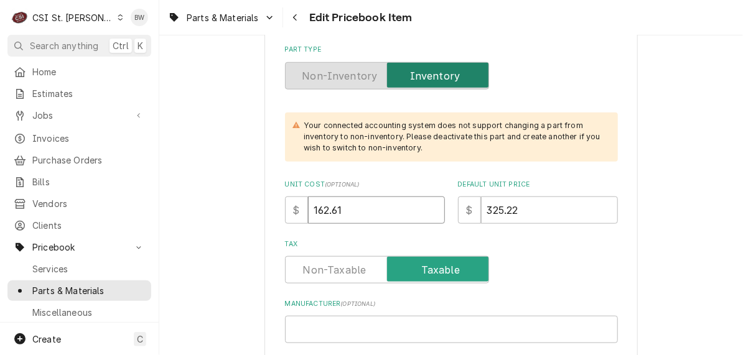
drag, startPoint x: 346, startPoint y: 207, endPoint x: 275, endPoint y: 202, distance: 71.0
type textarea "x"
type input "1"
type textarea "x"
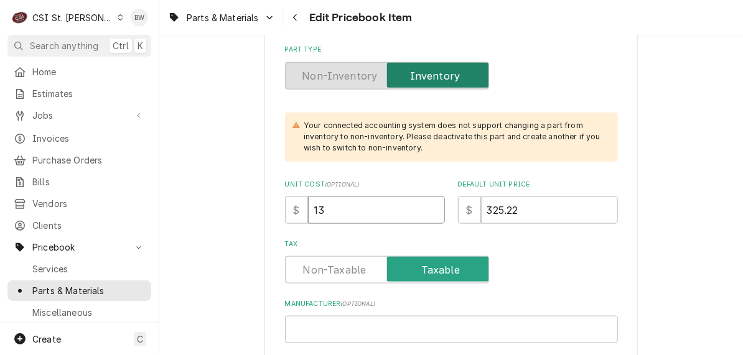
type input "135"
type textarea "x"
type input "135.5"
type textarea "x"
type input "135.51"
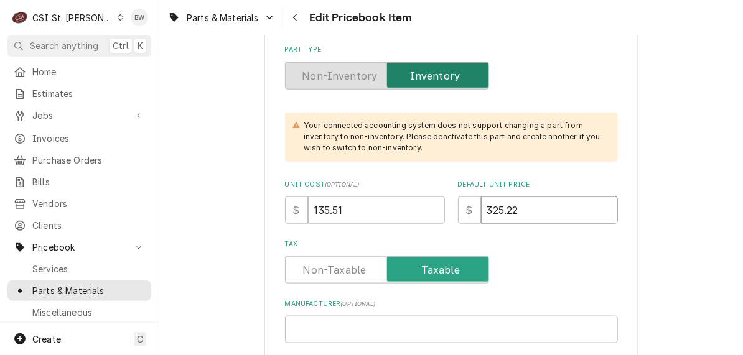
type textarea "x"
type input "27"
type textarea "x"
type input "271"
type textarea "x"
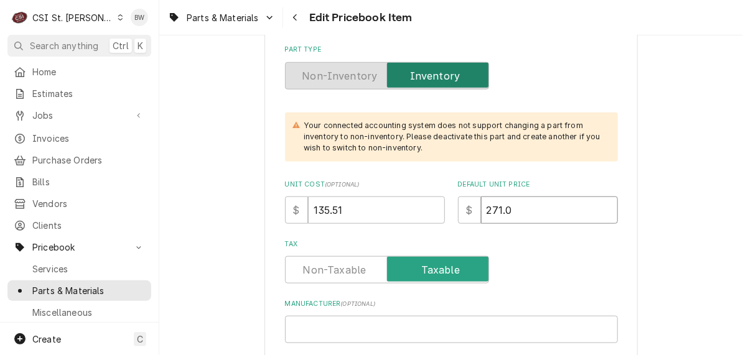
type input "271.02"
type textarea "x"
type input "271.02"
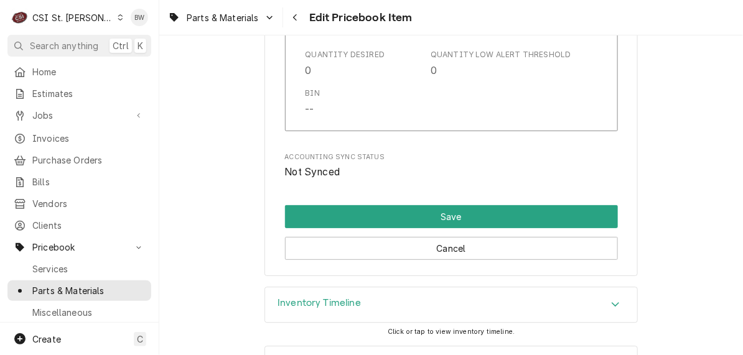
scroll to position [10760, 0]
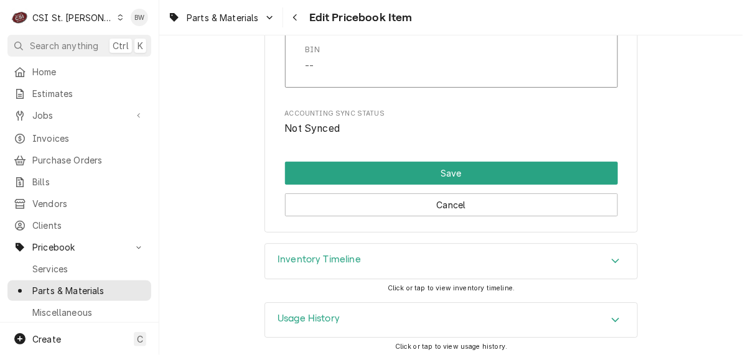
click at [439, 185] on div "Cancel" at bounding box center [451, 201] width 333 height 32
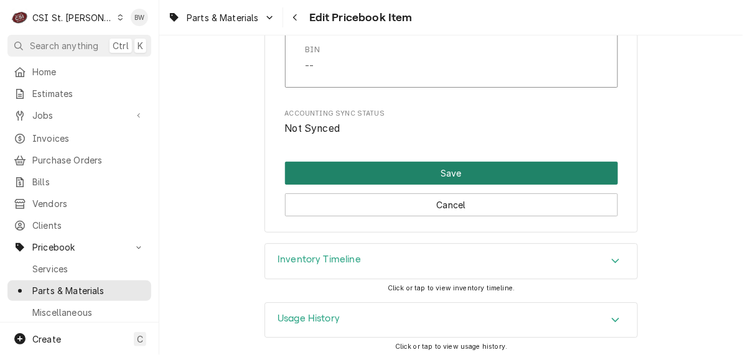
click at [434, 174] on button "Save" at bounding box center [451, 173] width 333 height 23
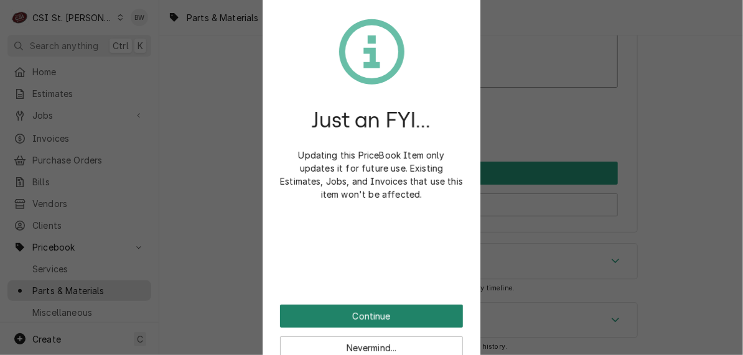
click at [358, 307] on button "Continue" at bounding box center [371, 316] width 183 height 23
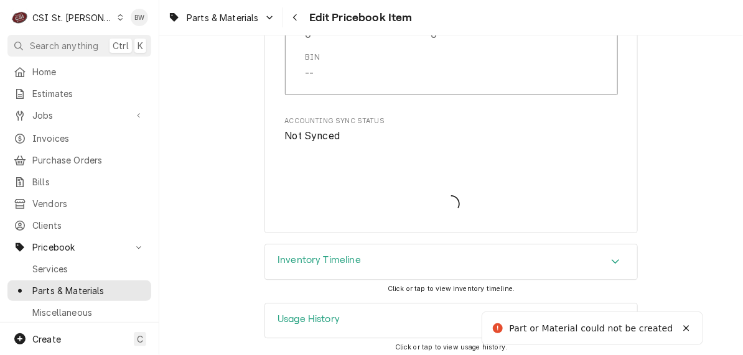
type textarea "x"
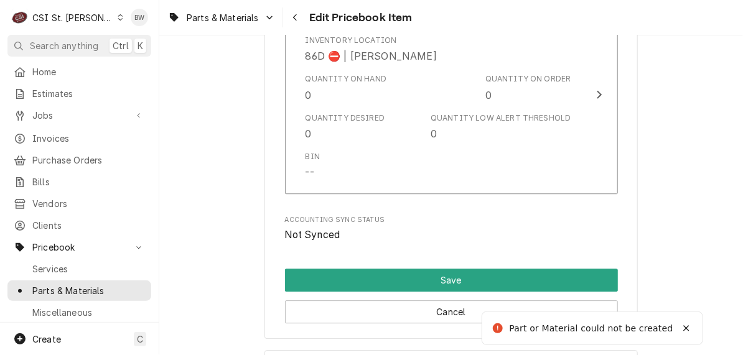
scroll to position [1116, 0]
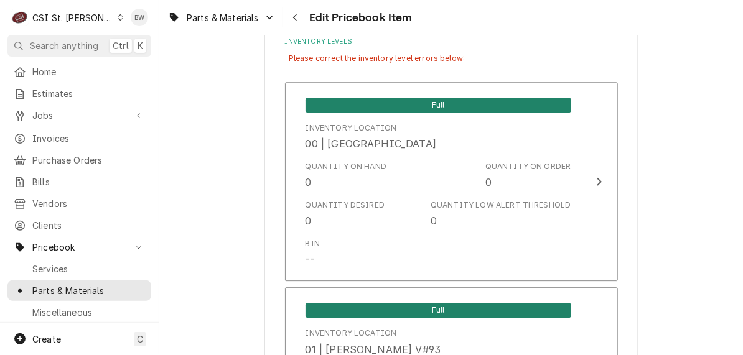
click at [481, 26] on div "Parts & Materials Edit Pricebook Item" at bounding box center [450, 17] width 583 height 35
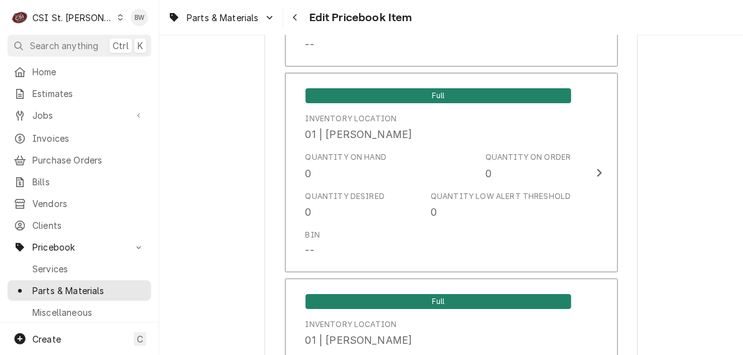
scroll to position [6625, 0]
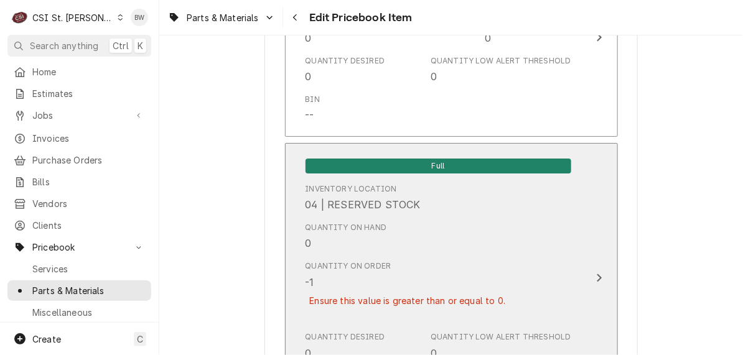
click at [406, 231] on div "Quantity on Hand 0 Quantity on Order -1 Ensure this value is greater than or eq…" at bounding box center [438, 271] width 266 height 109
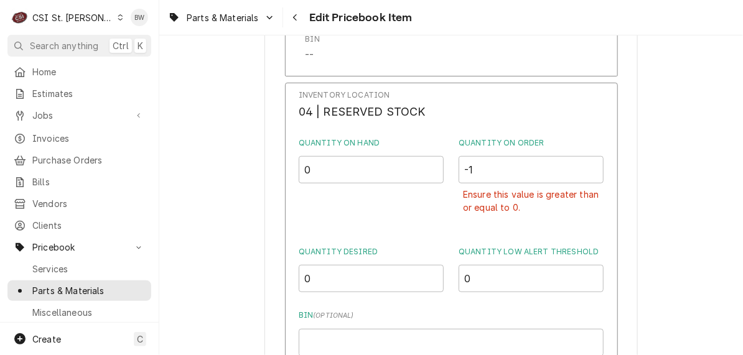
scroll to position [6749, 0]
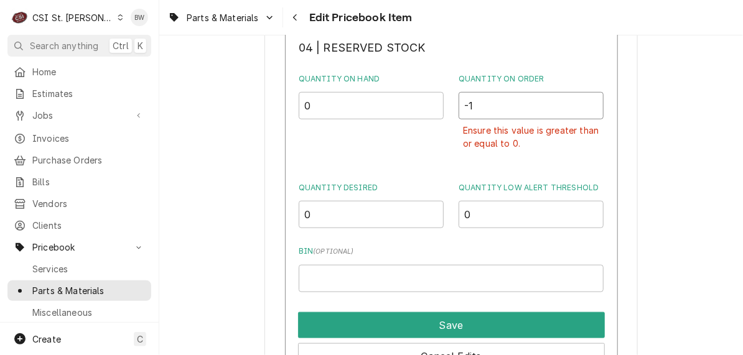
drag, startPoint x: 473, startPoint y: 99, endPoint x: 445, endPoint y: 98, distance: 28.0
click at [445, 98] on div "Quantity on Hand 0 Quantity on Order -1 Ensure this value is greater than or eq…" at bounding box center [451, 118] width 305 height 91
type input "0"
click at [443, 134] on div "Quantity on Hand 0 Quantity on Order 0 Ensure this value is greater than or equ…" at bounding box center [451, 118] width 305 height 91
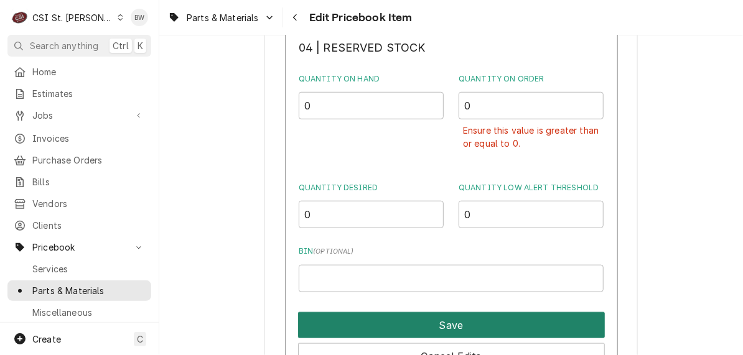
click at [448, 312] on button "Save" at bounding box center [451, 325] width 307 height 26
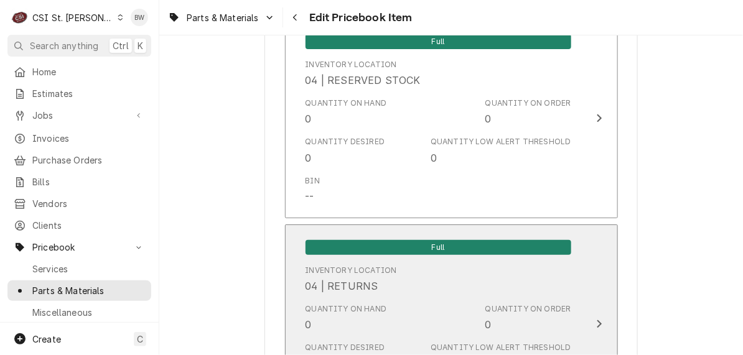
scroll to position [10788, 0]
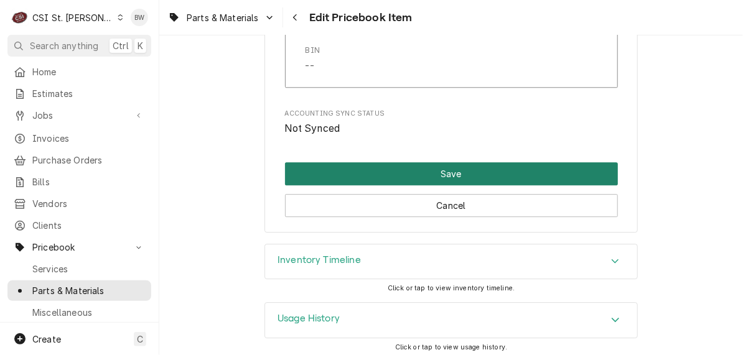
click at [336, 164] on button "Save" at bounding box center [451, 173] width 333 height 23
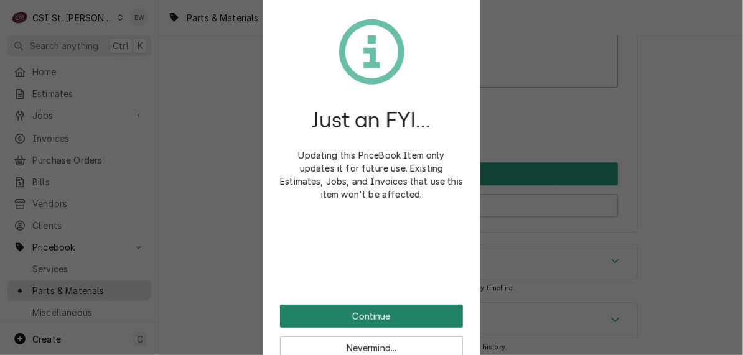
click at [343, 310] on button "Continue" at bounding box center [371, 316] width 183 height 23
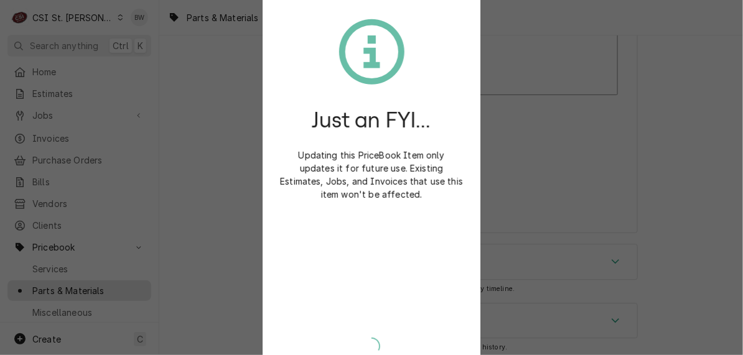
type textarea "x"
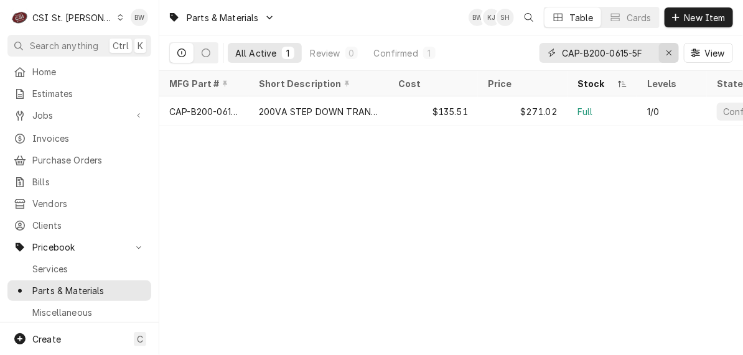
click at [664, 51] on div "Erase input" at bounding box center [668, 53] width 12 height 12
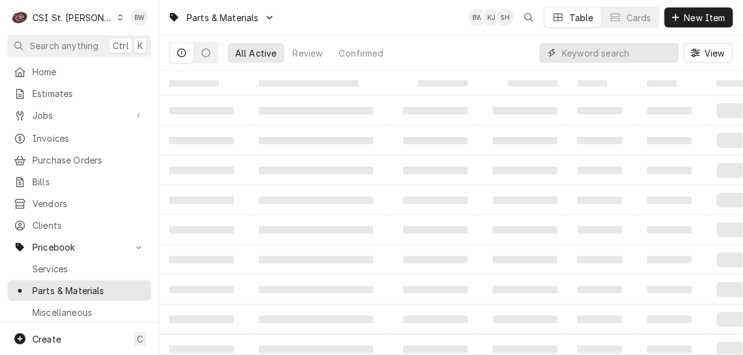
paste input "CAP-G10-KIT"
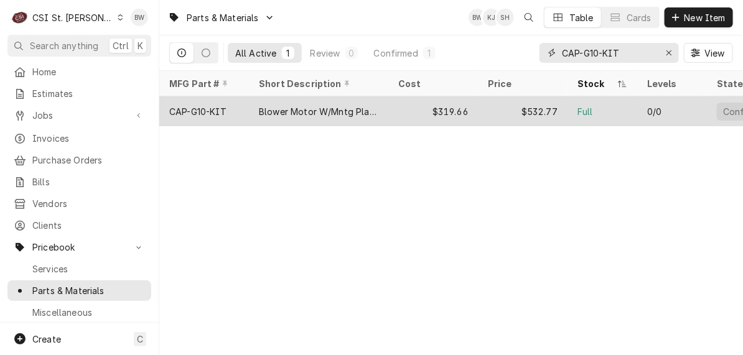
type input "CAP-G10-KIT"
click at [219, 106] on div "CAP-G10-KIT" at bounding box center [197, 111] width 57 height 13
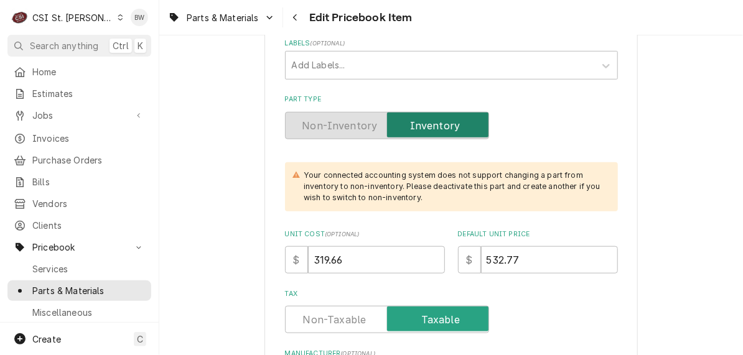
scroll to position [373, 0]
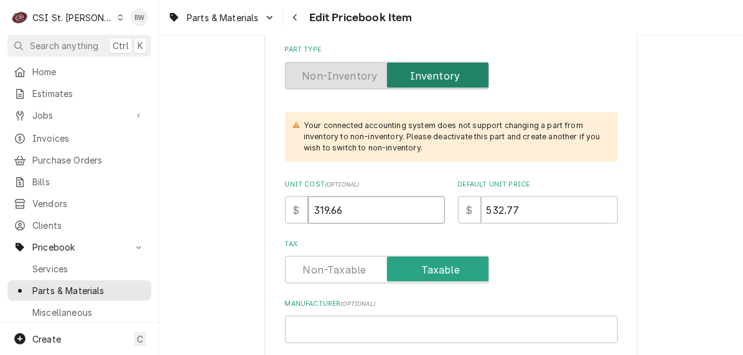
drag, startPoint x: 343, startPoint y: 208, endPoint x: 297, endPoint y: 206, distance: 46.1
click at [297, 206] on div "$ 319.66" at bounding box center [365, 210] width 160 height 27
type textarea "x"
type input "2"
type textarea "x"
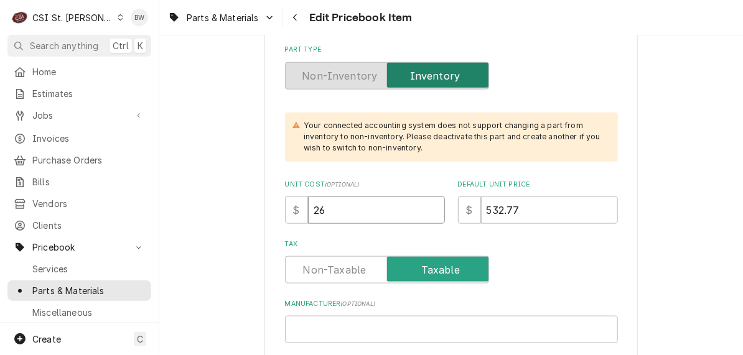
type input "266"
type textarea "x"
type input "266.3"
type textarea "x"
type input "266.38"
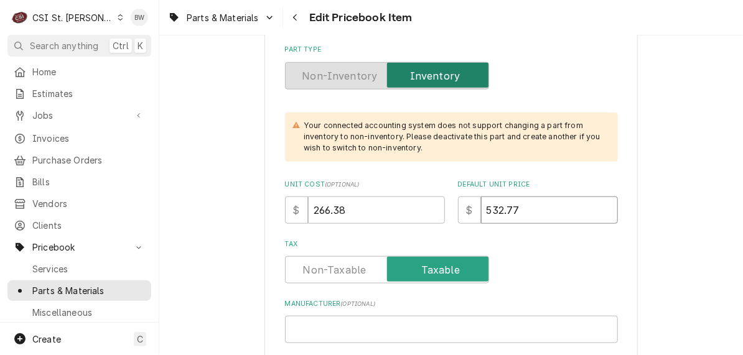
type textarea "x"
type input "4"
type textarea "x"
type input "44"
type textarea "x"
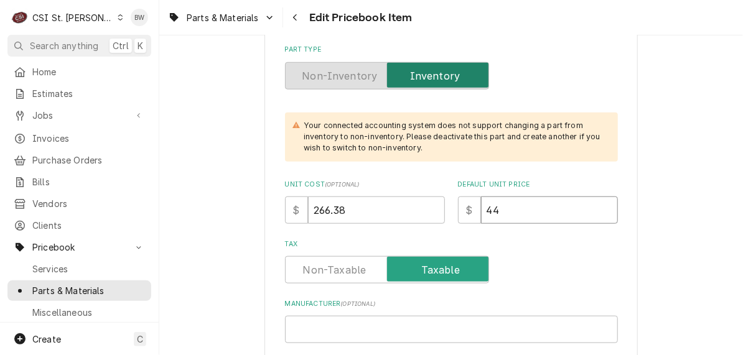
type input "443"
type textarea "x"
type input "443.9"
type textarea "x"
type input "443.97"
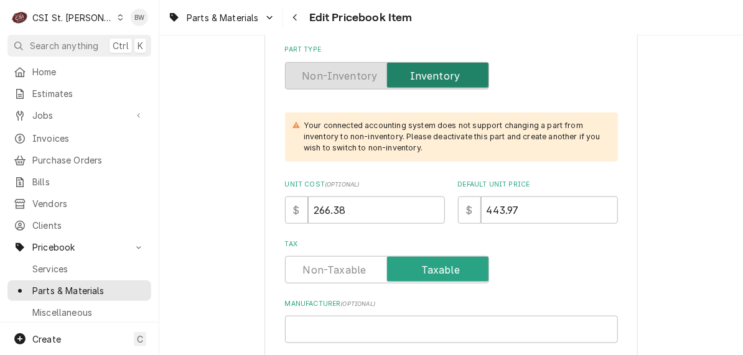
click at [502, 256] on div "Tax" at bounding box center [451, 269] width 333 height 27
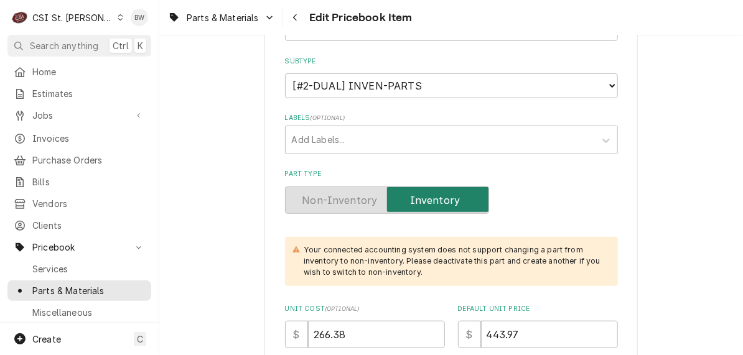
scroll to position [0, 0]
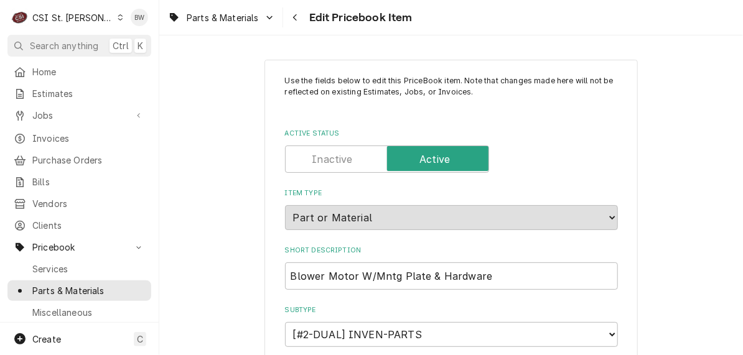
click at [439, 26] on div "Parts & Materials Edit Pricebook Item" at bounding box center [450, 17] width 583 height 35
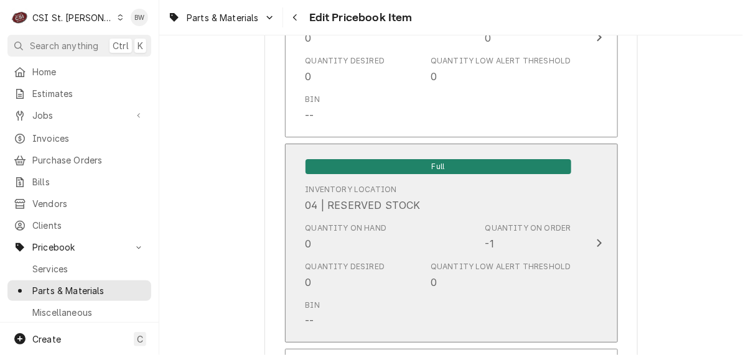
click at [506, 231] on div "Quantity on Order -1" at bounding box center [528, 237] width 86 height 29
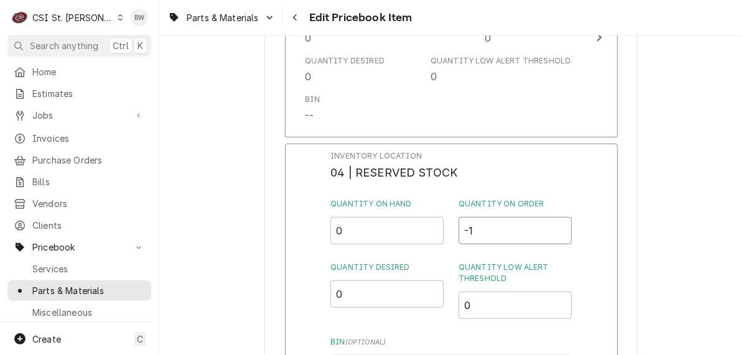
drag, startPoint x: 501, startPoint y: 225, endPoint x: 443, endPoint y: 221, distance: 57.3
click at [443, 221] on div "Quantity on Hand 0 Quantity on Order -1" at bounding box center [450, 221] width 241 height 46
type input "0"
click at [419, 262] on label "Quantity Desired" at bounding box center [386, 267] width 113 height 11
click at [419, 281] on input "0" at bounding box center [386, 294] width 113 height 27
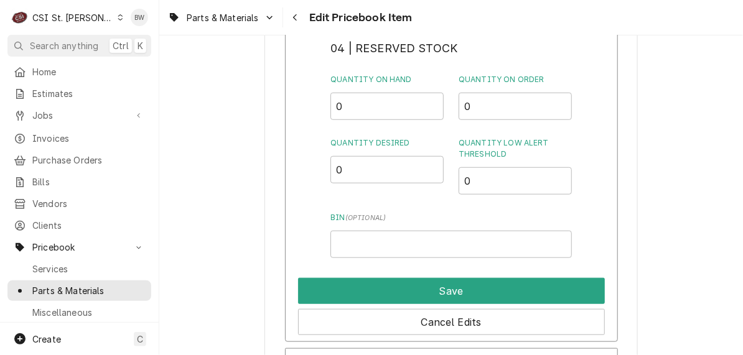
scroll to position [6783, 0]
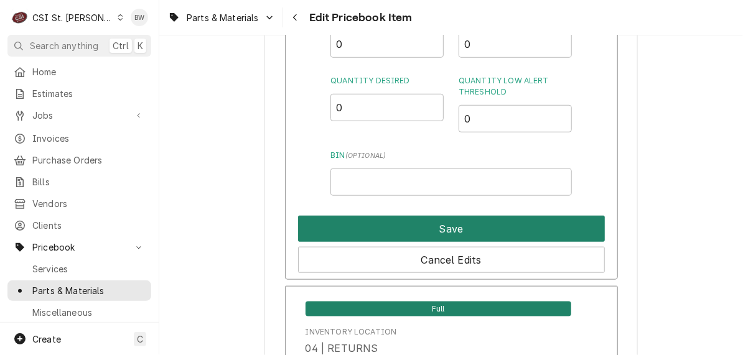
click at [416, 217] on button "Save" at bounding box center [451, 229] width 307 height 26
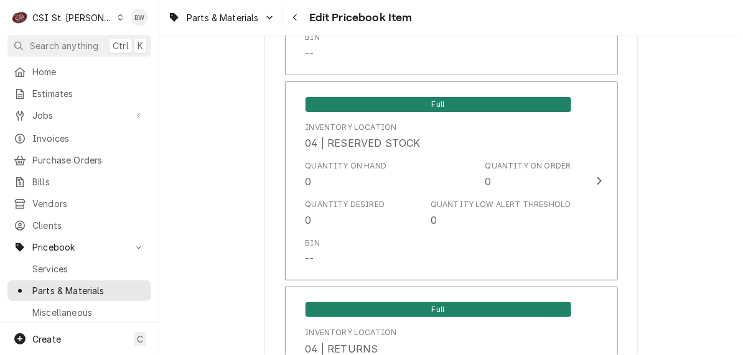
scroll to position [10760, 0]
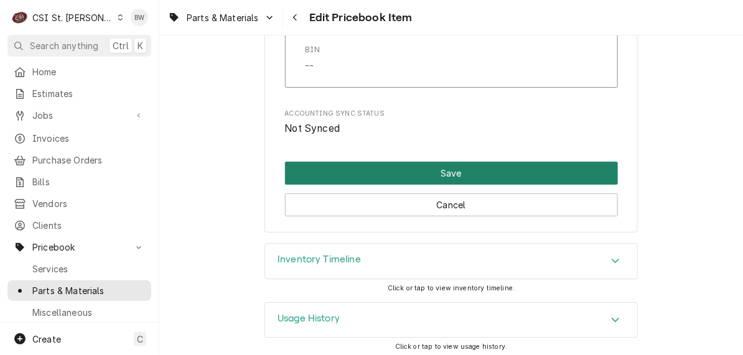
click at [412, 175] on button "Save" at bounding box center [451, 173] width 333 height 23
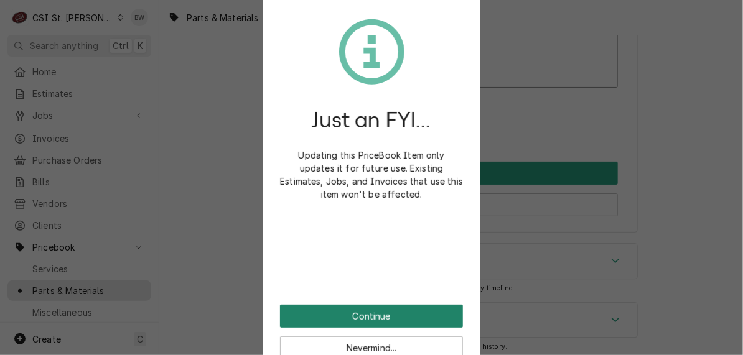
click at [346, 313] on button "Continue" at bounding box center [371, 316] width 183 height 23
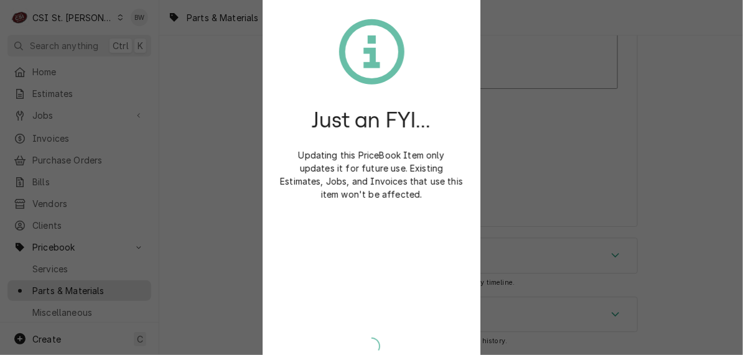
scroll to position [10753, 0]
type textarea "x"
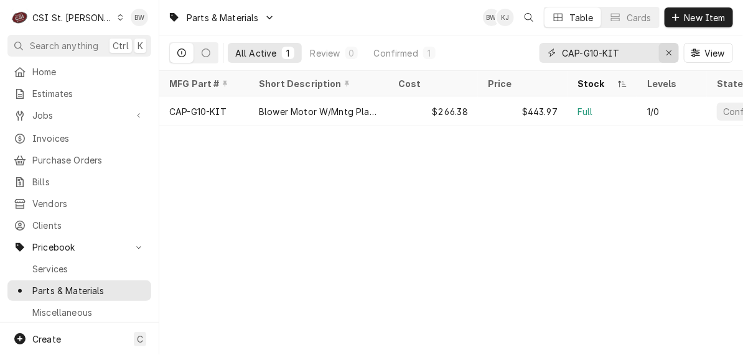
click at [664, 53] on div "Erase input" at bounding box center [668, 53] width 12 height 12
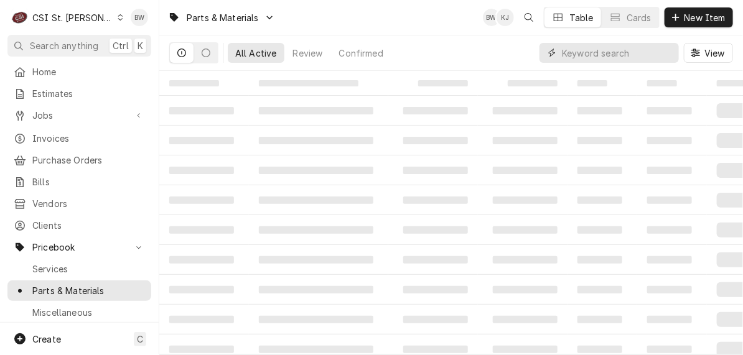
paste input "CAP-G10"
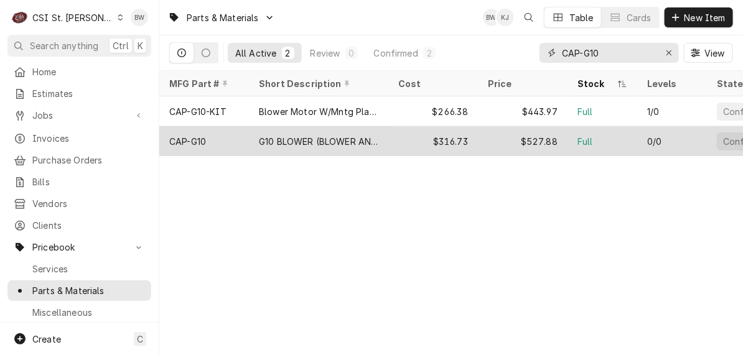
type input "CAP-G10"
click at [203, 136] on div "CAP-G10" at bounding box center [187, 141] width 37 height 13
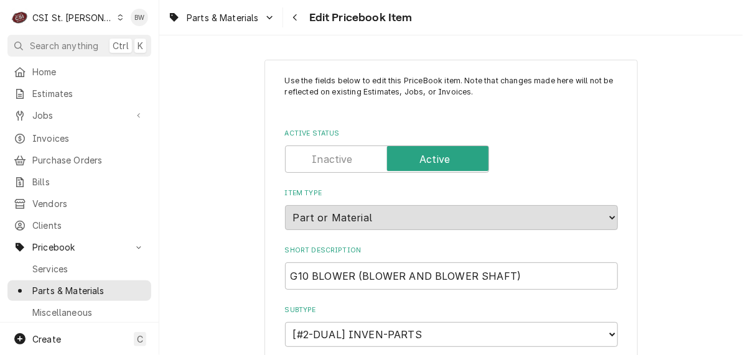
scroll to position [435, 0]
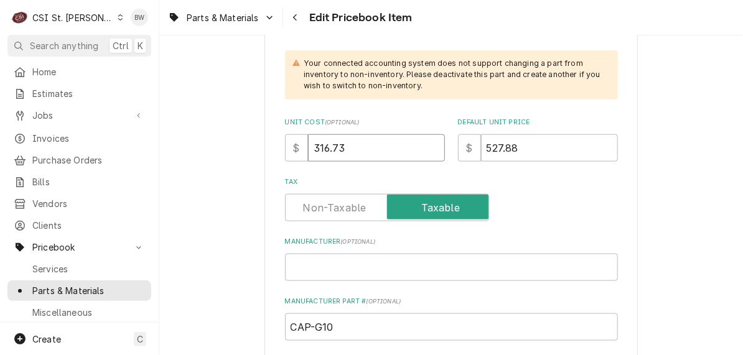
drag, startPoint x: 345, startPoint y: 149, endPoint x: 294, endPoint y: 149, distance: 51.0
click at [294, 149] on div "$ 316.73" at bounding box center [365, 147] width 160 height 27
type textarea "x"
type input "2"
type textarea "x"
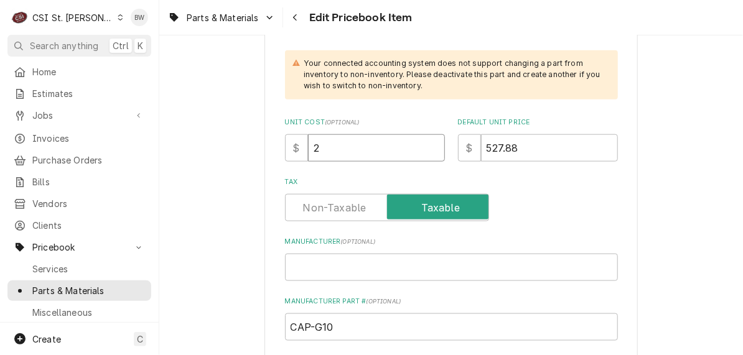
type input "26"
type textarea "x"
type input "263"
type textarea "x"
type input "263.9"
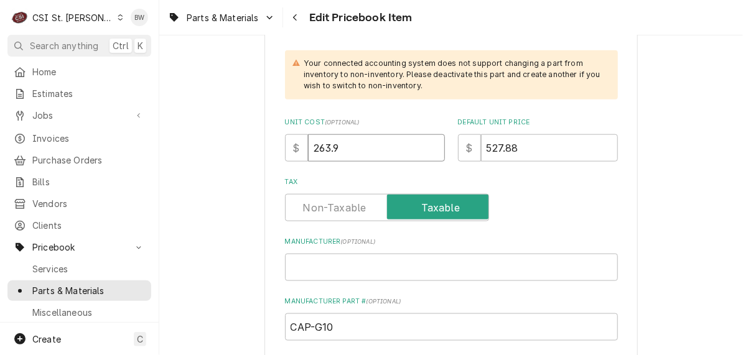
type textarea "x"
type input "263.94"
drag, startPoint x: 519, startPoint y: 152, endPoint x: 469, endPoint y: 155, distance: 49.8
click at [469, 155] on div "$ 527.88" at bounding box center [538, 147] width 160 height 27
type textarea "x"
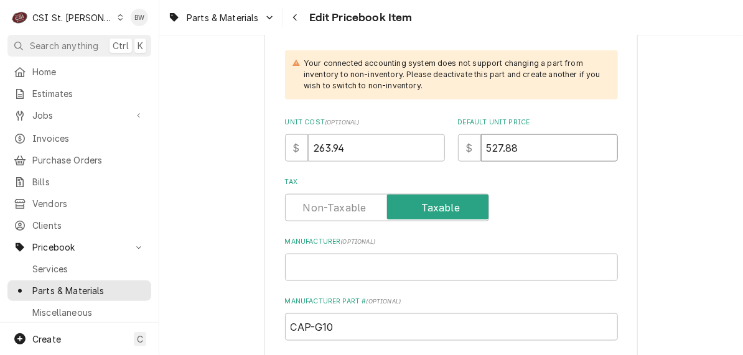
type input "4"
type textarea "x"
type input "43"
type textarea "x"
type input "439"
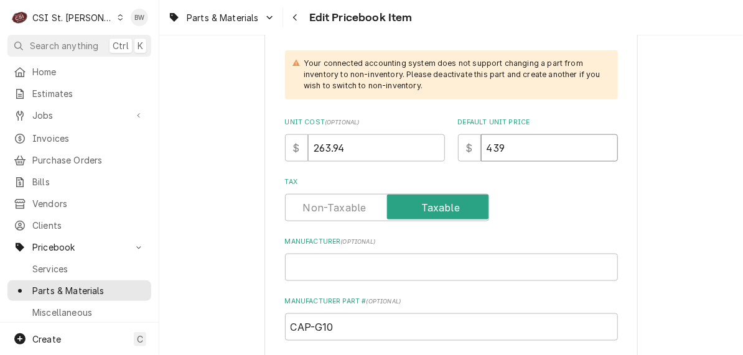
type textarea "x"
type input "439.9"
type textarea "x"
type input "439.90"
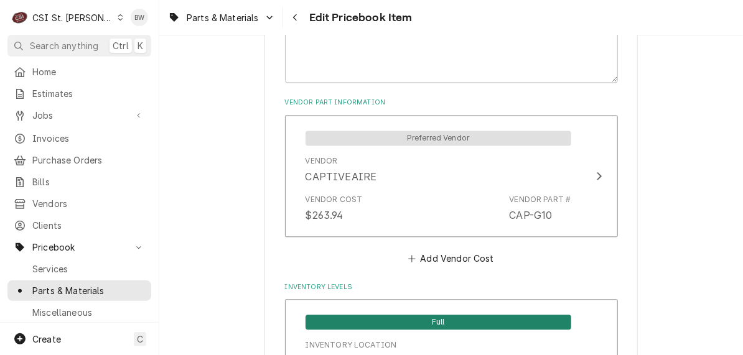
scroll to position [933, 0]
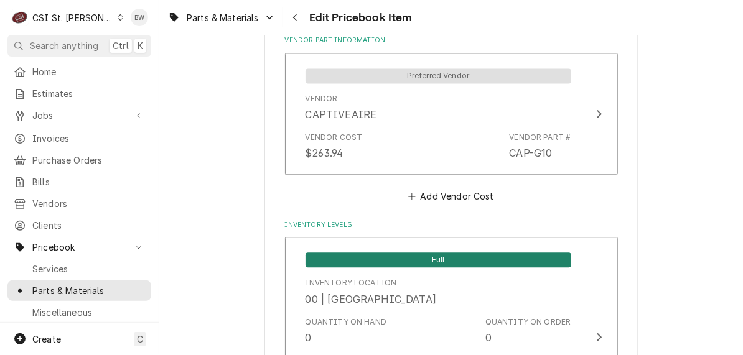
click at [458, 34] on div "Parts & Materials Edit Pricebook Item" at bounding box center [450, 17] width 583 height 35
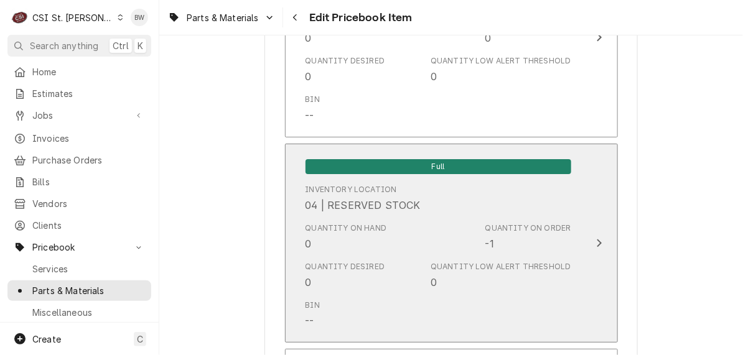
click at [510, 225] on div "Quantity on Order -1" at bounding box center [528, 237] width 86 height 29
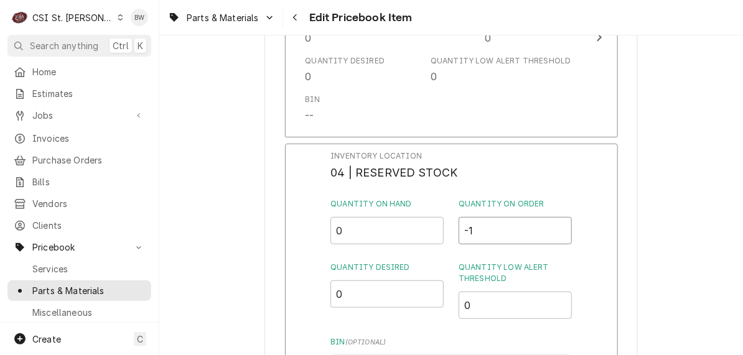
drag, startPoint x: 504, startPoint y: 223, endPoint x: 427, endPoint y: 223, distance: 76.5
click at [427, 223] on div "Quantity on Hand 0 Quantity on Order -1" at bounding box center [450, 221] width 241 height 46
type input "0"
click at [450, 203] on div "Quantity on Hand 0 Quantity on Order 0" at bounding box center [450, 221] width 241 height 46
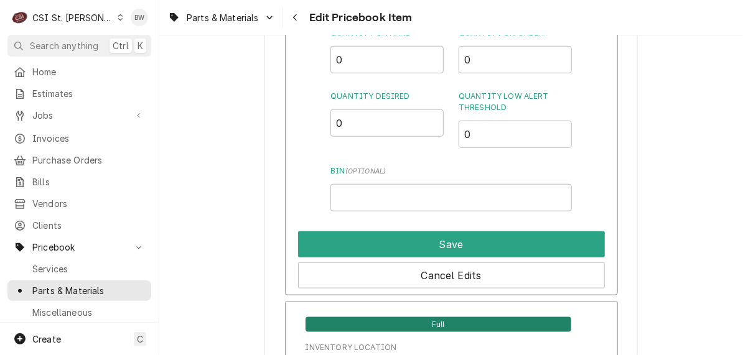
scroll to position [6783, 0]
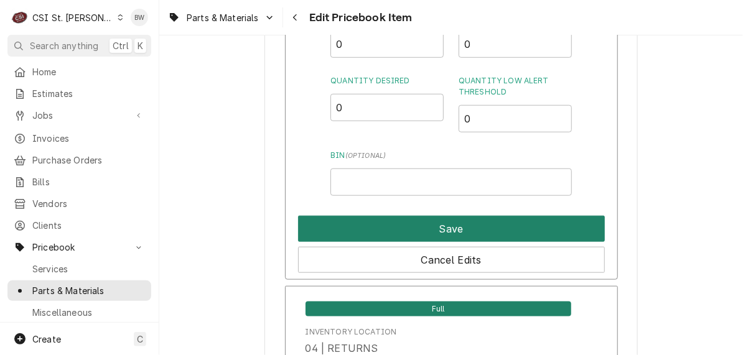
click at [448, 216] on button "Save" at bounding box center [451, 229] width 307 height 26
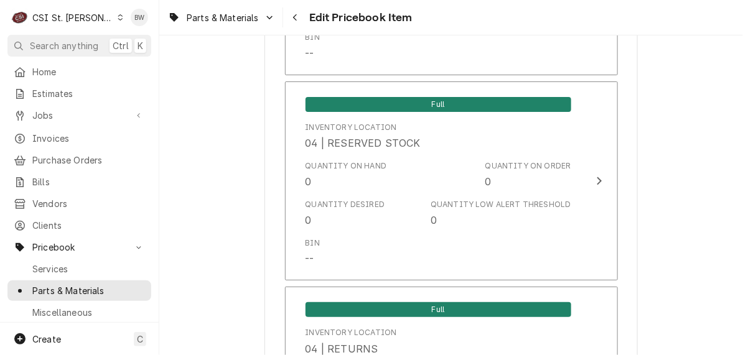
scroll to position [10760, 0]
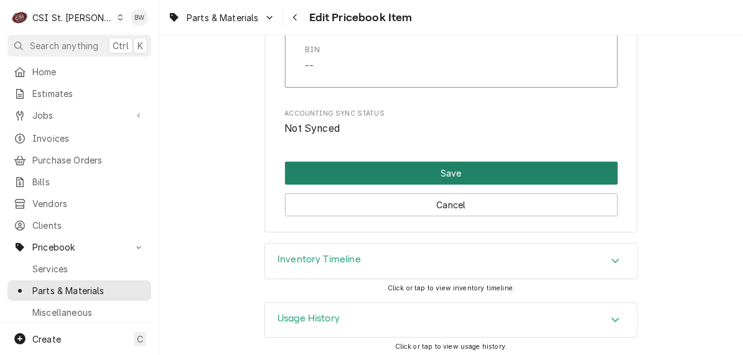
click at [421, 171] on button "Save" at bounding box center [451, 173] width 333 height 23
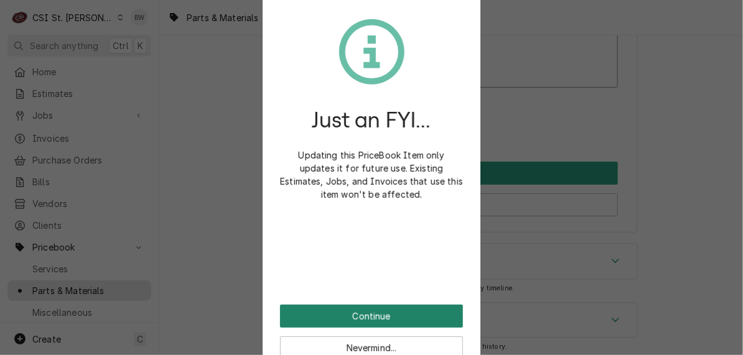
click at [340, 321] on button "Continue" at bounding box center [371, 316] width 183 height 23
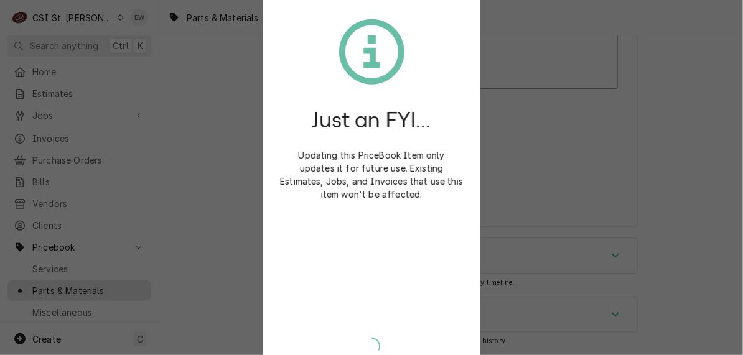
scroll to position [10753, 0]
type textarea "x"
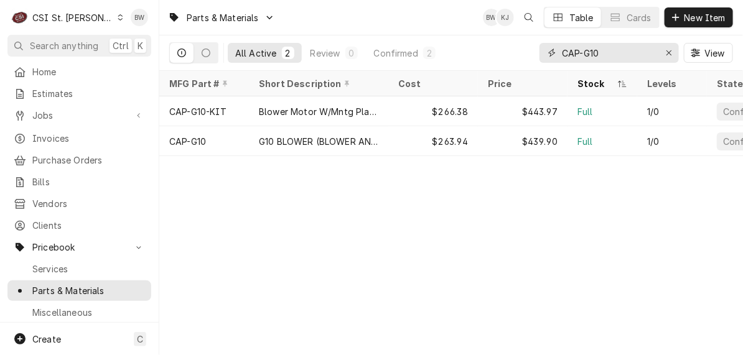
drag, startPoint x: 613, startPoint y: 58, endPoint x: 538, endPoint y: 58, distance: 75.3
click at [538, 58] on div "All Active 2 Review 0 Confirmed 2 CAP-G10 View" at bounding box center [451, 52] width 564 height 35
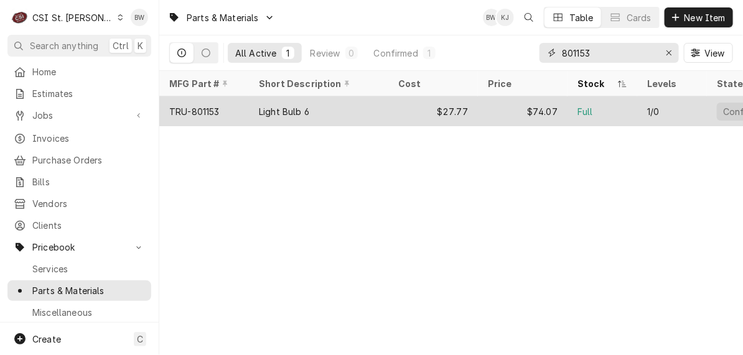
type input "801153"
click at [209, 106] on div "TRU-801153" at bounding box center [194, 111] width 50 height 13
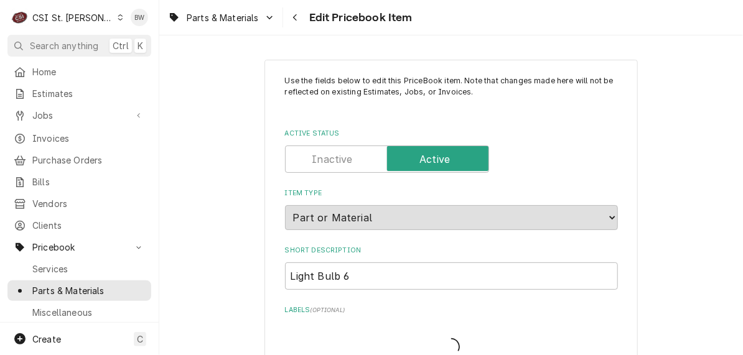
type textarea "x"
click at [466, 14] on div "Parts & Materials Edit Pricebook Item" at bounding box center [450, 17] width 583 height 35
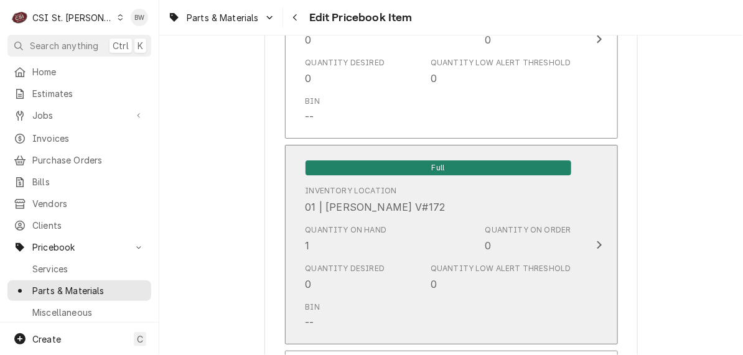
click at [341, 231] on div "Quantity on Hand 1" at bounding box center [345, 239] width 81 height 29
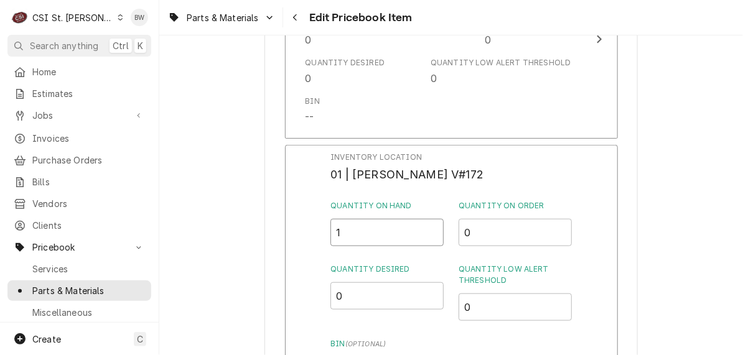
drag, startPoint x: 362, startPoint y: 227, endPoint x: 317, endPoint y: 220, distance: 45.9
click at [322, 223] on div "Inventory Location 01 | [PERSON_NAME] V#172 Quantity on Hand 1 Quantity on Orde…" at bounding box center [451, 306] width 333 height 323
type input "0"
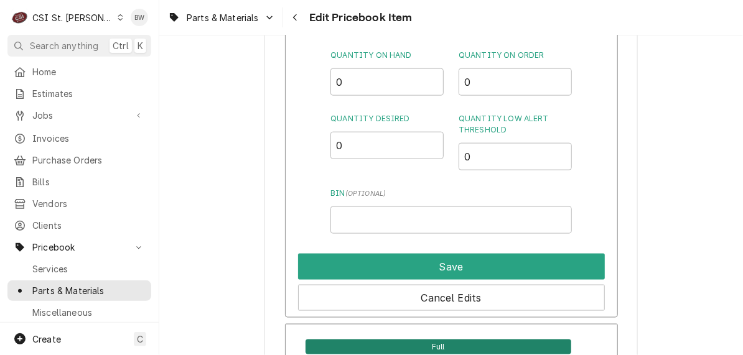
scroll to position [5341, 0]
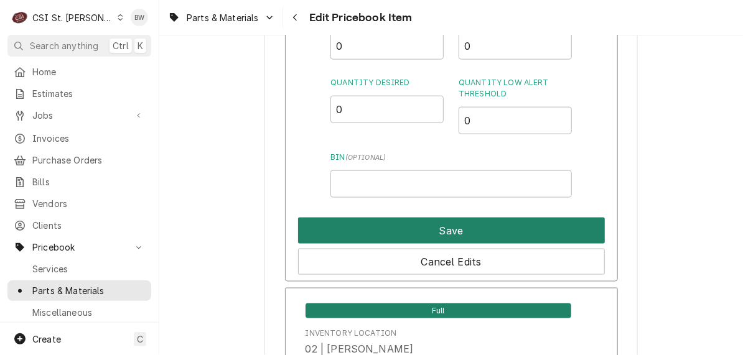
click at [436, 224] on button "Save" at bounding box center [451, 231] width 307 height 26
type textarea "x"
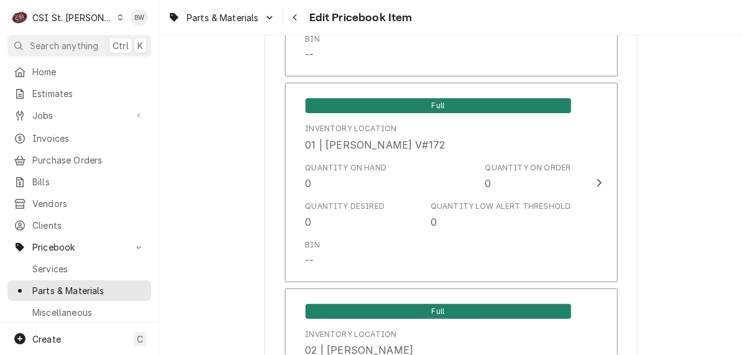
scroll to position [1035, 0]
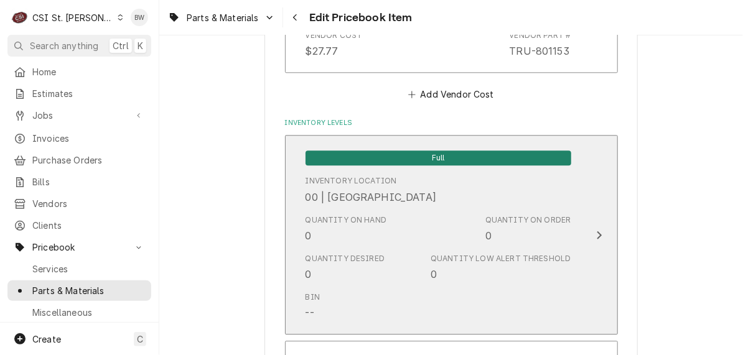
click at [323, 227] on div "Quantity on Hand 0" at bounding box center [345, 229] width 81 height 29
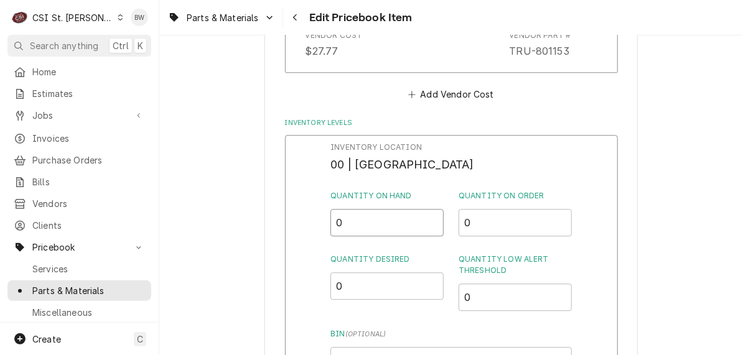
drag, startPoint x: 345, startPoint y: 224, endPoint x: 335, endPoint y: 225, distance: 10.0
click at [335, 225] on input "0" at bounding box center [386, 222] width 113 height 27
type input "1"
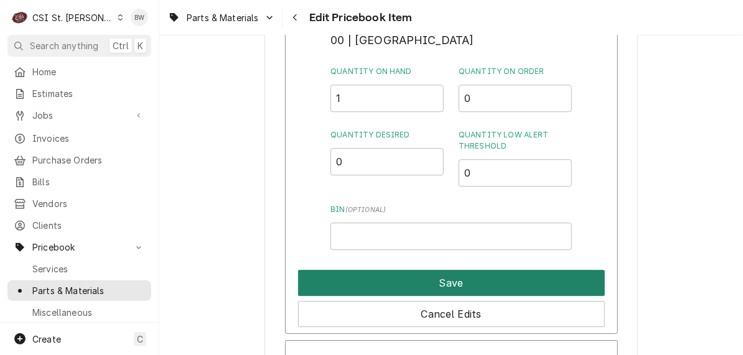
click at [423, 281] on button "Save" at bounding box center [451, 283] width 307 height 26
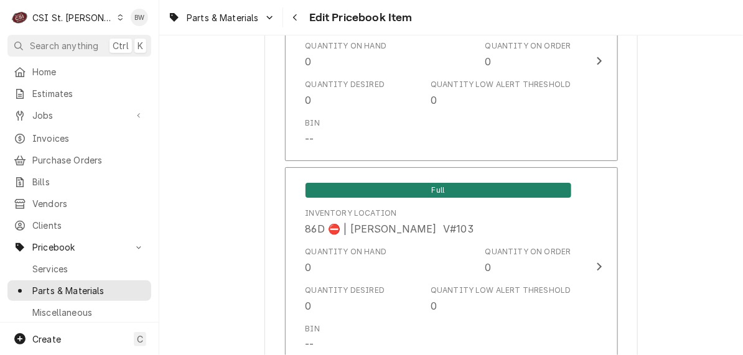
scroll to position [10760, 0]
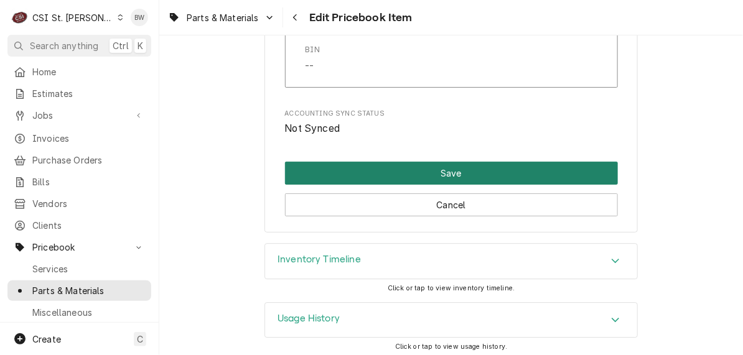
click at [429, 162] on button "Save" at bounding box center [451, 173] width 333 height 23
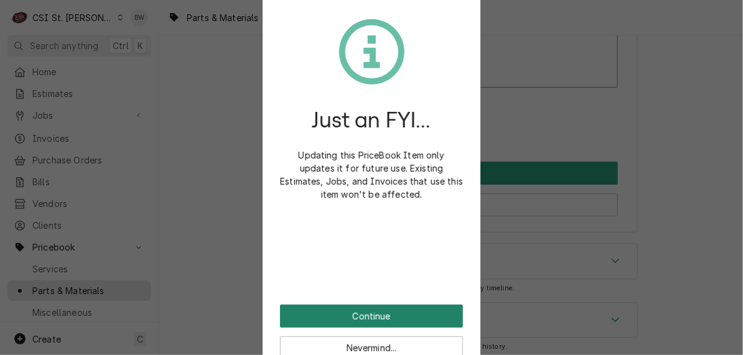
click at [356, 311] on button "Continue" at bounding box center [371, 316] width 183 height 23
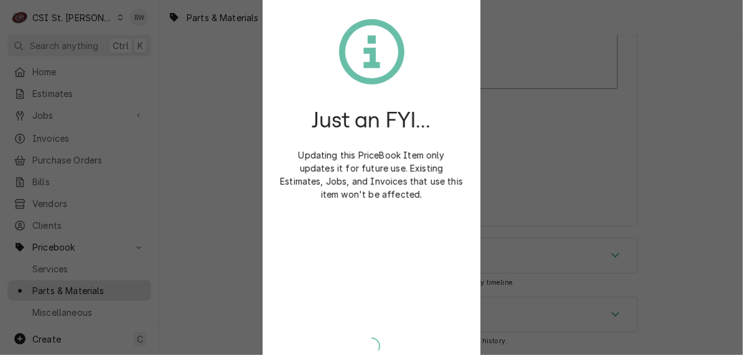
scroll to position [10753, 0]
type textarea "x"
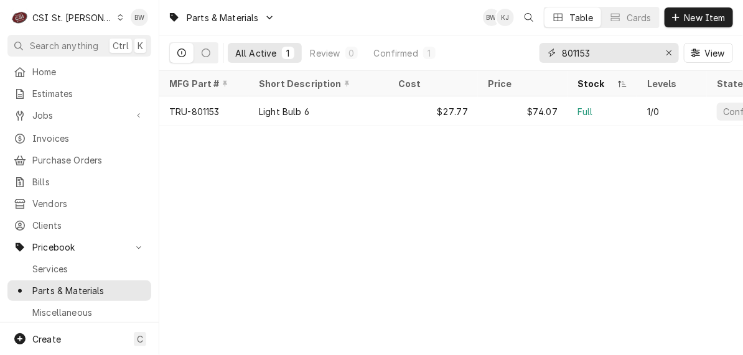
drag, startPoint x: 602, startPoint y: 52, endPoint x: 562, endPoint y: 50, distance: 39.9
click at [562, 50] on input "801153" at bounding box center [608, 53] width 93 height 20
paste input "XW60K4NOFO"
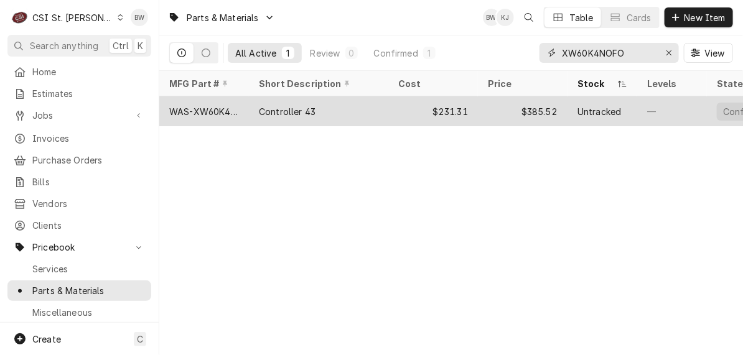
type input "XW60K4NOFO"
click at [224, 111] on div "WAS-XW60K4NOFO" at bounding box center [204, 111] width 70 height 13
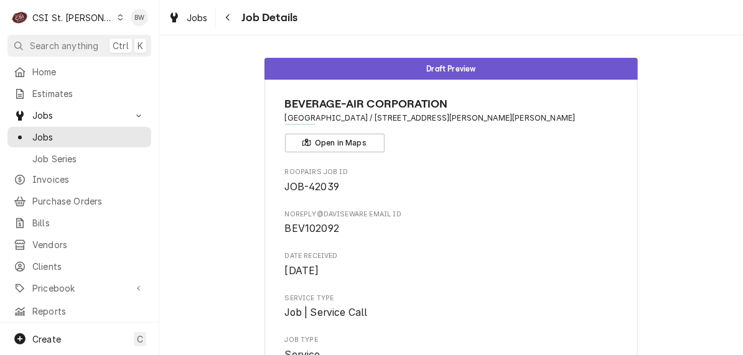
scroll to position [546, 0]
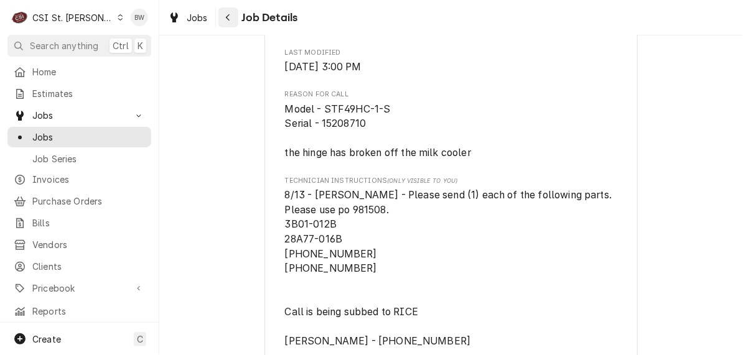
click at [226, 17] on icon "Navigate back" at bounding box center [228, 17] width 4 height 7
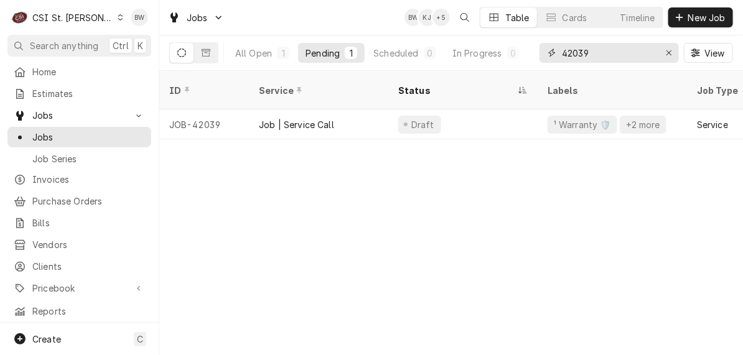
drag, startPoint x: 598, startPoint y: 53, endPoint x: 558, endPoint y: 49, distance: 40.7
click at [558, 49] on div "42039" at bounding box center [608, 53] width 139 height 20
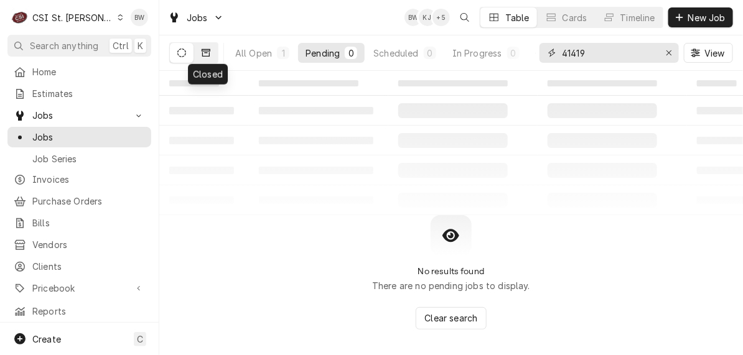
type input "41419"
click at [205, 55] on icon "Dynamic Content Wrapper" at bounding box center [206, 53] width 9 height 9
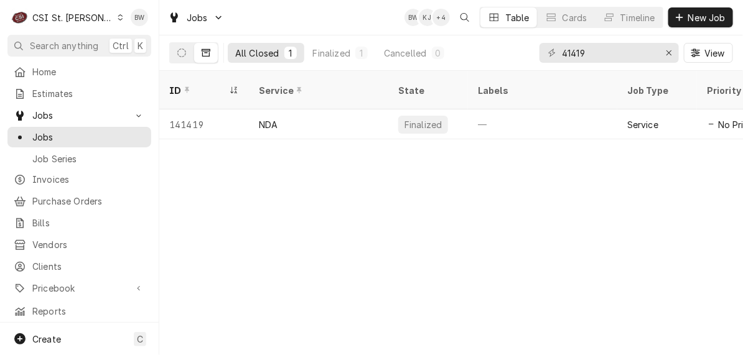
click at [302, 146] on div "ID Service State Labels Job Type Priority Techs Date Received Client Location N…" at bounding box center [450, 213] width 583 height 284
click at [183, 50] on icon "Dynamic Content Wrapper" at bounding box center [181, 53] width 9 height 9
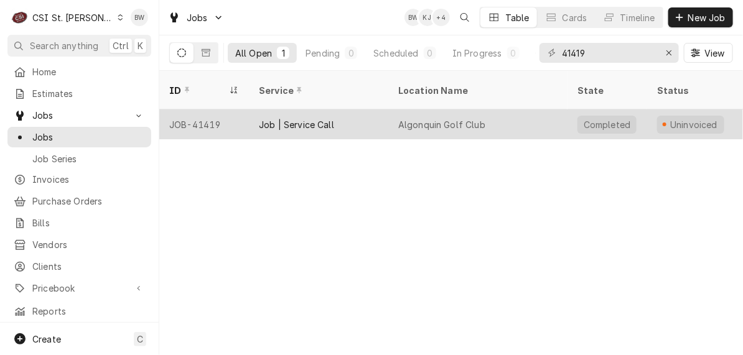
click at [197, 109] on div "JOB-41419" at bounding box center [204, 124] width 90 height 30
click at [198, 109] on div "JOB-41419" at bounding box center [204, 124] width 90 height 30
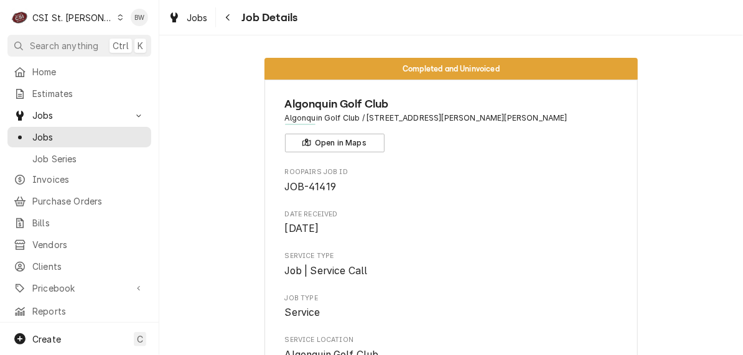
drag, startPoint x: 0, startPoint y: 0, endPoint x: 351, endPoint y: 49, distance: 354.2
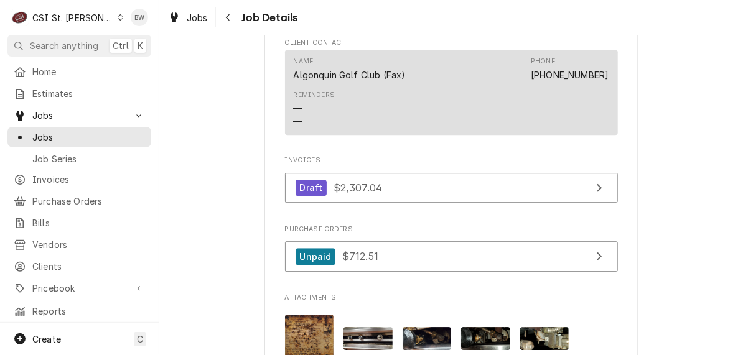
scroll to position [1182, 0]
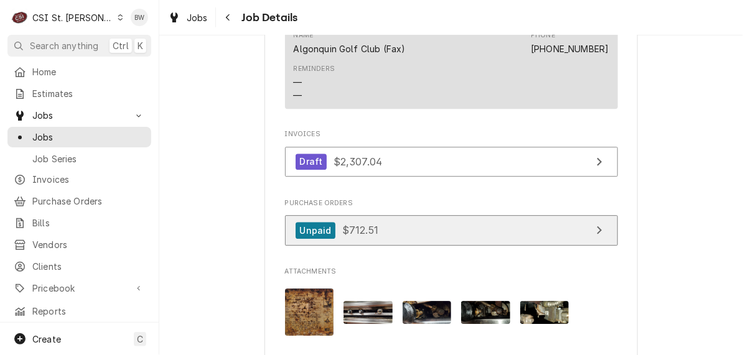
click at [342, 236] on span "$712.51" at bounding box center [360, 230] width 36 height 12
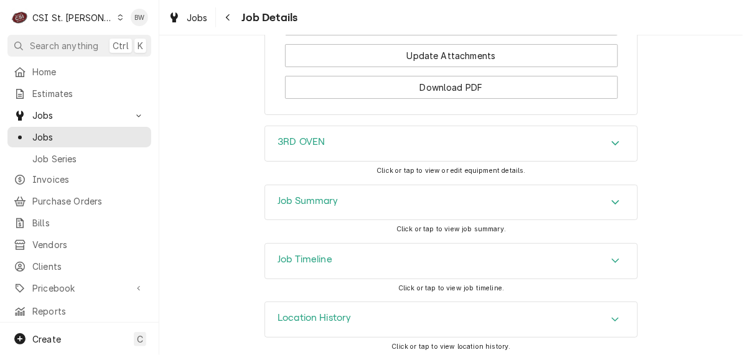
scroll to position [1688, 0]
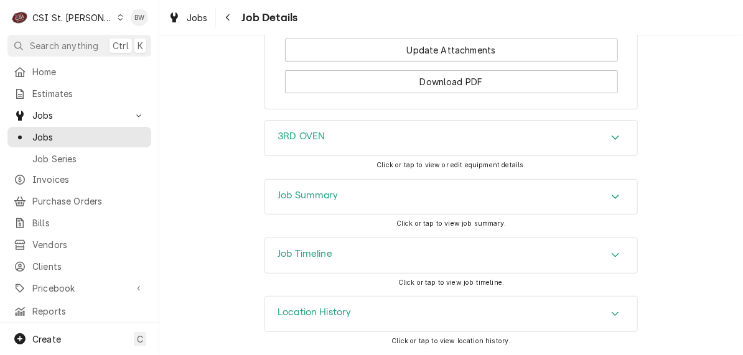
click at [302, 202] on h3 "Job Summary" at bounding box center [307, 196] width 61 height 12
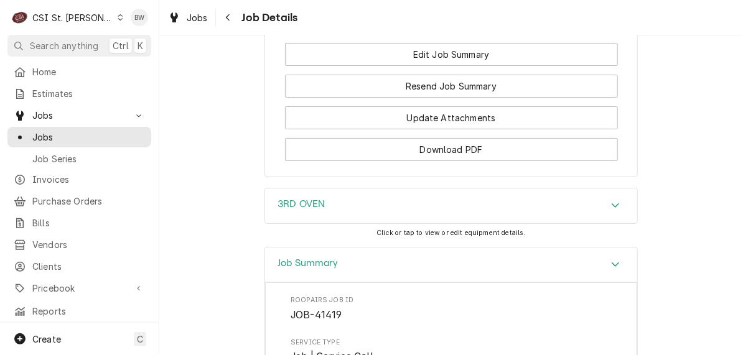
scroll to position [1668, 0]
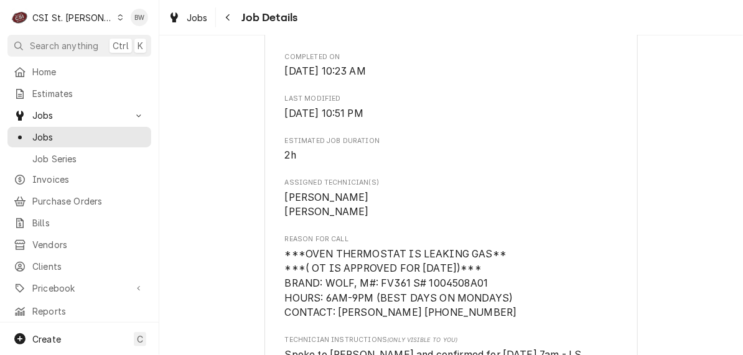
scroll to position [0, 0]
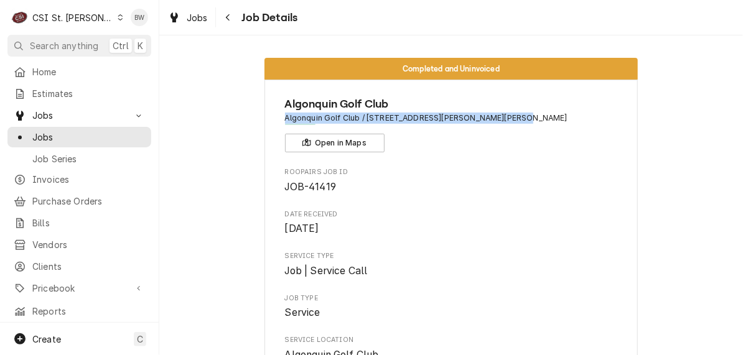
drag, startPoint x: 501, startPoint y: 118, endPoint x: 276, endPoint y: 114, distance: 225.2
drag, startPoint x: 276, startPoint y: 114, endPoint x: 300, endPoint y: 114, distance: 23.6
copy span "Algonquin Golf Club / 340 N Berry Rd, St. Louis, MO 63122"
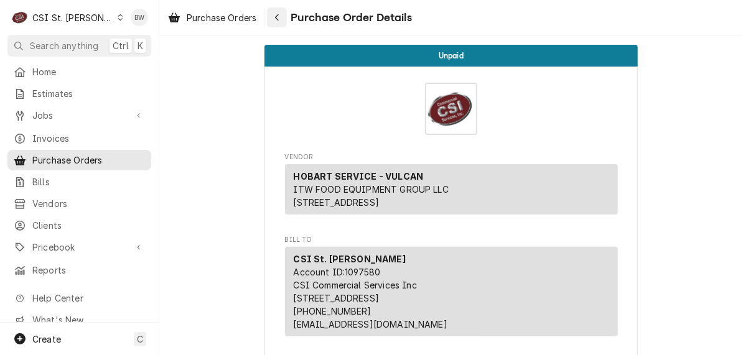
click at [277, 23] on div "Navigate back" at bounding box center [277, 17] width 12 height 12
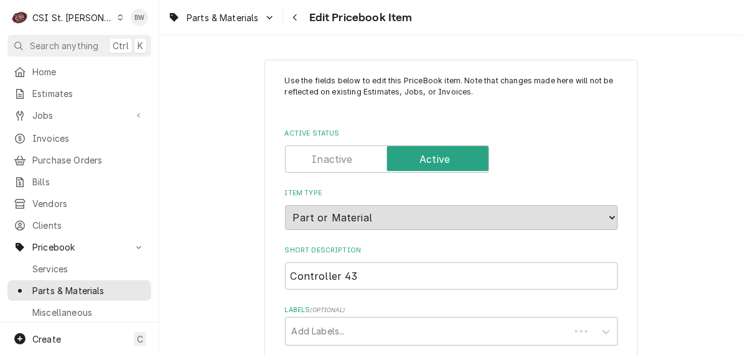
type textarea "x"
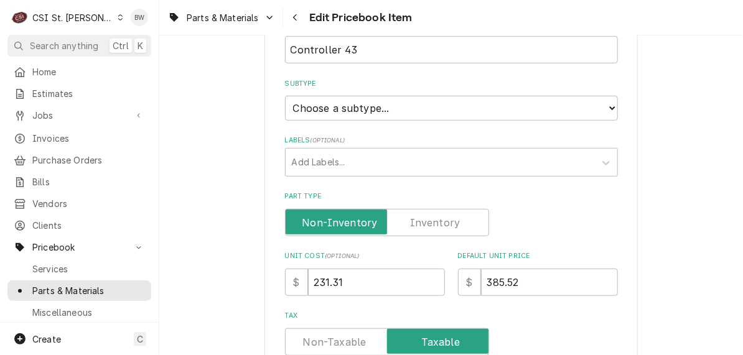
scroll to position [373, 0]
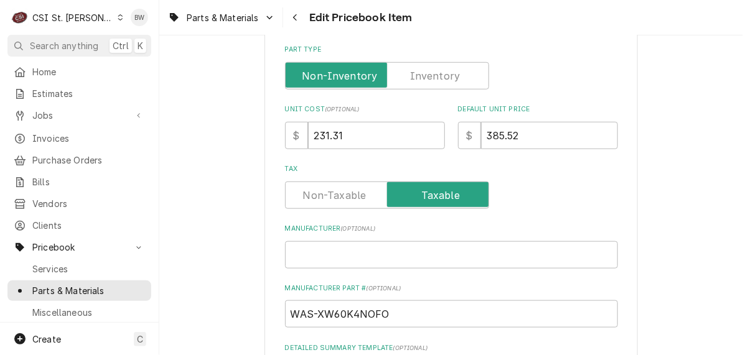
click at [436, 79] on label "Part Type" at bounding box center [387, 75] width 204 height 27
click at [436, 79] on input "Part Type" at bounding box center [386, 75] width 193 height 27
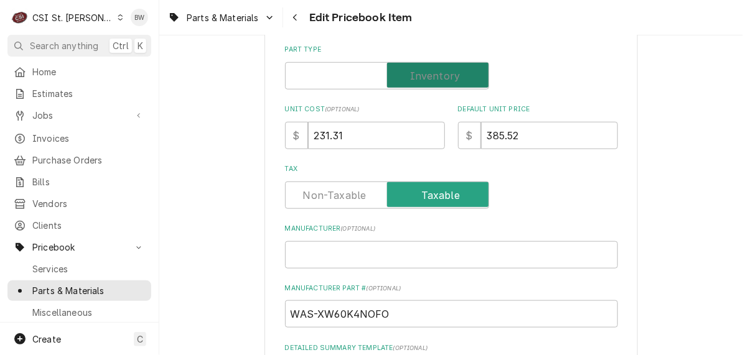
checkbox input "true"
type textarea "x"
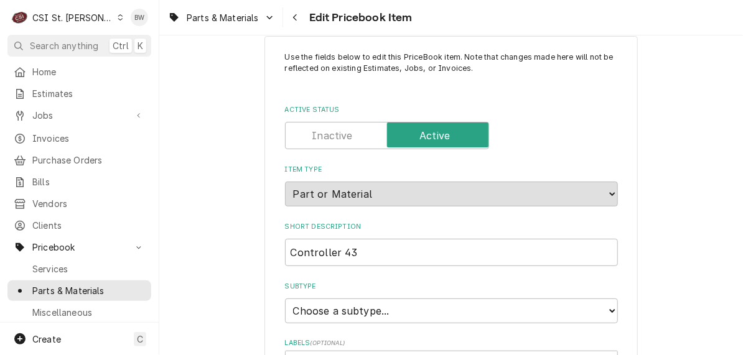
scroll to position [0, 0]
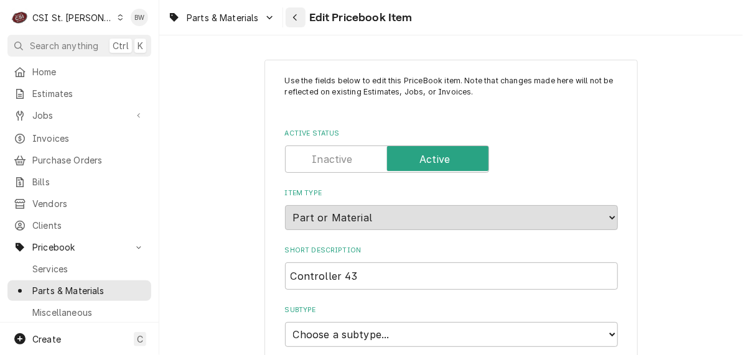
click at [298, 22] on div "Navigate back" at bounding box center [295, 17] width 12 height 12
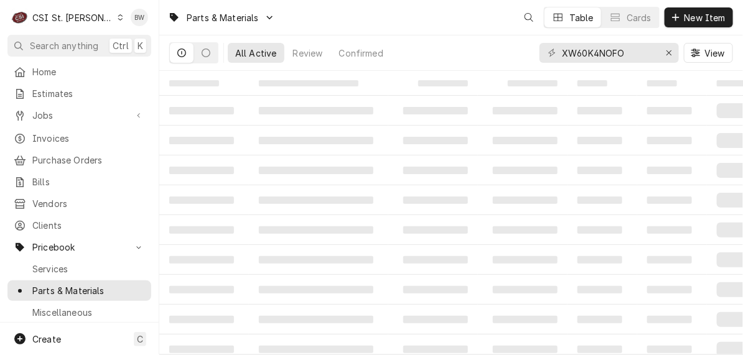
click at [560, 53] on div "XW60K4NOFO" at bounding box center [608, 53] width 139 height 20
click at [562, 53] on input "XW60K4NOFO" at bounding box center [608, 53] width 93 height 20
click at [562, 52] on input "XW60K4NOFO" at bounding box center [608, 53] width 93 height 20
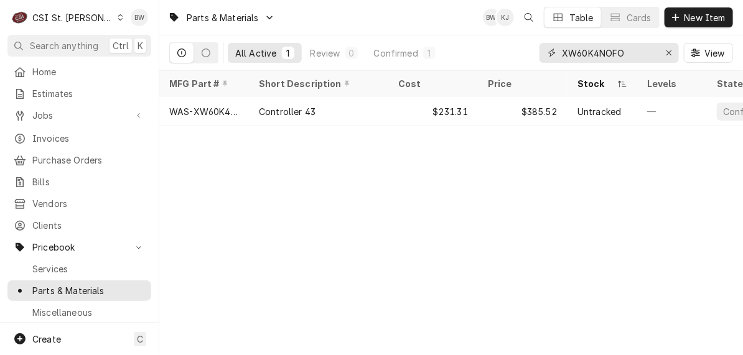
click at [562, 52] on input "XW60K4NOFO" at bounding box center [608, 53] width 93 height 20
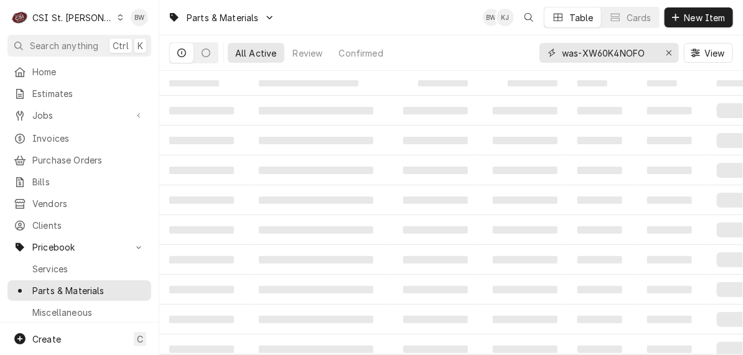
drag, startPoint x: 620, startPoint y: 53, endPoint x: 645, endPoint y: 55, distance: 25.6
click at [645, 55] on input "was-XW60K4NOFO" at bounding box center [608, 53] width 93 height 20
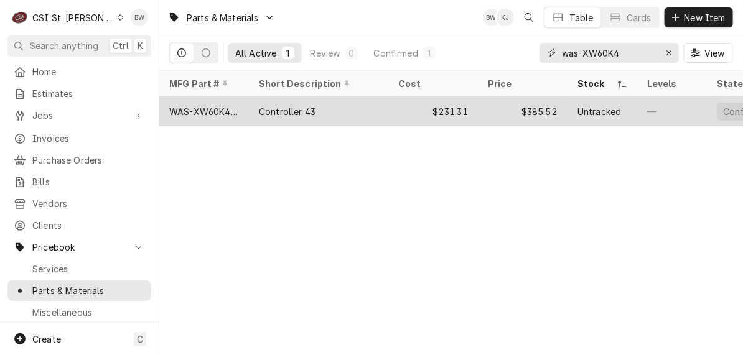
type input "was-XW60K4"
click at [224, 112] on div "WAS-XW60K4NOFO" at bounding box center [204, 111] width 70 height 13
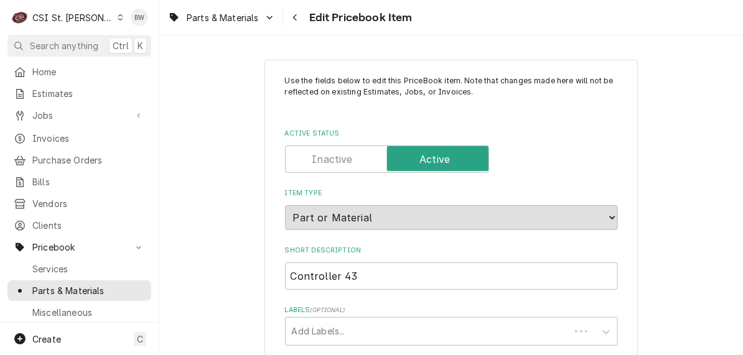
type textarea "x"
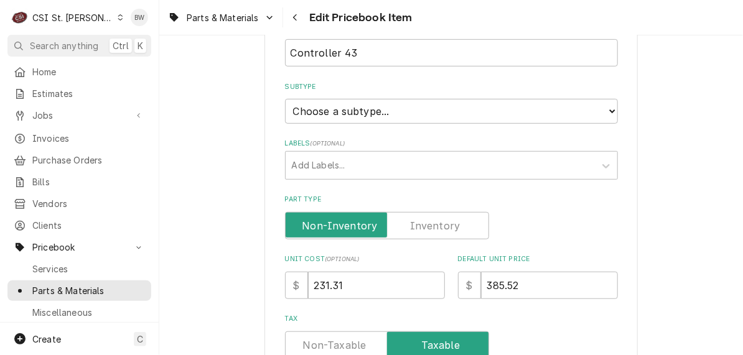
scroll to position [311, 0]
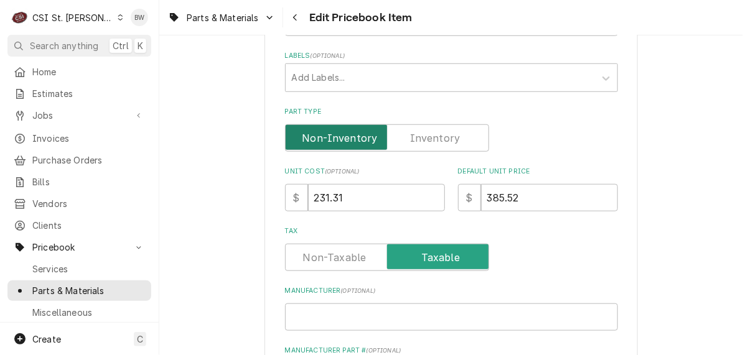
click at [407, 139] on input "Part Type" at bounding box center [386, 137] width 193 height 27
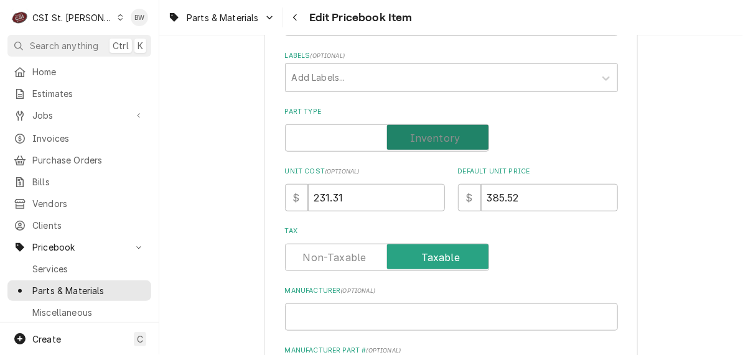
checkbox input "true"
type textarea "x"
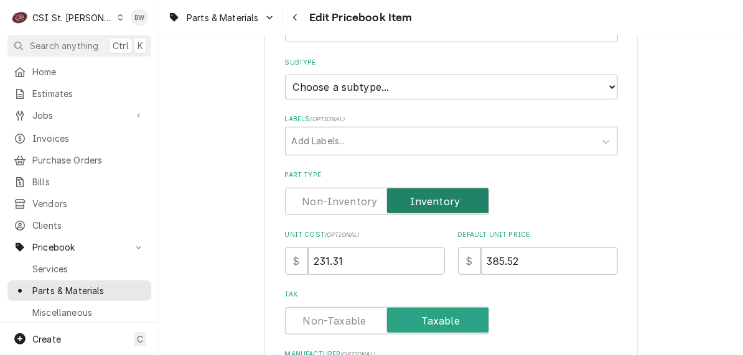
scroll to position [0, 0]
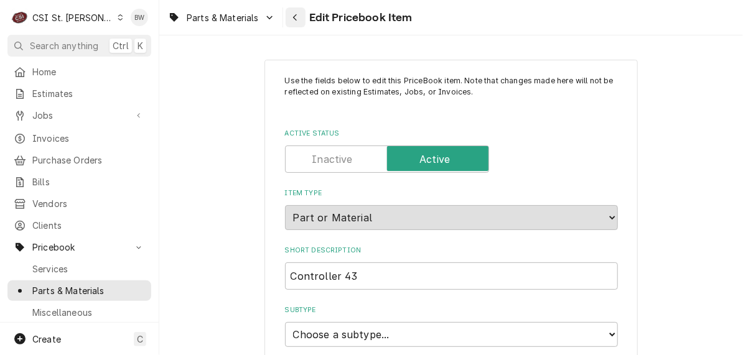
click at [293, 21] on icon "Navigate back" at bounding box center [295, 17] width 6 height 9
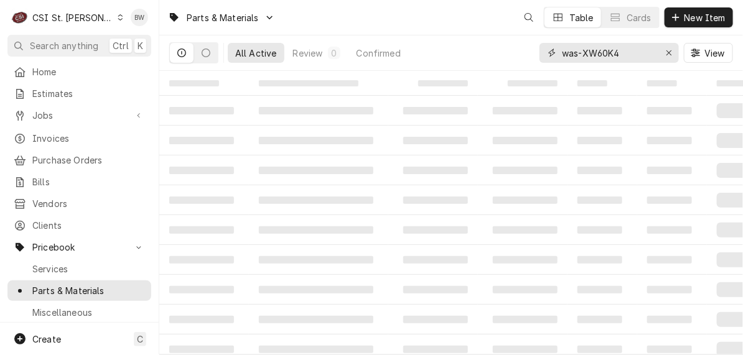
click at [626, 53] on input "was-XW60K4" at bounding box center [608, 53] width 93 height 20
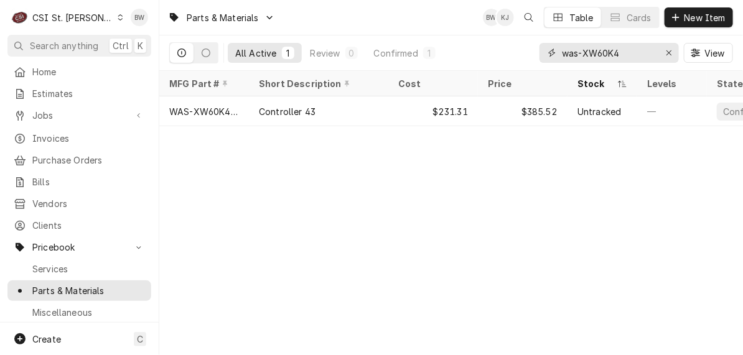
drag, startPoint x: 624, startPoint y: 53, endPoint x: 592, endPoint y: 53, distance: 32.3
click at [592, 53] on input "was-XW60K4" at bounding box center [608, 53] width 93 height 20
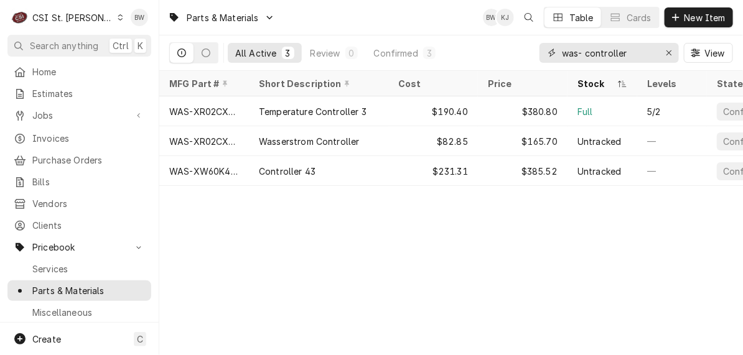
type input "was- controller"
click at [318, 29] on div "Parts & Materials BW KJ Table Cards New Item" at bounding box center [450, 17] width 583 height 35
click at [664, 50] on div "Erase input" at bounding box center [668, 53] width 12 height 12
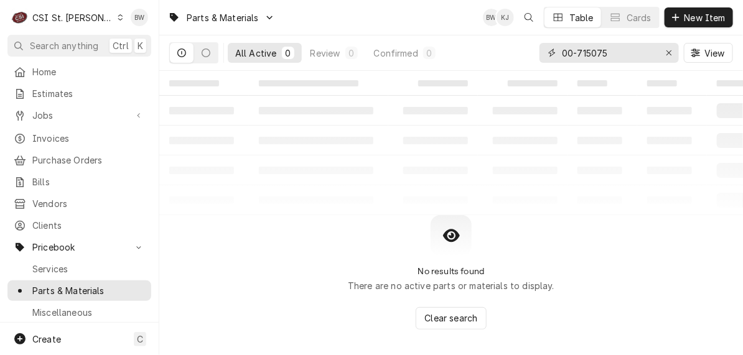
type input "00-715075"
click at [328, 26] on div "Parts & Materials BW KJ Table Cards New Item" at bounding box center [450, 17] width 583 height 35
click at [688, 19] on span "New Item" at bounding box center [705, 17] width 46 height 13
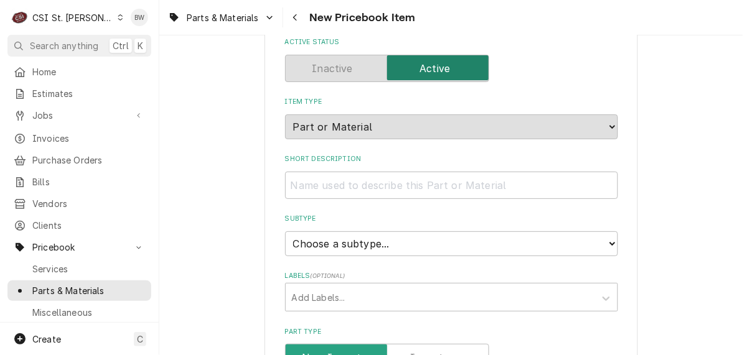
scroll to position [124, 0]
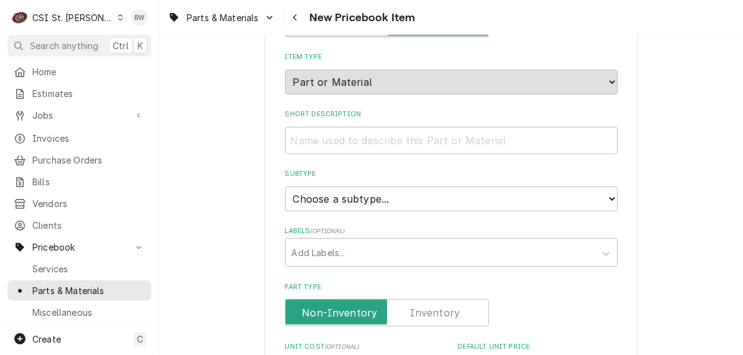
click at [311, 144] on input "Short Description" at bounding box center [451, 140] width 333 height 27
type textarea "x"
type input "B"
type textarea "x"
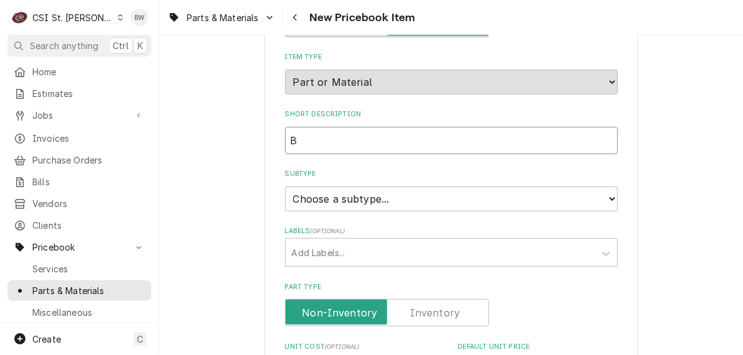
type input "Be"
type textarea "x"
type input "Bez"
type textarea "x"
type input "Beze"
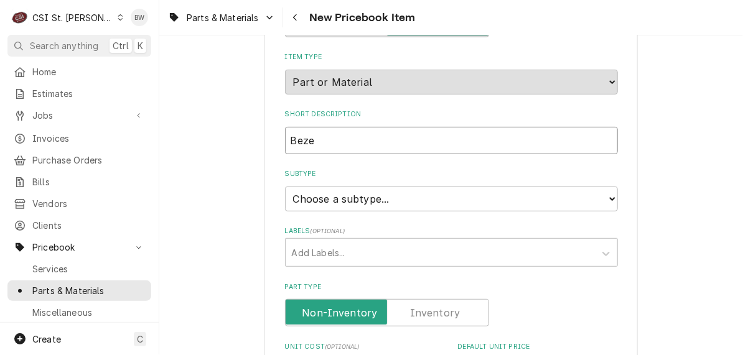
type textarea "x"
type input "Bezel"
click at [338, 142] on input "Bezel" at bounding box center [451, 140] width 333 height 27
type textarea "x"
type input "Bezel"
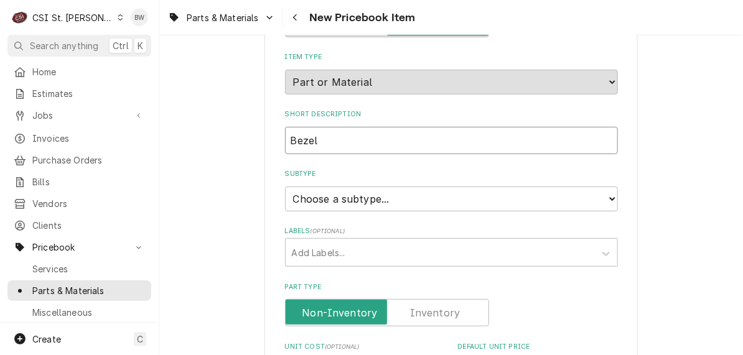
type textarea "x"
type input "Bezel B"
type textarea "x"
type input "Bezel BJ"
type textarea "x"
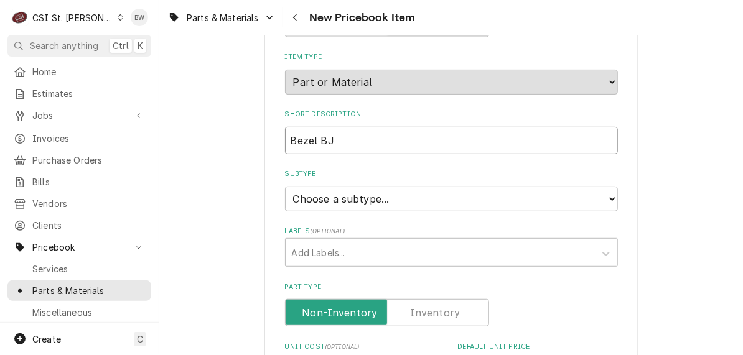
type input "Bezel BJW"
type textarea "x"
type input "Bezel BJWA"
click at [366, 196] on select "Choose a subtype... [#2-DUAL] AFTERHRS-WH-CHG-2 [#2-DUAL] [PERSON_NAME]-EQUIP […" at bounding box center [451, 199] width 333 height 25
select select "1"
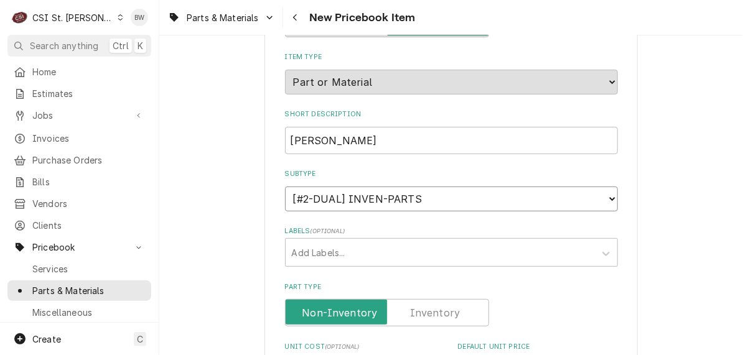
click at [285, 187] on select "Choose a subtype... [#2-DUAL] AFTERHRS-WH-CHG-2 [#2-DUAL] [PERSON_NAME]-EQUIP […" at bounding box center [451, 199] width 333 height 25
type textarea "x"
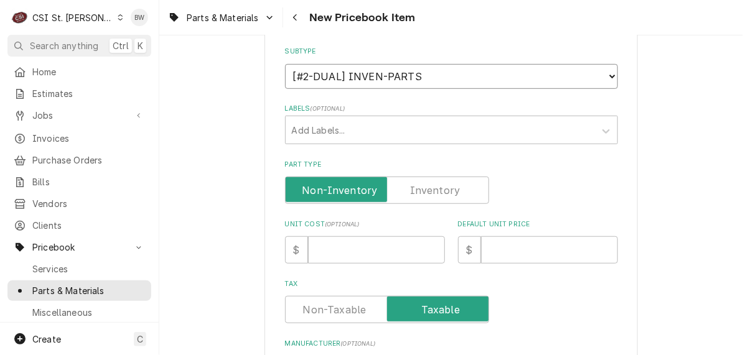
scroll to position [249, 0]
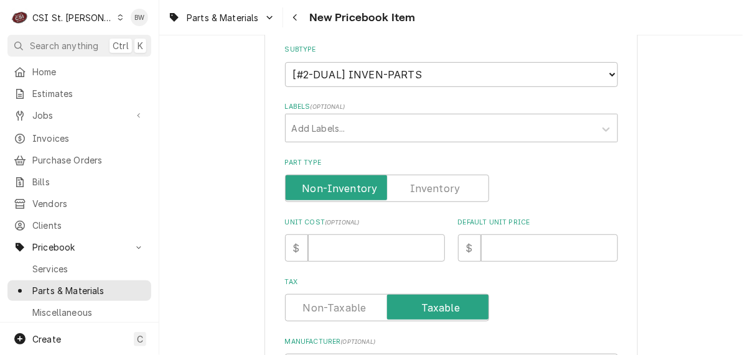
click at [419, 187] on label "Part Type" at bounding box center [387, 188] width 204 height 27
click at [419, 187] on input "Part Type" at bounding box center [386, 188] width 193 height 27
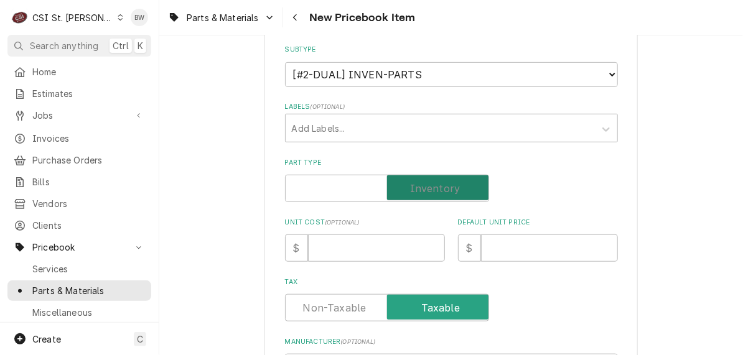
checkbox input "true"
type textarea "x"
click at [343, 241] on input "Unit Cost ( optional )" at bounding box center [376, 247] width 137 height 27
click at [341, 241] on input "Unit Cost ( optional )" at bounding box center [376, 247] width 137 height 27
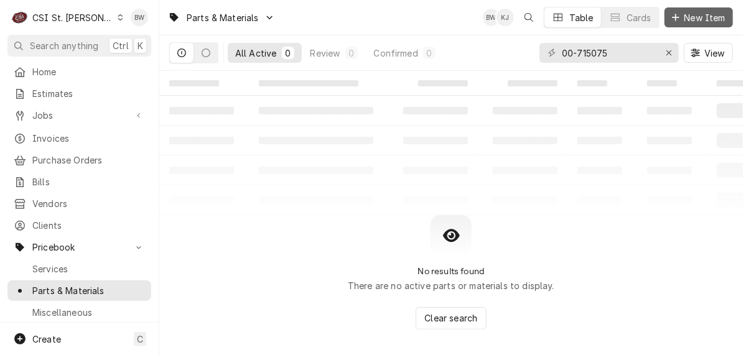
click at [686, 15] on span "New Item" at bounding box center [705, 17] width 46 height 13
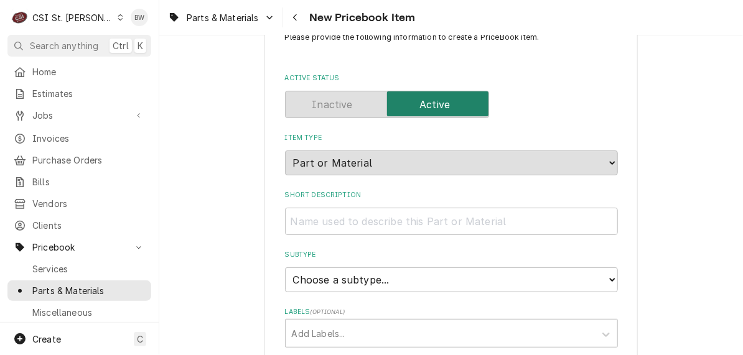
scroll to position [62, 0]
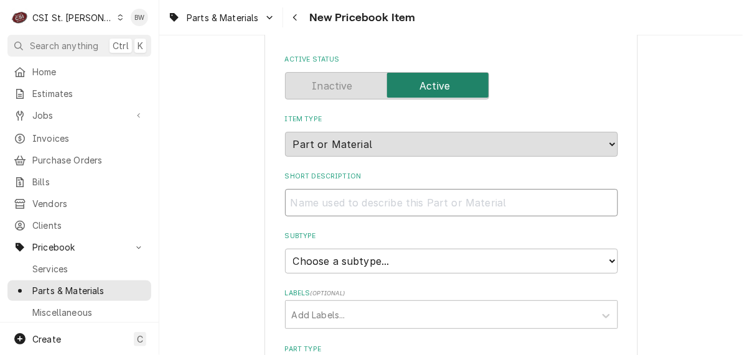
click at [330, 197] on input "Short Description" at bounding box center [451, 202] width 333 height 27
type textarea "x"
type input "B"
type textarea "x"
type input "BE"
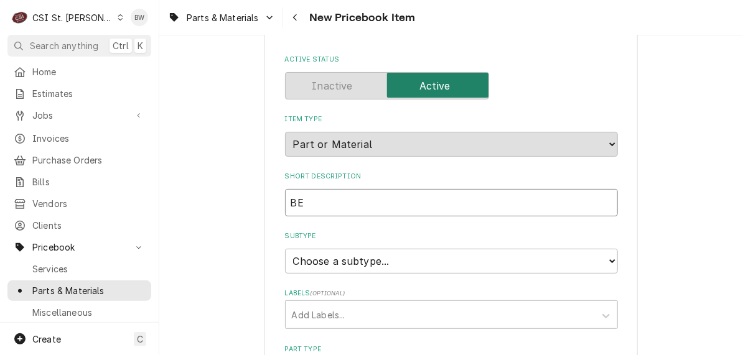
type textarea "x"
type input "BEZ"
type textarea "x"
type input "BEZE"
type textarea "x"
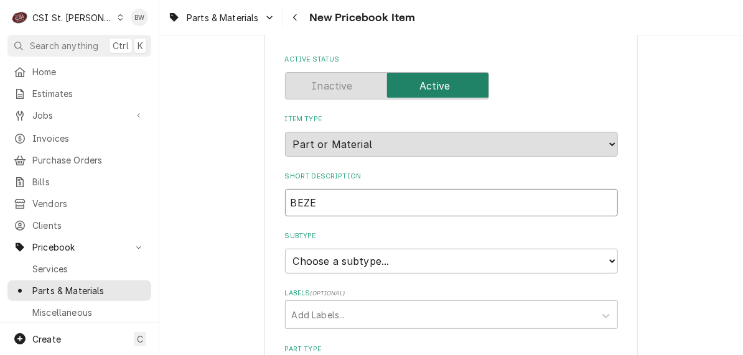
type input "BEZEL"
type textarea "x"
type input "BEZEL"
type textarea "x"
type input "BEZEL B"
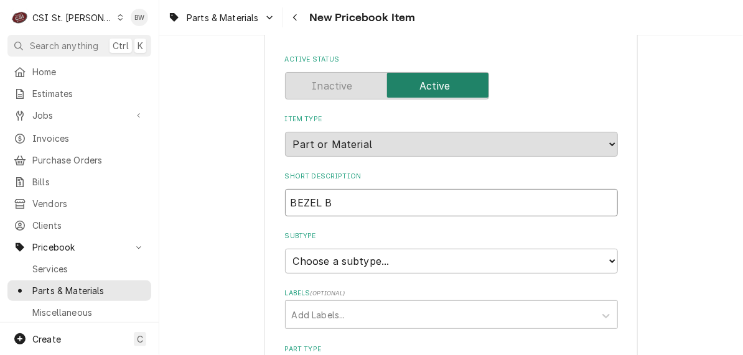
type textarea "x"
type input "BEZEL BJ"
type textarea "x"
type input "BEZEL BJW"
type textarea "x"
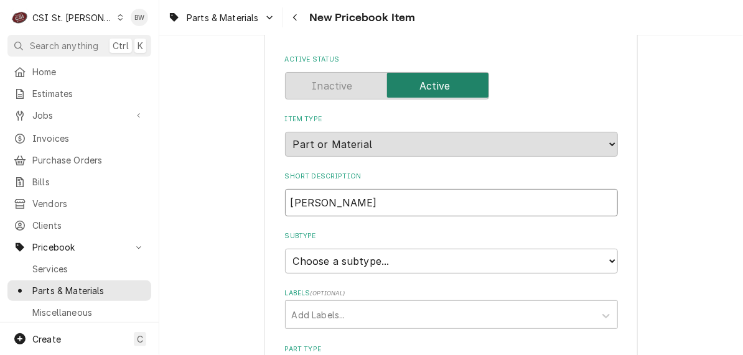
type input "BEZEL BJWA"
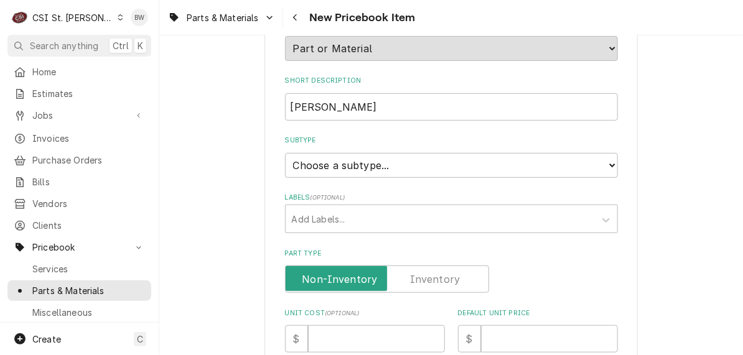
scroll to position [187, 0]
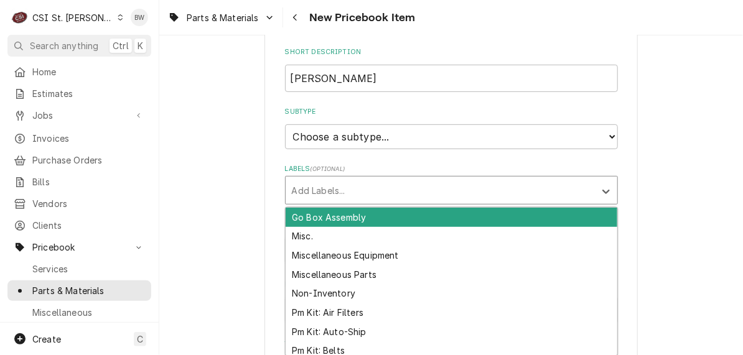
click at [326, 193] on div "Labels" at bounding box center [440, 190] width 297 height 22
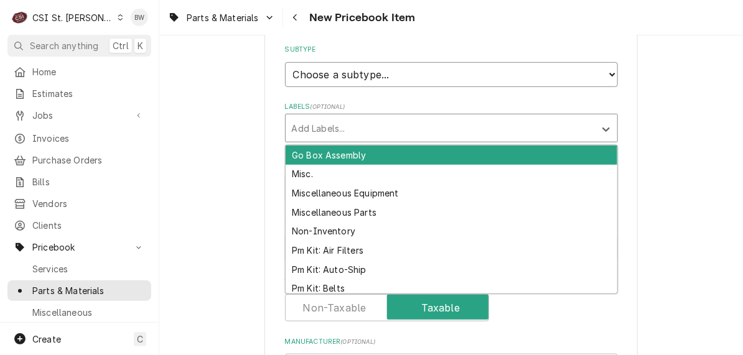
click at [340, 71] on select "Choose a subtype... [#2-DUAL] AFTERHRS-WH-CHG-2 [#2-DUAL] BEV-EQUIP [#2-DUAL] B…" at bounding box center [451, 74] width 333 height 25
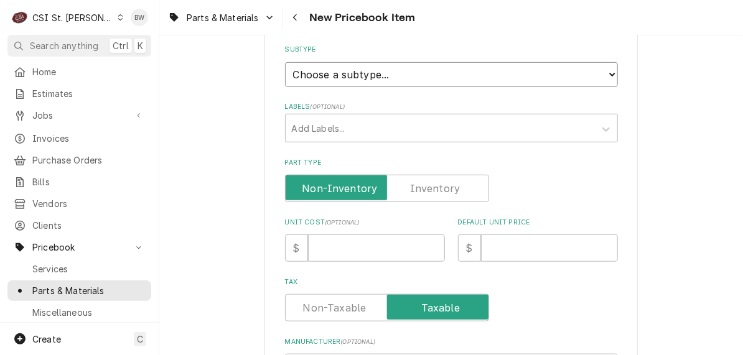
select select "1"
click at [285, 62] on select "Choose a subtype... [#2-DUAL] AFTERHRS-WH-CHG-2 [#2-DUAL] BEV-EQUIP [#2-DUAL] B…" at bounding box center [451, 74] width 333 height 25
type textarea "x"
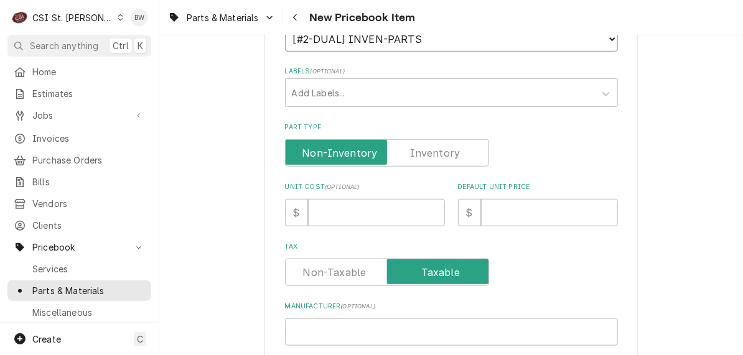
scroll to position [311, 0]
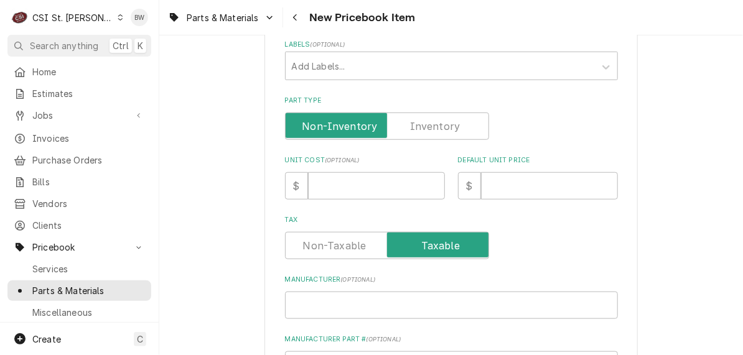
click at [423, 123] on label "Part Type" at bounding box center [387, 126] width 204 height 27
click at [423, 123] on input "Part Type" at bounding box center [386, 126] width 193 height 27
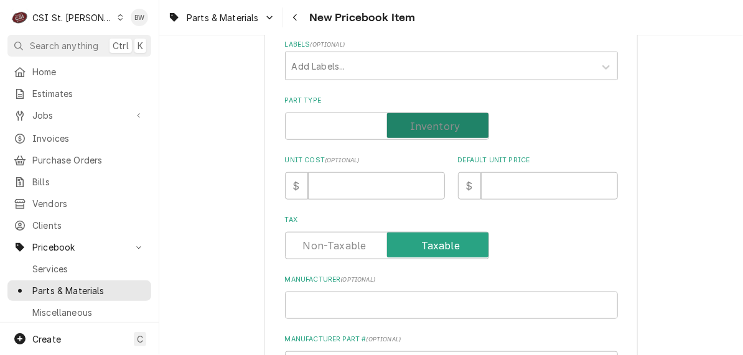
checkbox input "true"
click at [320, 183] on input "Unit Cost ( optional )" at bounding box center [376, 185] width 137 height 27
type textarea "x"
type input "2"
type textarea "x"
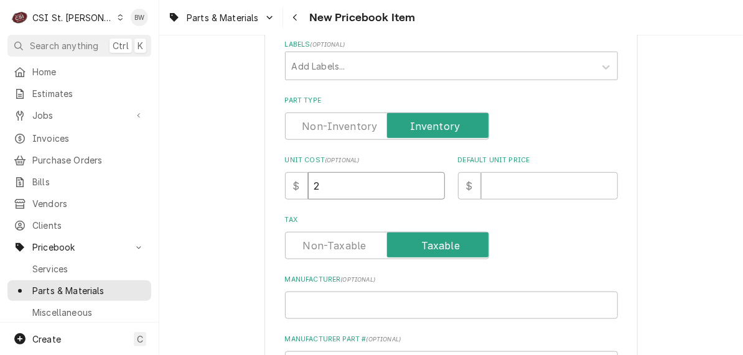
type input "20"
type textarea "x"
type input "200"
type textarea "x"
type input "200.25"
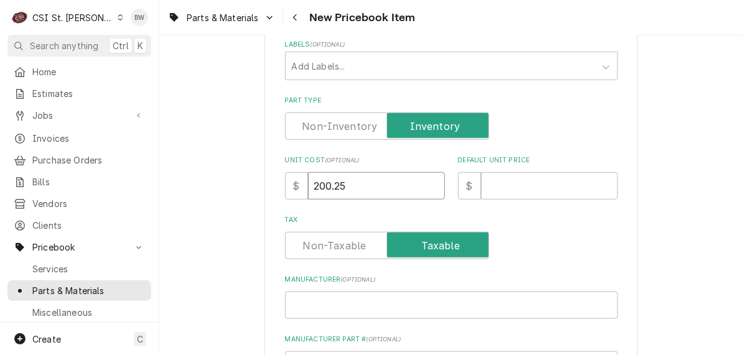
type textarea "x"
type input "20.25"
click at [506, 183] on input "Default Unit Price" at bounding box center [549, 185] width 137 height 27
type textarea "x"
type input "3"
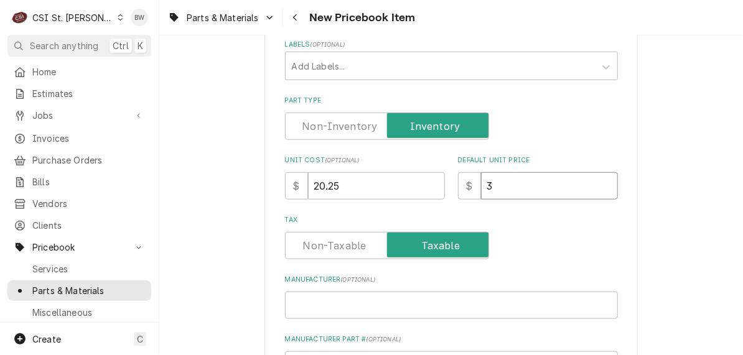
type textarea "x"
type input "31"
type textarea "x"
type input "31.1"
type textarea "x"
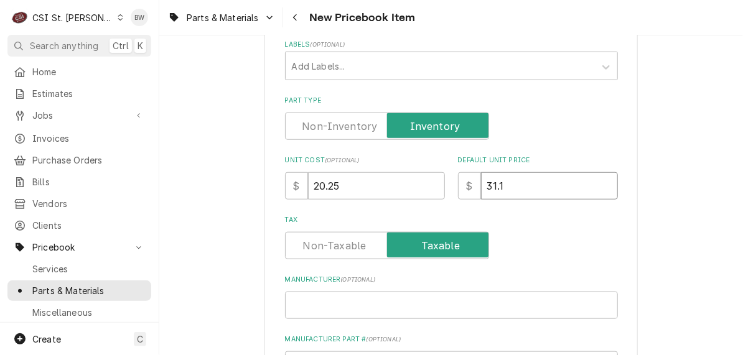
type input "31.16"
type textarea "x"
type input "31.1"
type textarea "x"
type input "31.15"
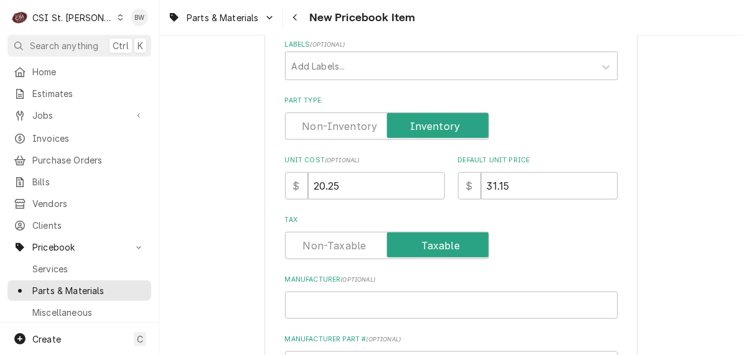
click at [511, 229] on div "Tax" at bounding box center [451, 237] width 333 height 44
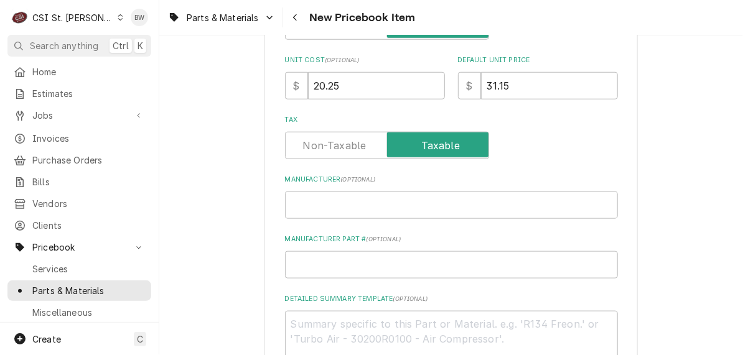
scroll to position [435, 0]
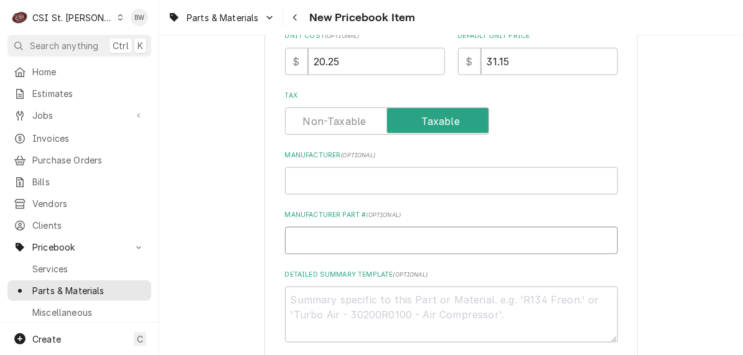
click at [366, 243] on input "Manufacturer Part # ( optional )" at bounding box center [451, 240] width 333 height 27
type textarea "x"
type input "v"
type textarea "x"
type input "vu"
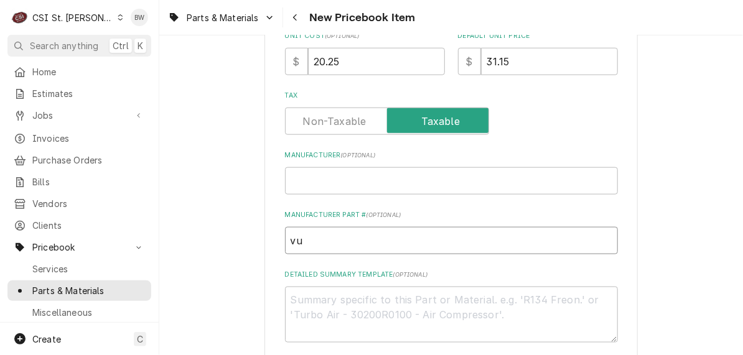
type textarea "x"
type input "vul"
type textarea "x"
type input "vul-"
type textarea "x"
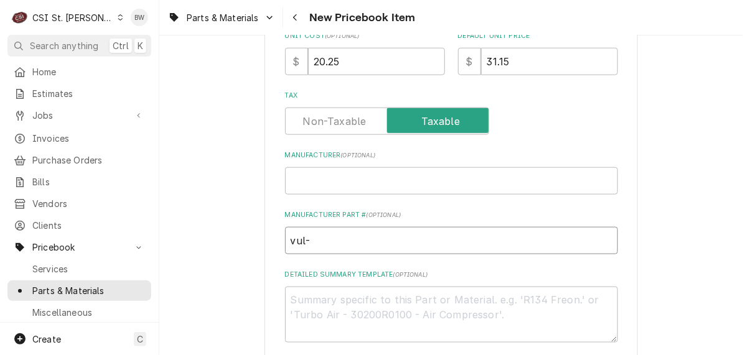
type input "vul-0"
type textarea "x"
type input "vul-00"
type textarea "x"
type input "vul-00-"
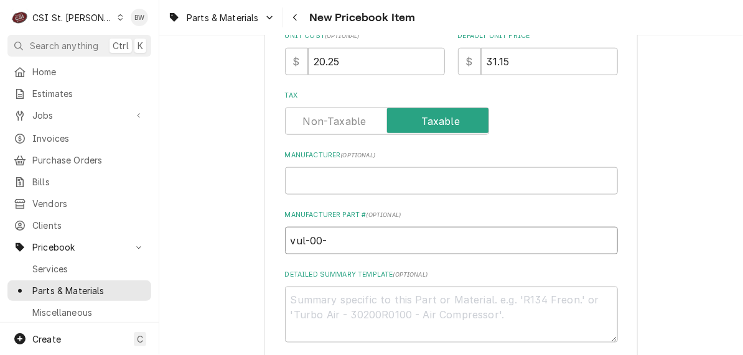
type textarea "x"
type input "vul-00-7"
type textarea "x"
type input "vul-00-71"
type textarea "x"
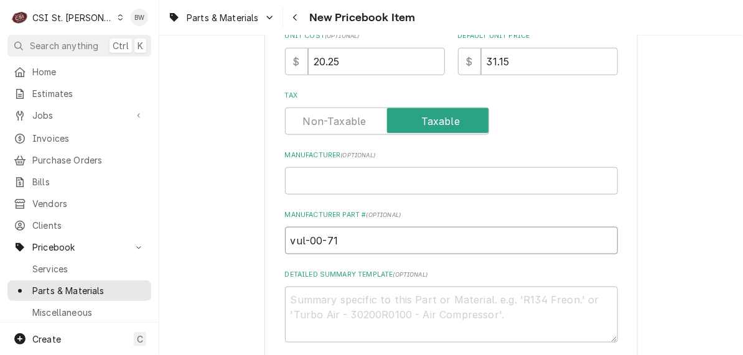
type input "vul-00-710"
type textarea "x"
type input "vul-00-7101"
type textarea "x"
type input "vul-00-71015"
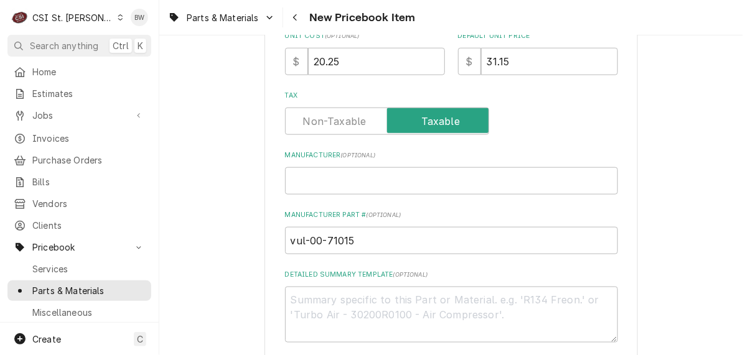
drag, startPoint x: 276, startPoint y: 205, endPoint x: 263, endPoint y: 203, distance: 12.6
click at [338, 237] on input "vul-00-71015" at bounding box center [451, 240] width 333 height 27
type textarea "x"
type input "vul-00-7115"
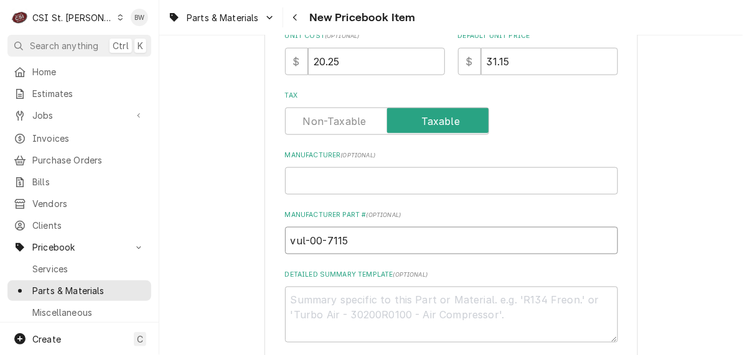
type textarea "x"
type input "vul-00-71515"
type textarea "x"
type input "vul-00-715015"
type textarea "x"
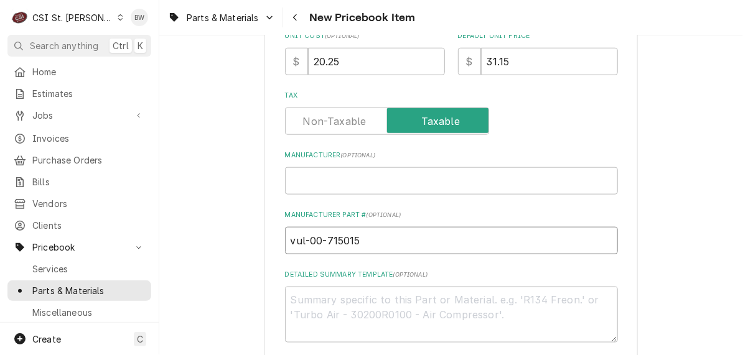
type input "vul-00-7150715"
type textarea "x"
type input "vul-00-71507515"
type textarea "x"
type input "vul-00-715075"
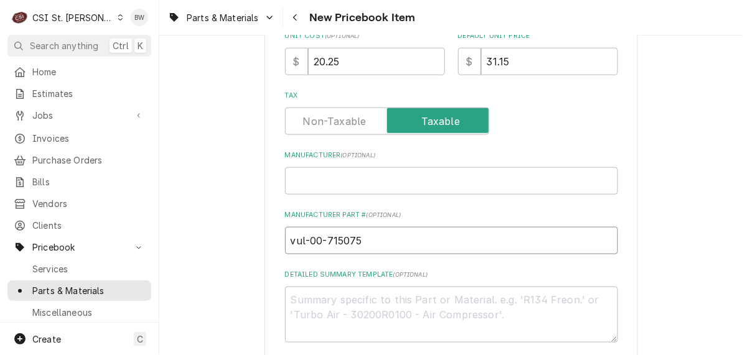
type textarea "x"
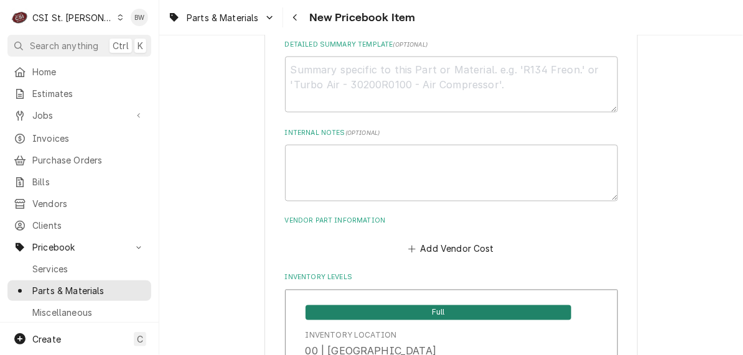
scroll to position [684, 0]
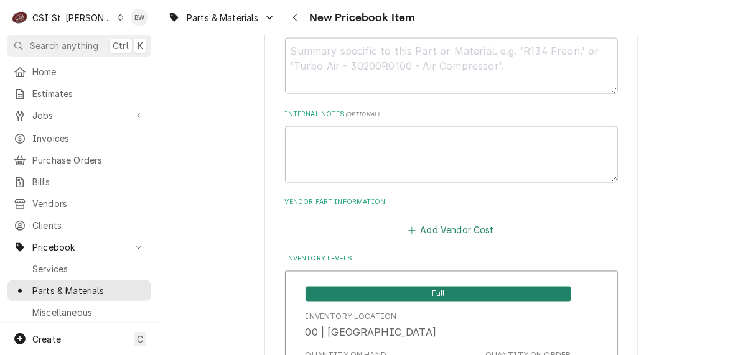
type input "vul-00-715075"
click at [442, 232] on button "Add Vendor Cost" at bounding box center [451, 229] width 90 height 17
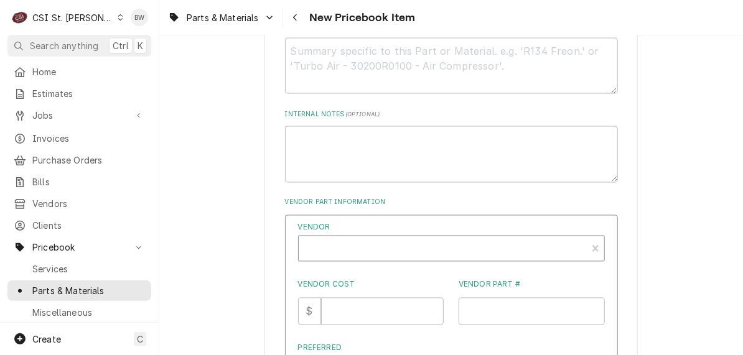
type textarea "x"
click at [351, 245] on div "Vendor" at bounding box center [443, 254] width 276 height 30
type input "VULCAN"
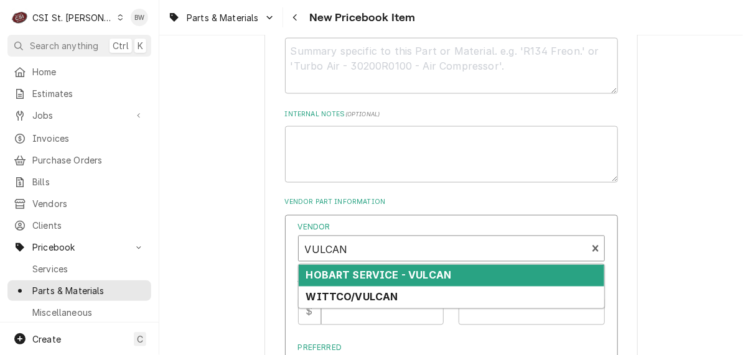
click at [351, 280] on strong "HOBART SERVICE - VULCAN" at bounding box center [379, 275] width 146 height 12
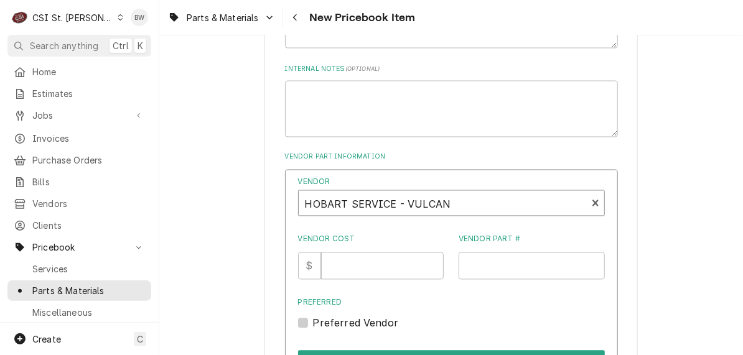
scroll to position [746, 0]
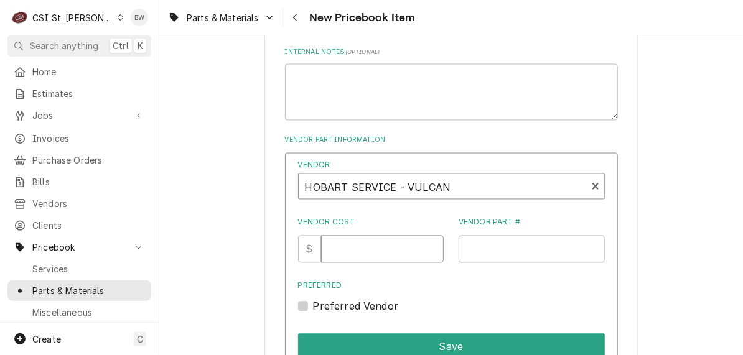
click at [351, 253] on input "Vendor Cost" at bounding box center [382, 249] width 123 height 27
type input "20.25"
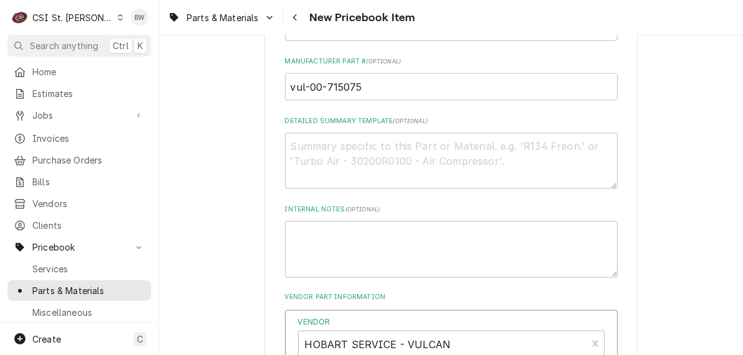
scroll to position [498, 0]
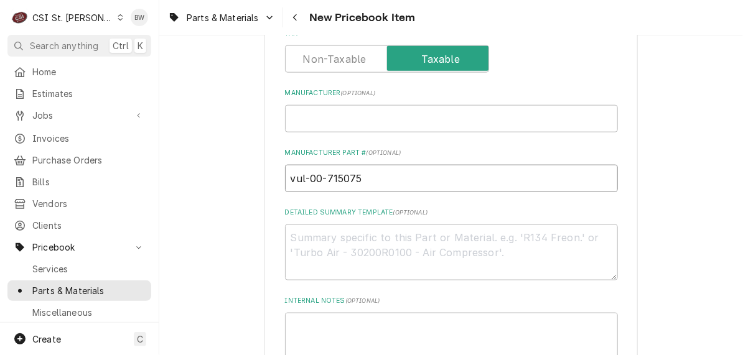
drag, startPoint x: 359, startPoint y: 179, endPoint x: 302, endPoint y: 174, distance: 57.4
click at [302, 174] on input "vul-00-715075" at bounding box center [451, 178] width 333 height 27
click at [379, 183] on input "vul-00-715075" at bounding box center [451, 178] width 333 height 27
click at [296, 178] on input "vul-00-715075" at bounding box center [451, 178] width 333 height 27
drag, startPoint x: 299, startPoint y: 177, endPoint x: 276, endPoint y: 176, distance: 23.0
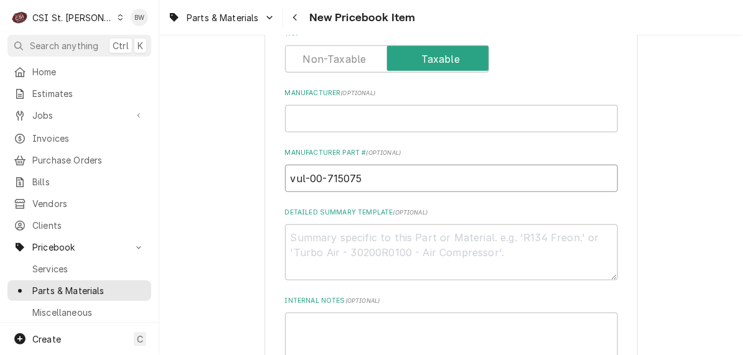
type textarea "x"
type input "vu-00-715075"
type textarea "x"
type input "vul-00-715075"
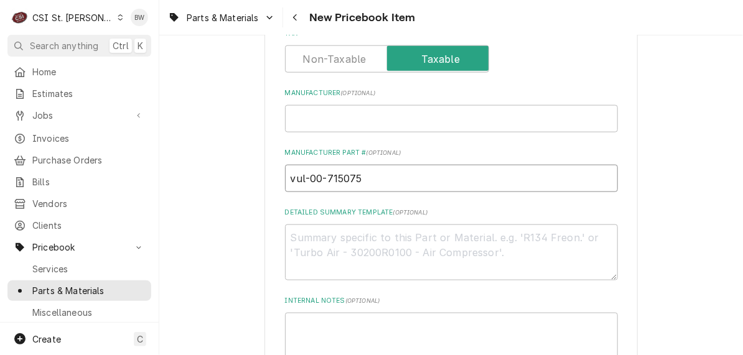
type textarea "x"
type input "vu-00-715075"
type textarea "x"
type input "v-00-715075"
type textarea "x"
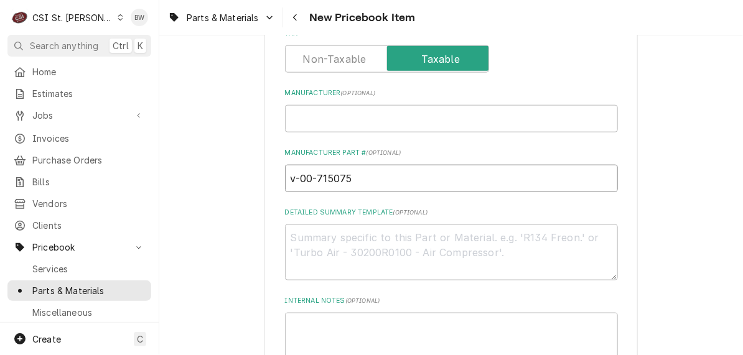
type input "-00-715075"
type textarea "x"
type input "v-00-715075"
type textarea "x"
type input "-00-715075"
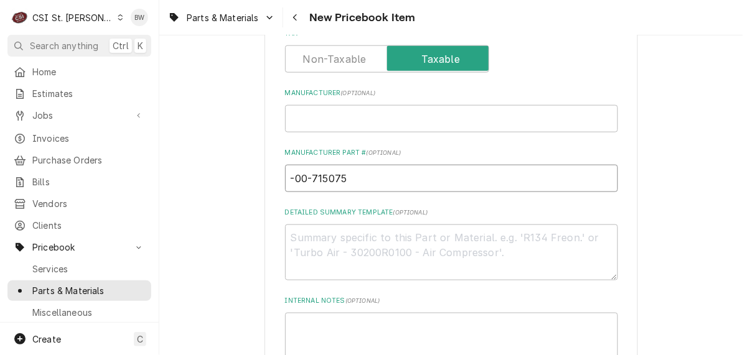
type textarea "x"
type input "V-00-715075"
type textarea "x"
type input "VU-00-715075"
type textarea "x"
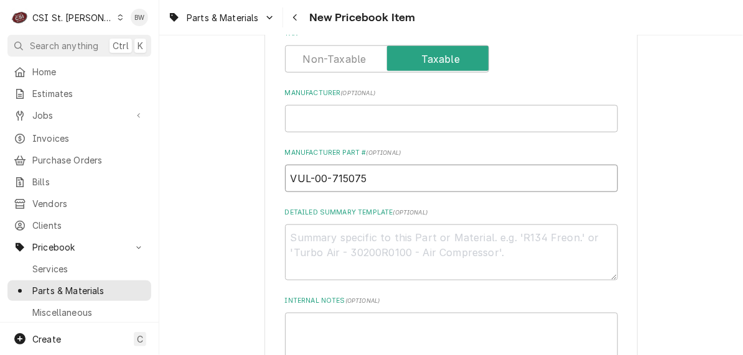
drag, startPoint x: 373, startPoint y: 182, endPoint x: 274, endPoint y: 182, distance: 99.5
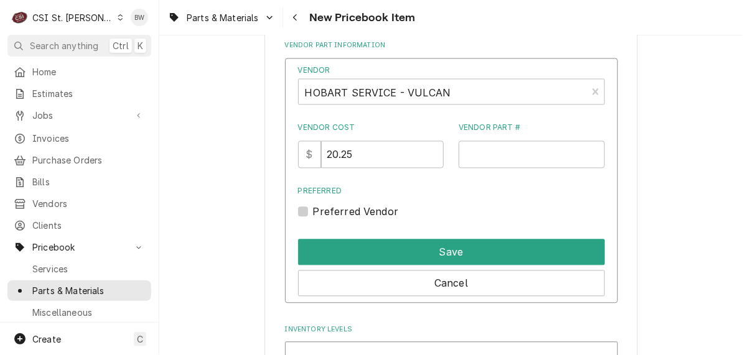
scroll to position [871, 0]
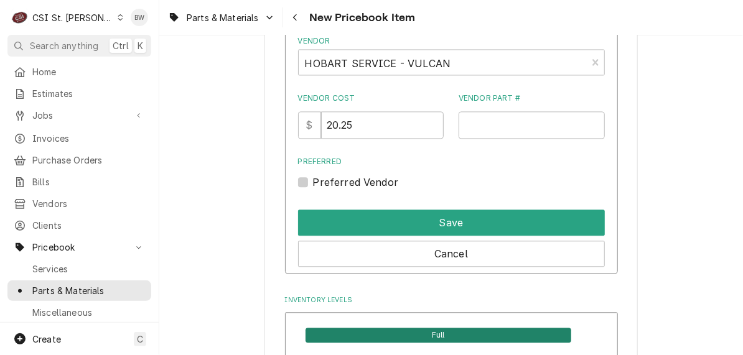
type input "VUL-00-715075"
click at [472, 126] on input "Vendor Part #" at bounding box center [531, 124] width 146 height 27
paste input "VUL-00-715075"
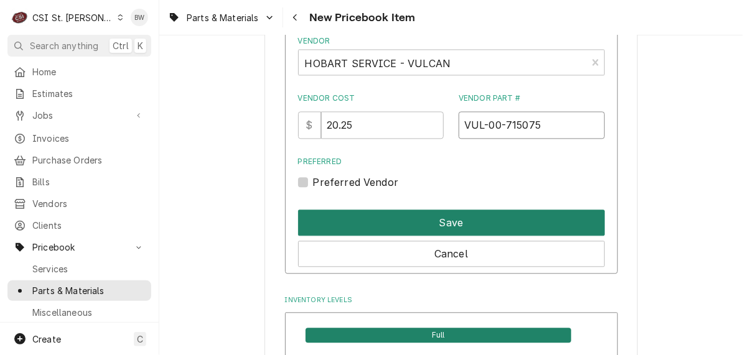
type input "VUL-00-715075"
click at [421, 216] on button "Save" at bounding box center [451, 223] width 307 height 26
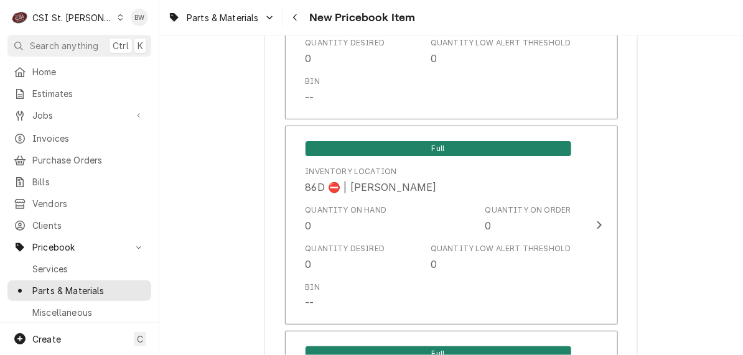
scroll to position [10458, 0]
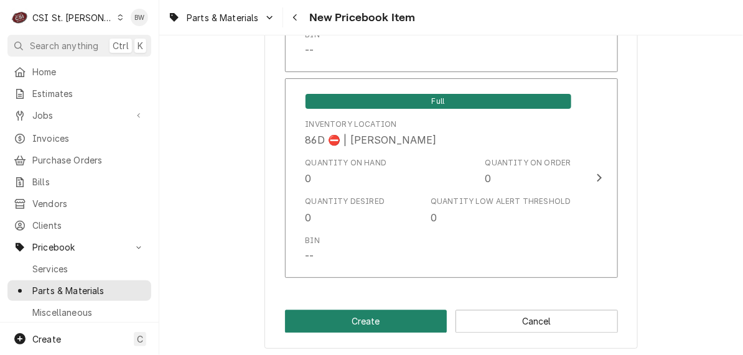
click at [389, 313] on button "Create" at bounding box center [366, 321] width 162 height 23
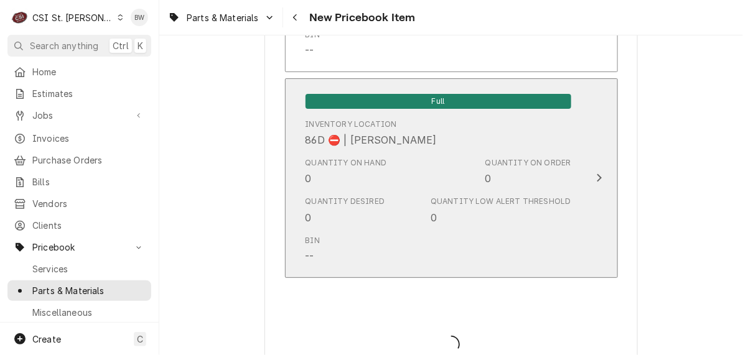
type textarea "x"
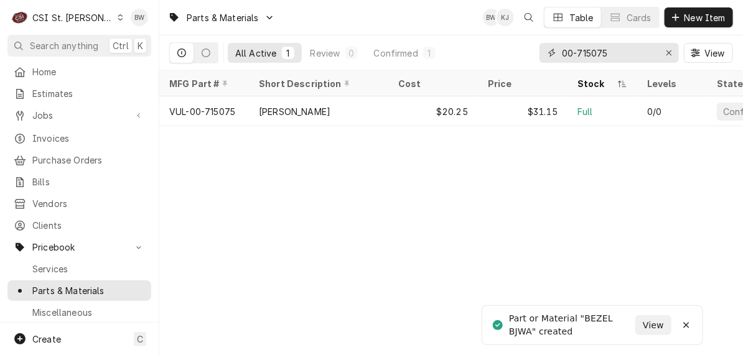
drag, startPoint x: 611, startPoint y: 52, endPoint x: 556, endPoint y: 56, distance: 55.5
click at [556, 56] on div "00-715075" at bounding box center [608, 53] width 139 height 20
paste input "4"
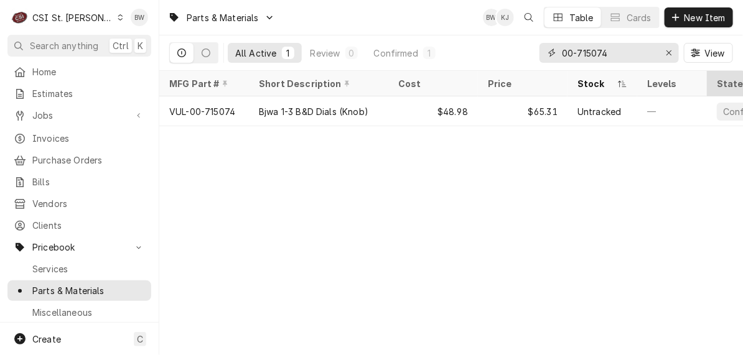
type input "00-715074"
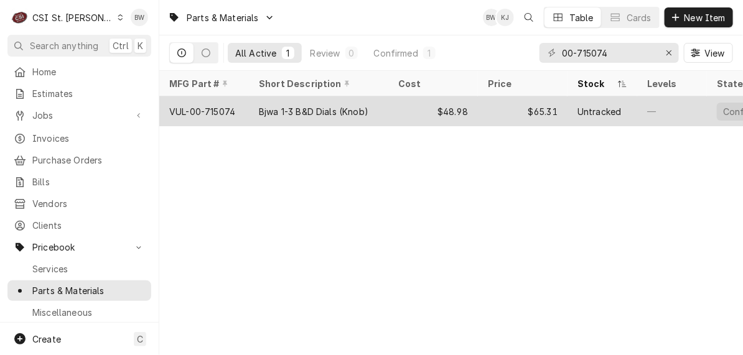
click at [228, 114] on div "VUL-00-715074" at bounding box center [202, 111] width 66 height 13
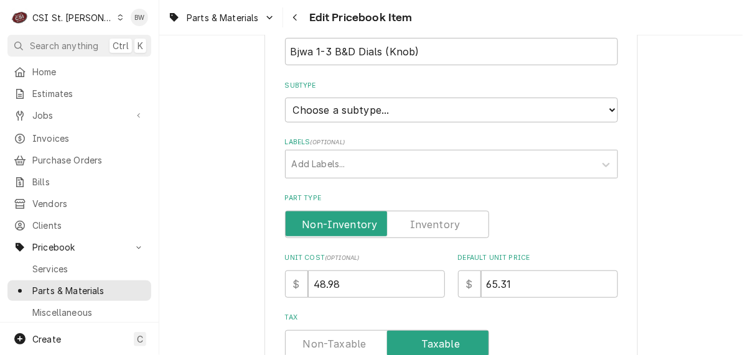
scroll to position [249, 0]
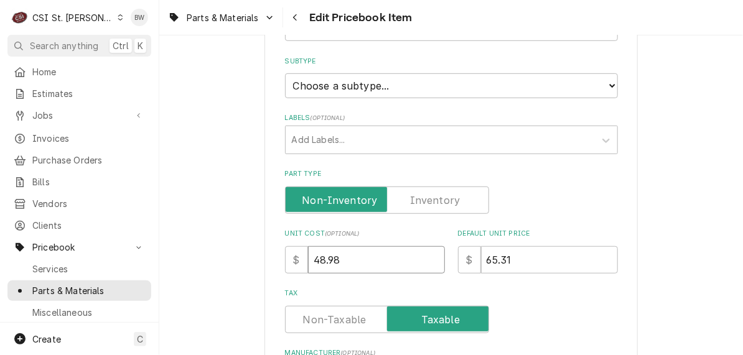
drag, startPoint x: 353, startPoint y: 261, endPoint x: 295, endPoint y: 263, distance: 57.3
click at [295, 263] on div "$ 48.98" at bounding box center [365, 259] width 160 height 27
type textarea "x"
type input "4"
type textarea "x"
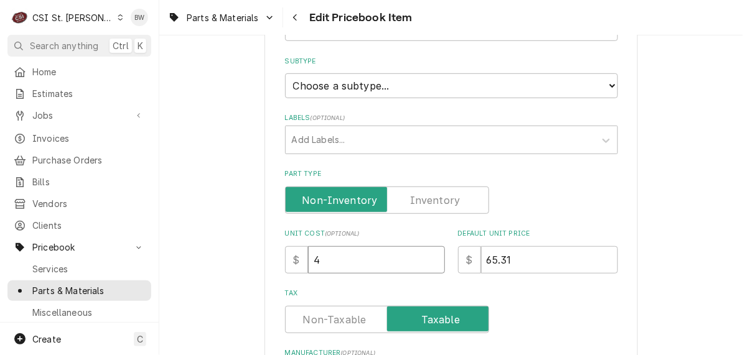
type input "48"
type textarea "x"
type input "48.7"
type textarea "x"
type input "48.70"
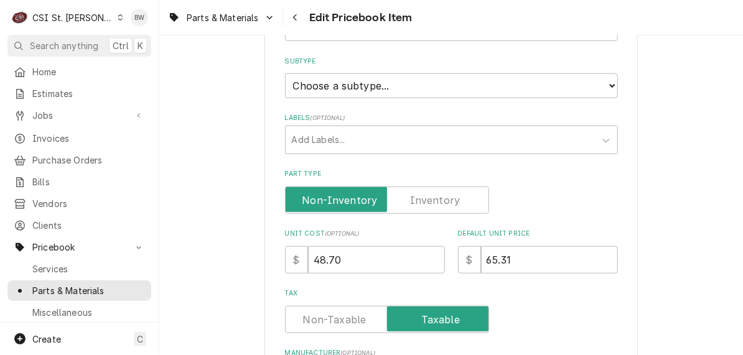
drag, startPoint x: 524, startPoint y: 264, endPoint x: 453, endPoint y: 264, distance: 70.9
click at [458, 264] on div "$ 65.31" at bounding box center [538, 259] width 160 height 27
type textarea "x"
type input "7"
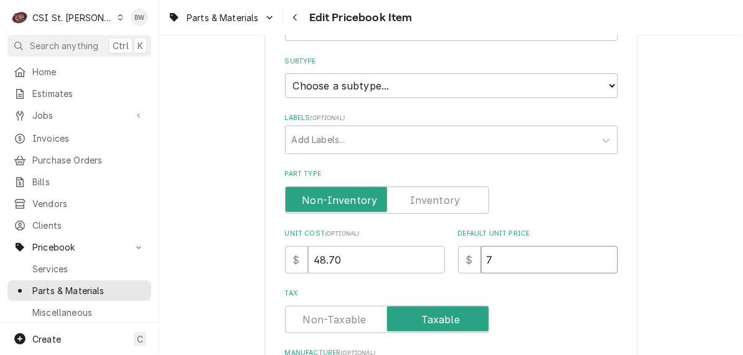
type textarea "x"
type input "74"
type textarea "x"
type input "74.9"
type textarea "x"
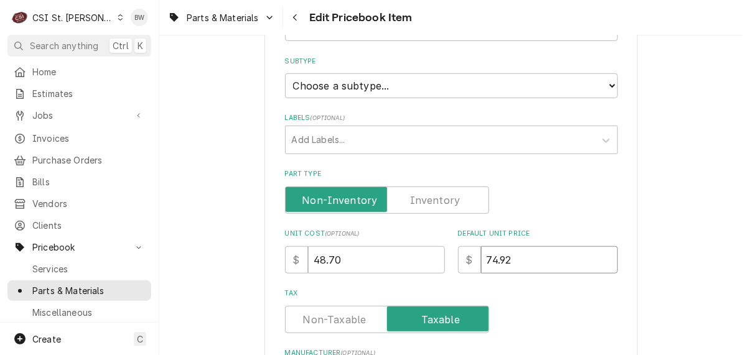
type input "74.92"
click at [438, 190] on input "Part Type" at bounding box center [386, 200] width 193 height 27
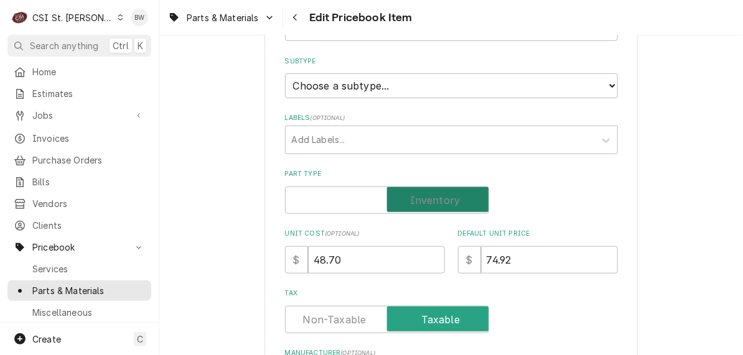
checkbox input "true"
type textarea "x"
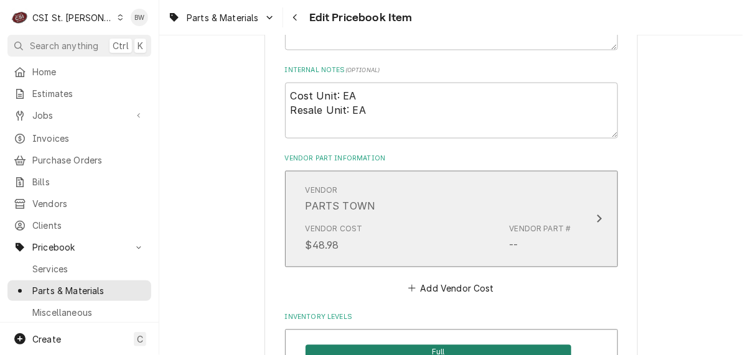
scroll to position [746, 0]
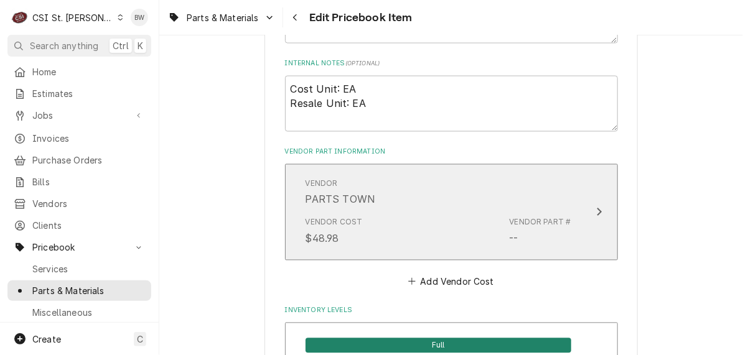
click at [423, 227] on div "Vendor Cost $48.98 Vendor Part # --" at bounding box center [438, 231] width 266 height 39
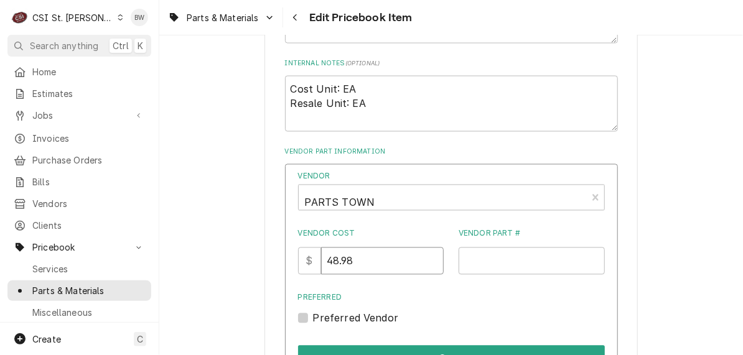
drag, startPoint x: 374, startPoint y: 260, endPoint x: 311, endPoint y: 267, distance: 63.2
click at [312, 267] on div "$ 48.98" at bounding box center [371, 261] width 146 height 27
type input "56.19"
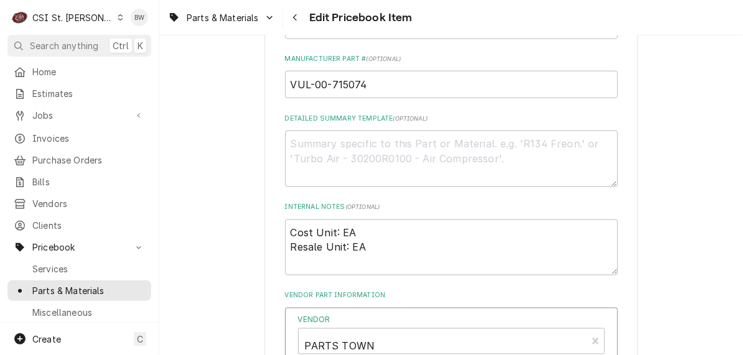
scroll to position [435, 0]
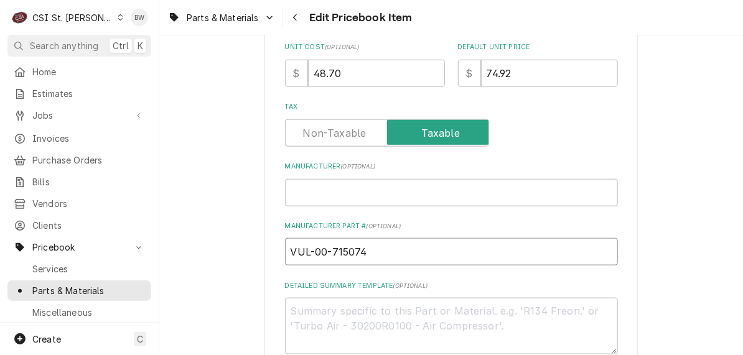
drag, startPoint x: 371, startPoint y: 250, endPoint x: 284, endPoint y: 254, distance: 87.2
click at [285, 254] on input "VUL-00-715074" at bounding box center [451, 251] width 333 height 27
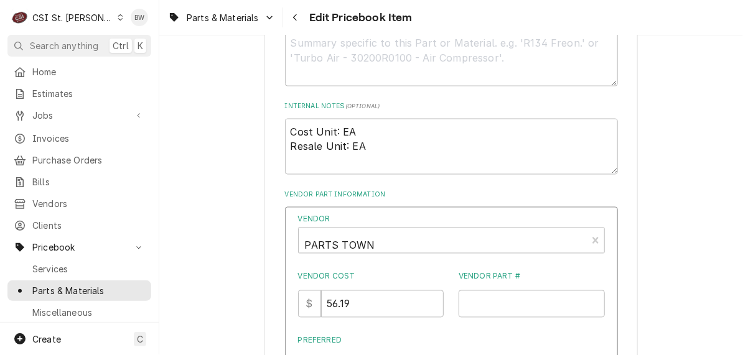
scroll to position [746, 0]
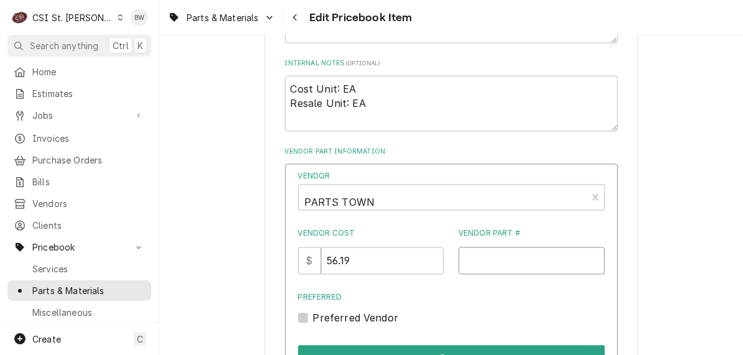
click at [468, 263] on input "Vendor Part #" at bounding box center [531, 261] width 146 height 27
paste input "VUL-00-715074"
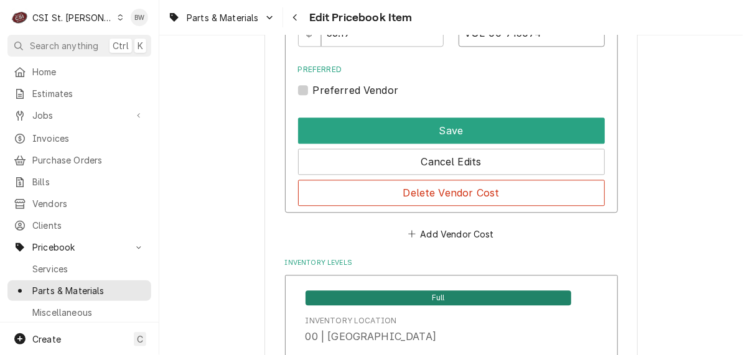
scroll to position [933, 0]
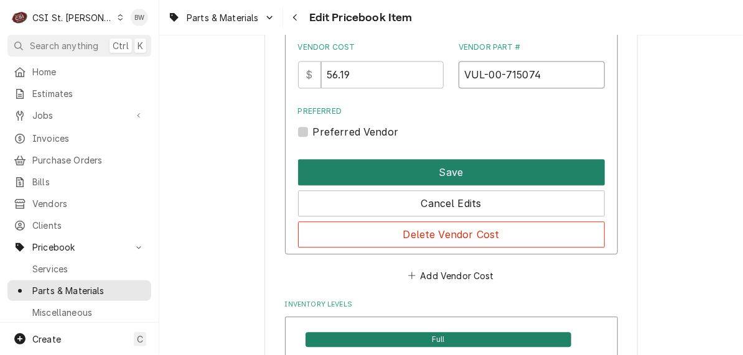
type input "VUL-00-715074"
click at [440, 174] on button "Save" at bounding box center [451, 172] width 307 height 26
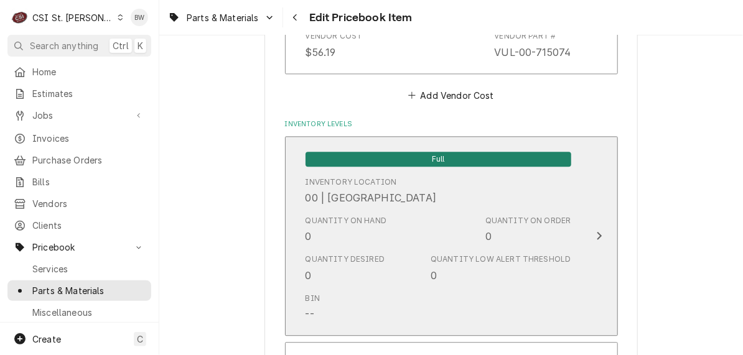
scroll to position [10659, 0]
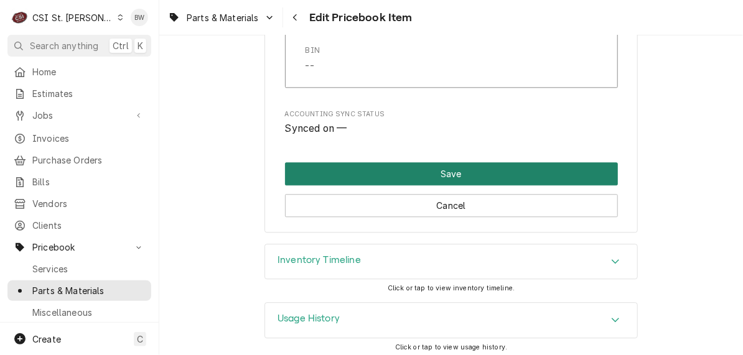
click at [439, 167] on button "Save" at bounding box center [451, 173] width 333 height 23
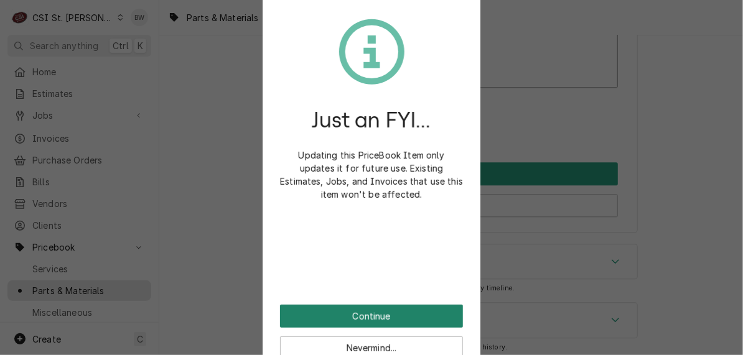
click at [371, 309] on button "Continue" at bounding box center [371, 316] width 183 height 23
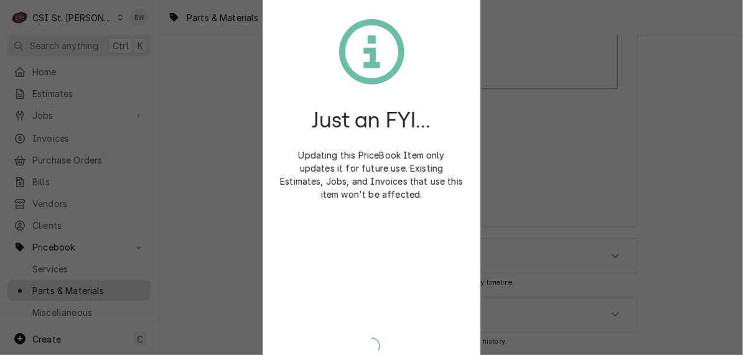
scroll to position [10652, 0]
type textarea "x"
